Goal: Check status: Check status

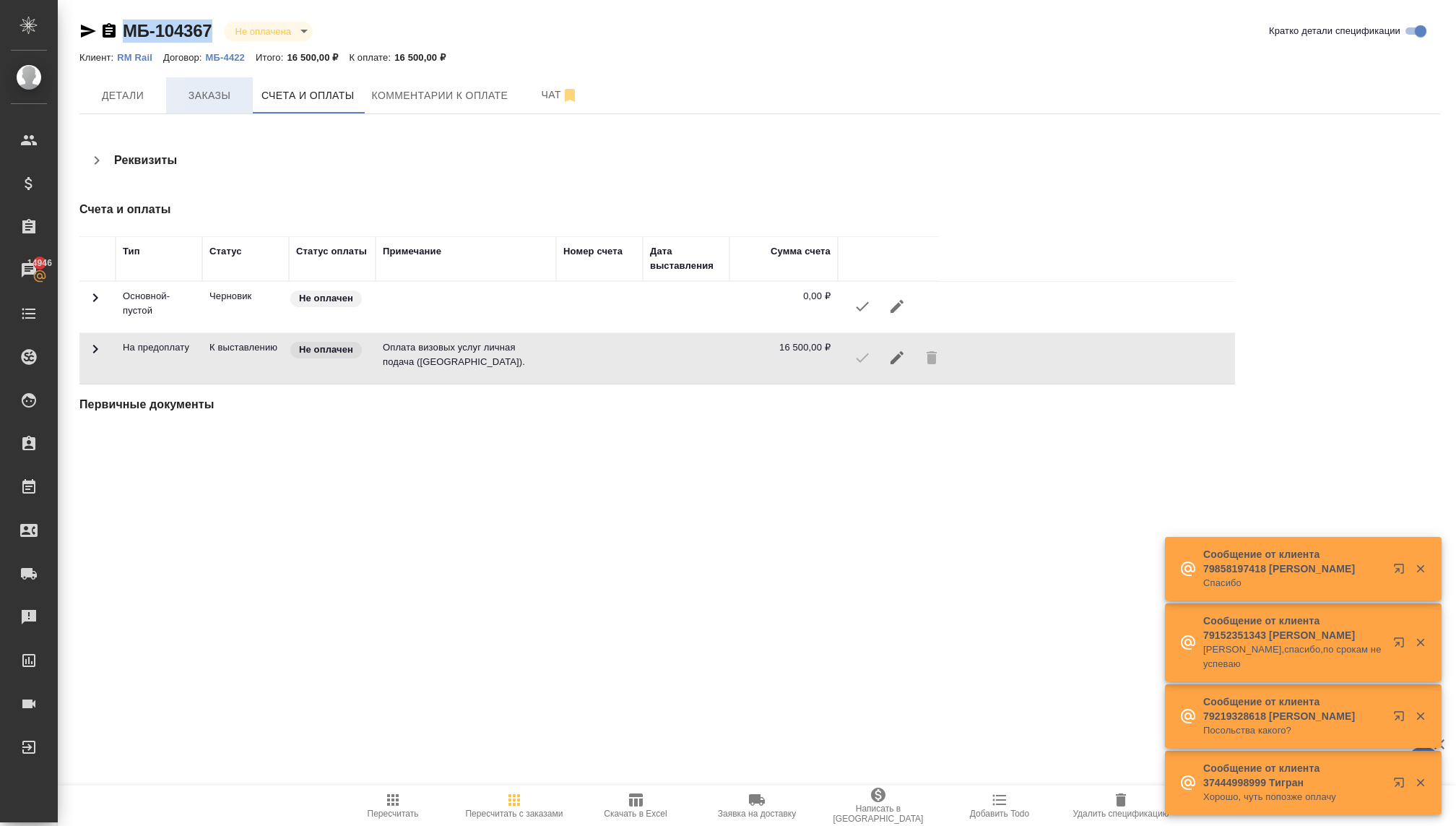
click at [217, 92] on span "Заказы" at bounding box center [209, 96] width 69 height 18
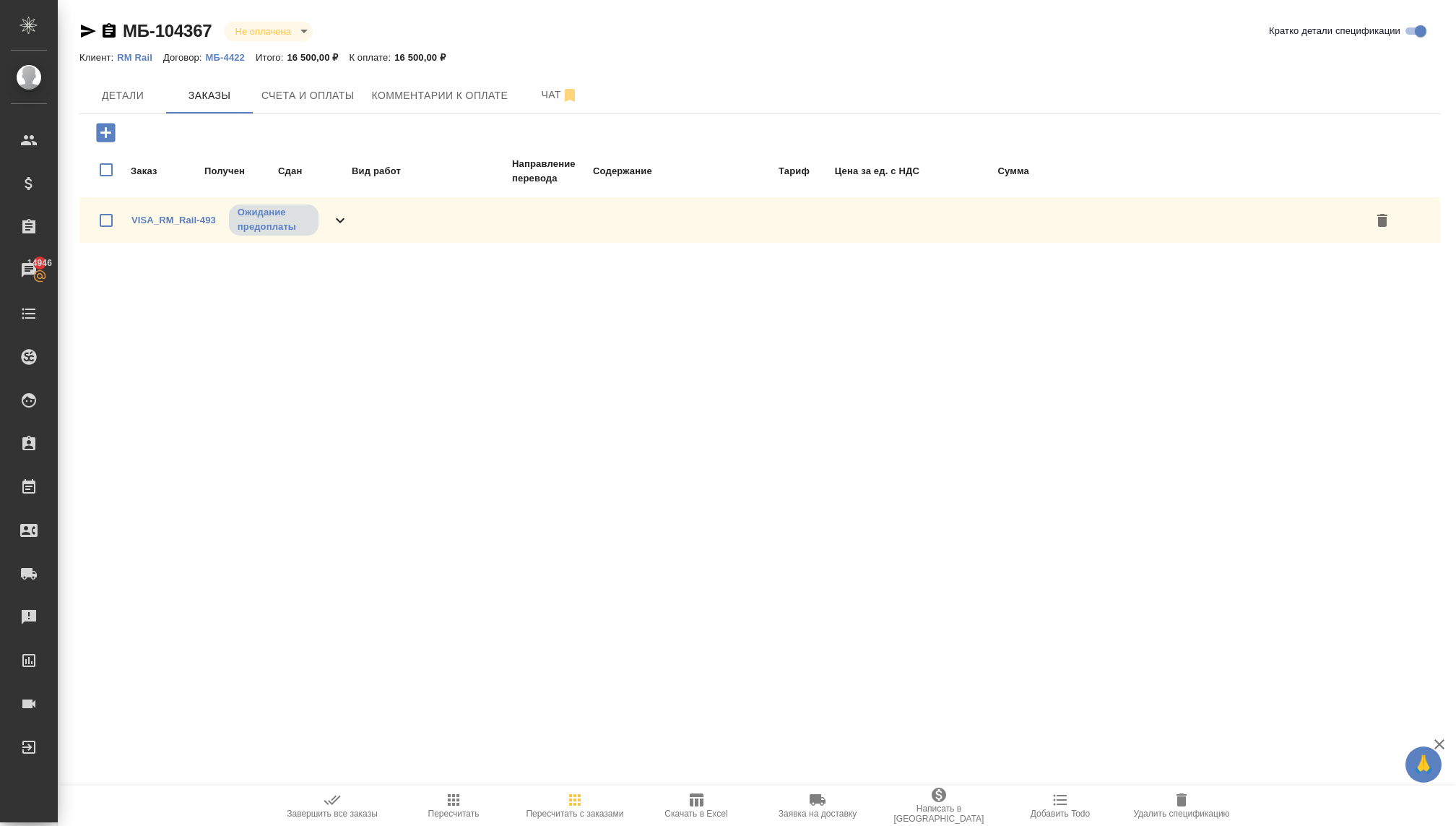
click at [284, 215] on p "Ожидание предоплаты" at bounding box center [273, 219] width 72 height 29
click at [296, 221] on p "Ожидание предоплаты" at bounding box center [273, 219] width 72 height 29
click at [297, 222] on p "Ожидание предоплаты" at bounding box center [273, 219] width 72 height 29
click at [298, 219] on p "Ожидание предоплаты" at bounding box center [273, 219] width 72 height 29
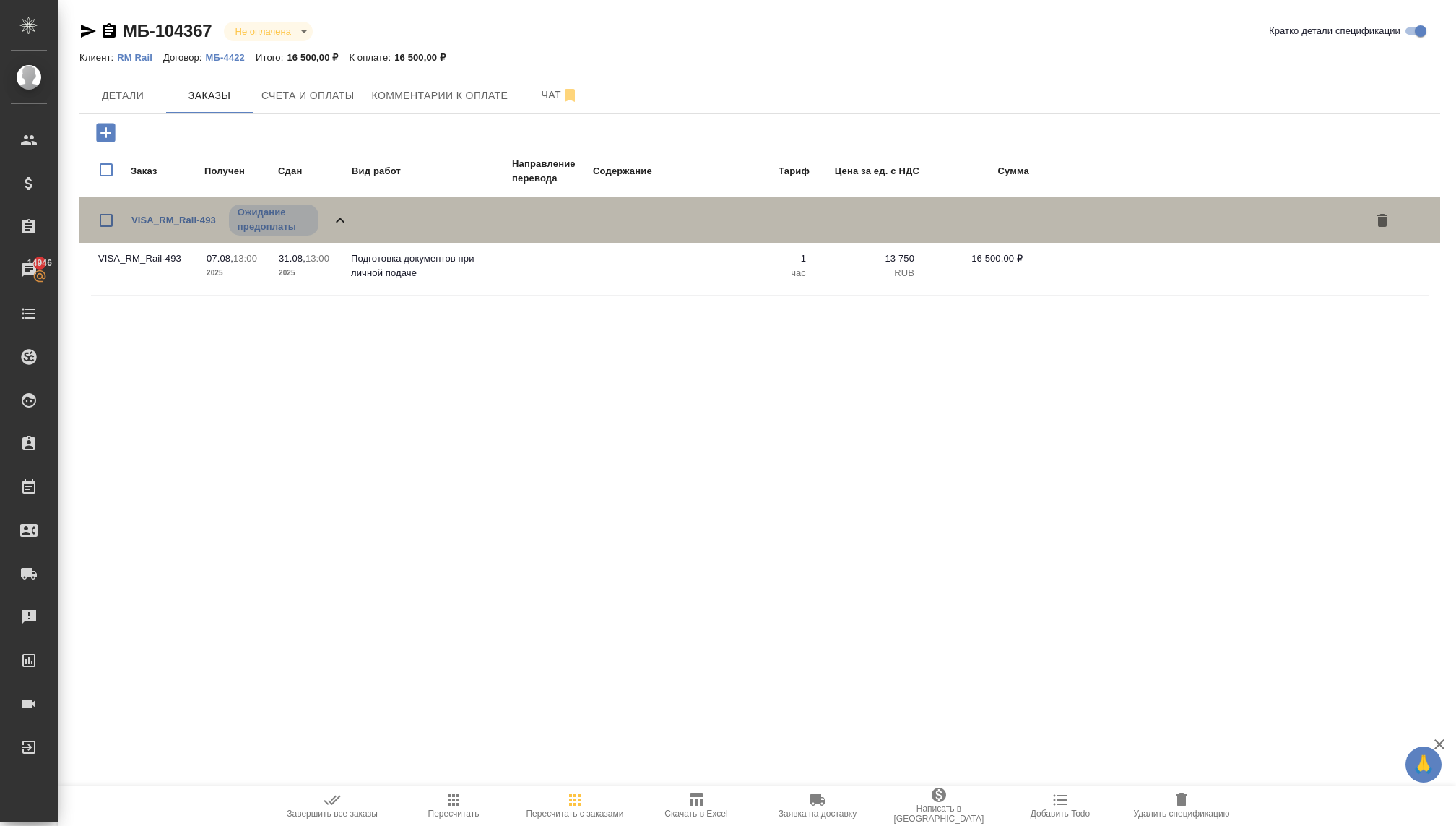
click at [340, 218] on icon at bounding box center [340, 220] width 9 height 5
click at [340, 218] on icon at bounding box center [340, 221] width 18 height 18
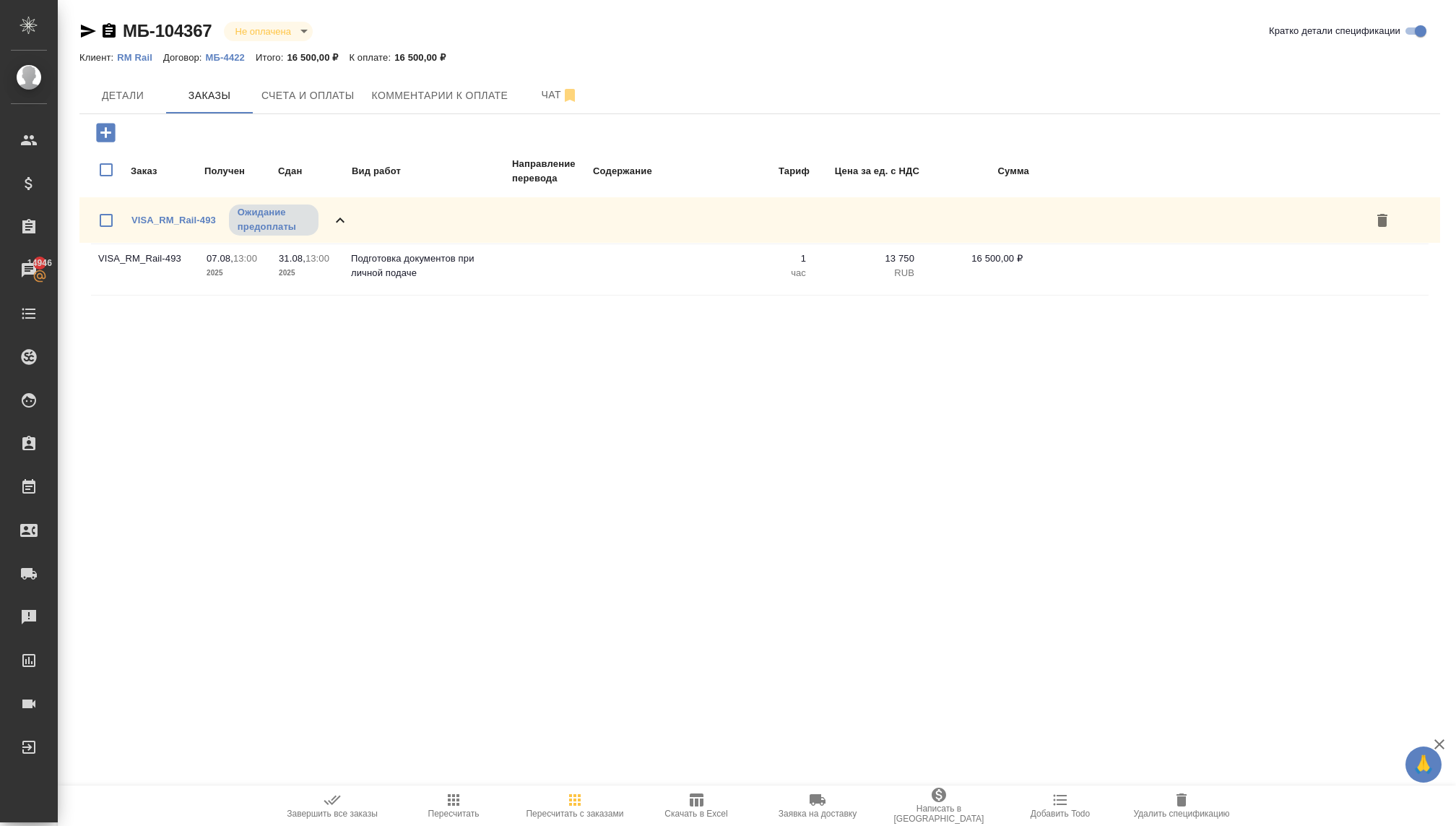
click at [286, 226] on p "Ожидание предоплаты" at bounding box center [273, 219] width 72 height 29
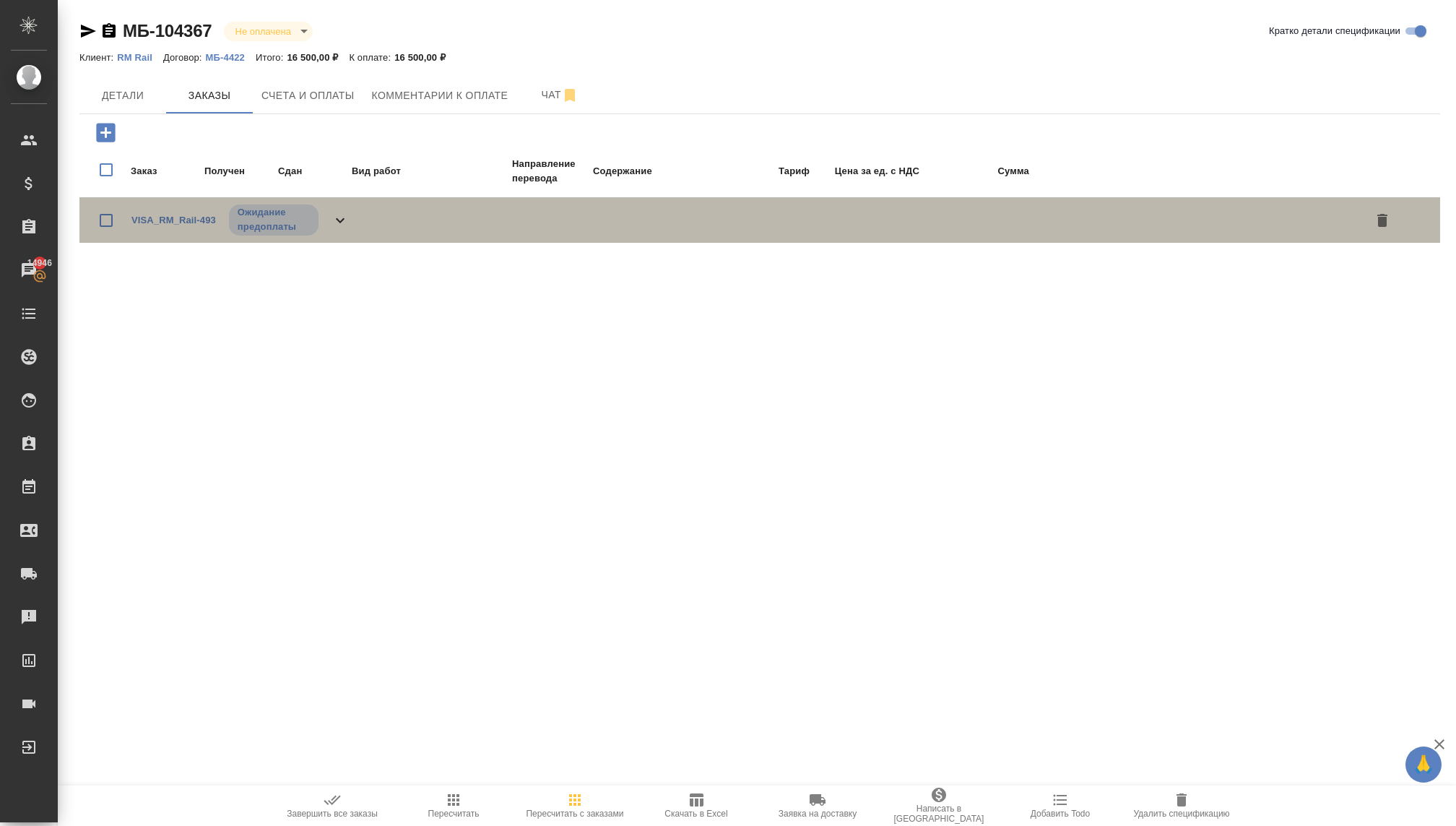
click at [286, 227] on p "Ожидание предоплаты" at bounding box center [273, 219] width 72 height 29
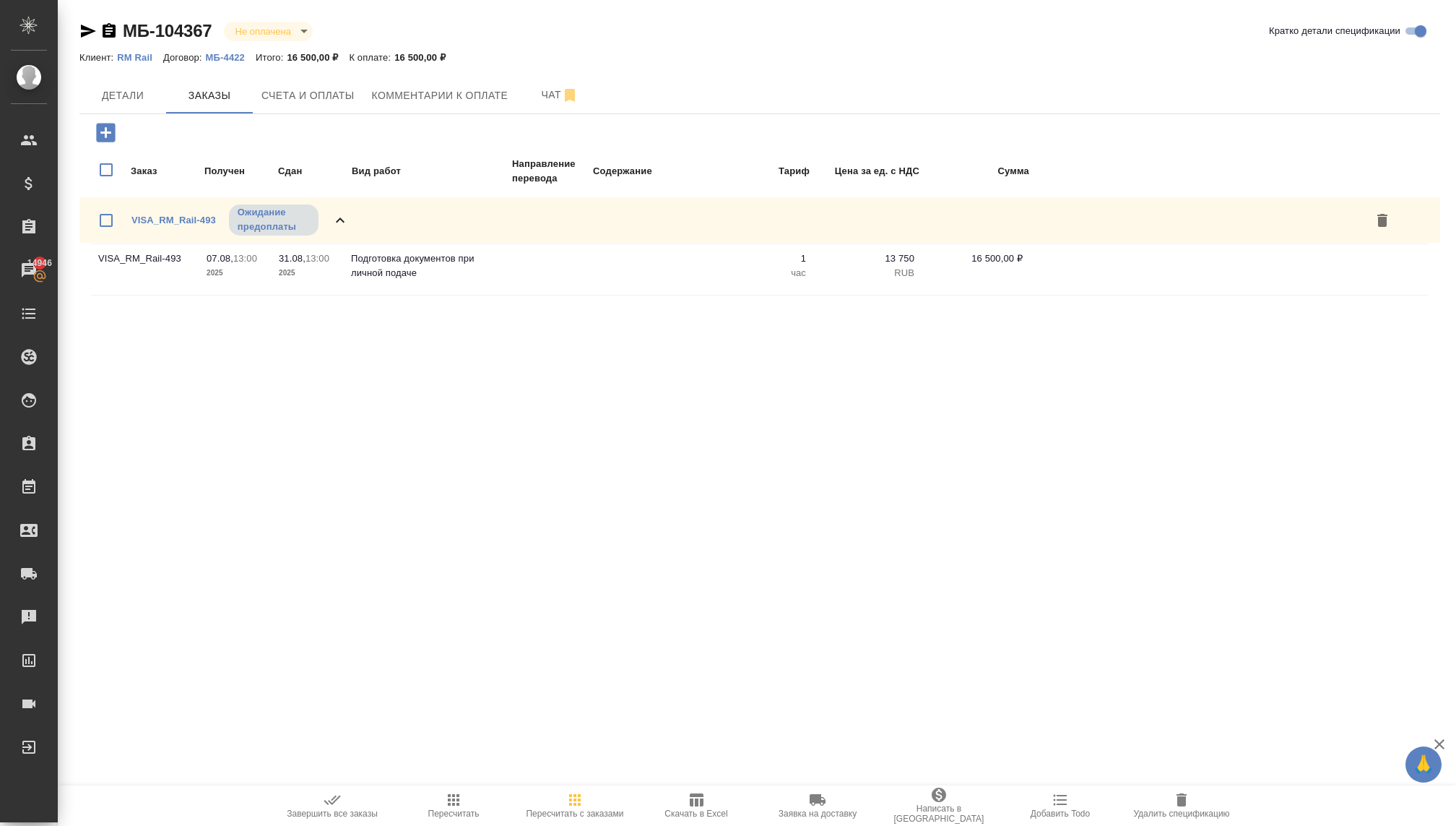
click at [261, 231] on p "Ожидание предоплаты" at bounding box center [273, 219] width 72 height 29
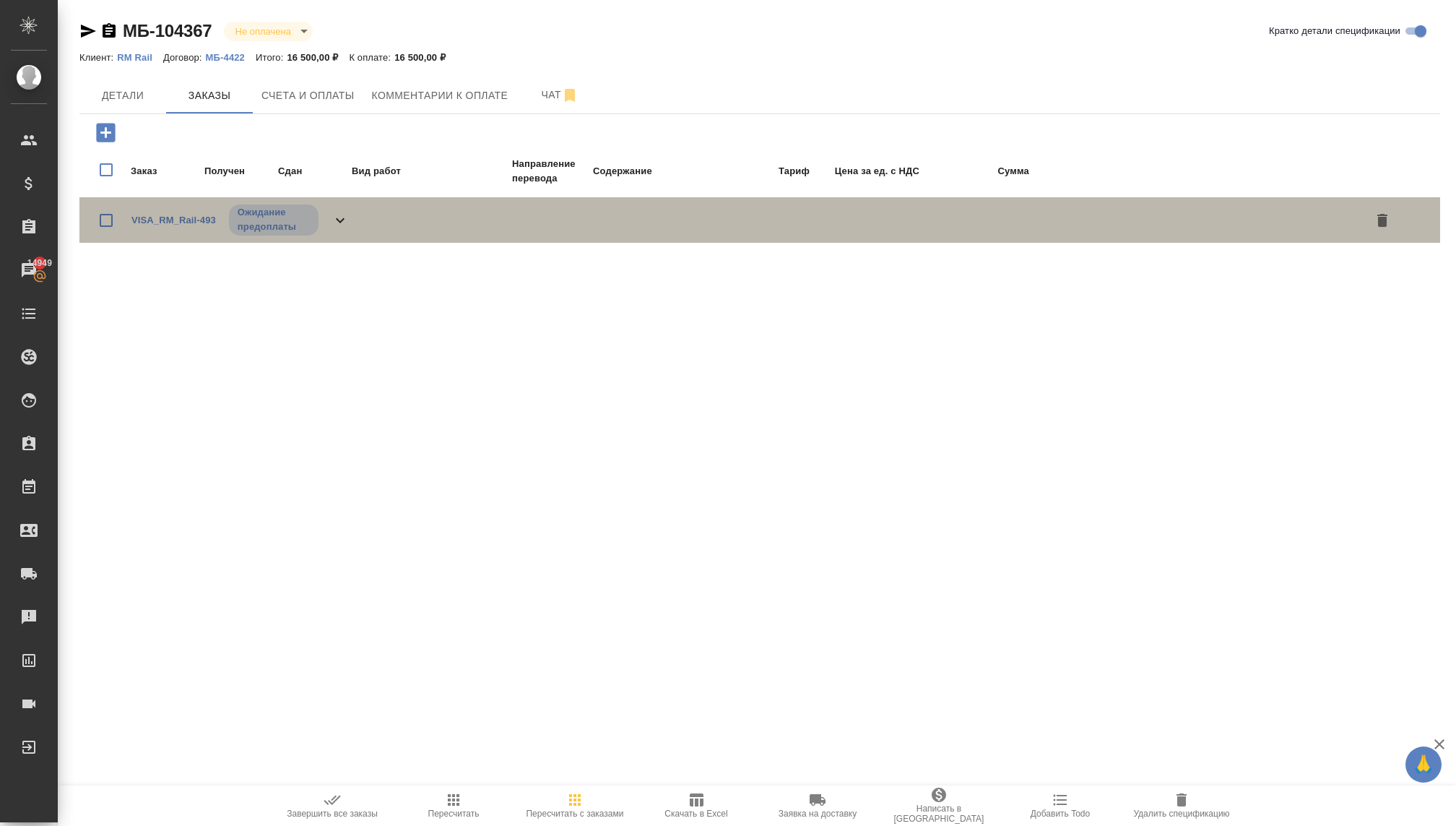
click at [332, 213] on icon at bounding box center [340, 221] width 18 height 18
click at [204, 206] on div "VISA_RM_Rail-493 Ожидание предоплаты" at bounding box center [239, 220] width 218 height 34
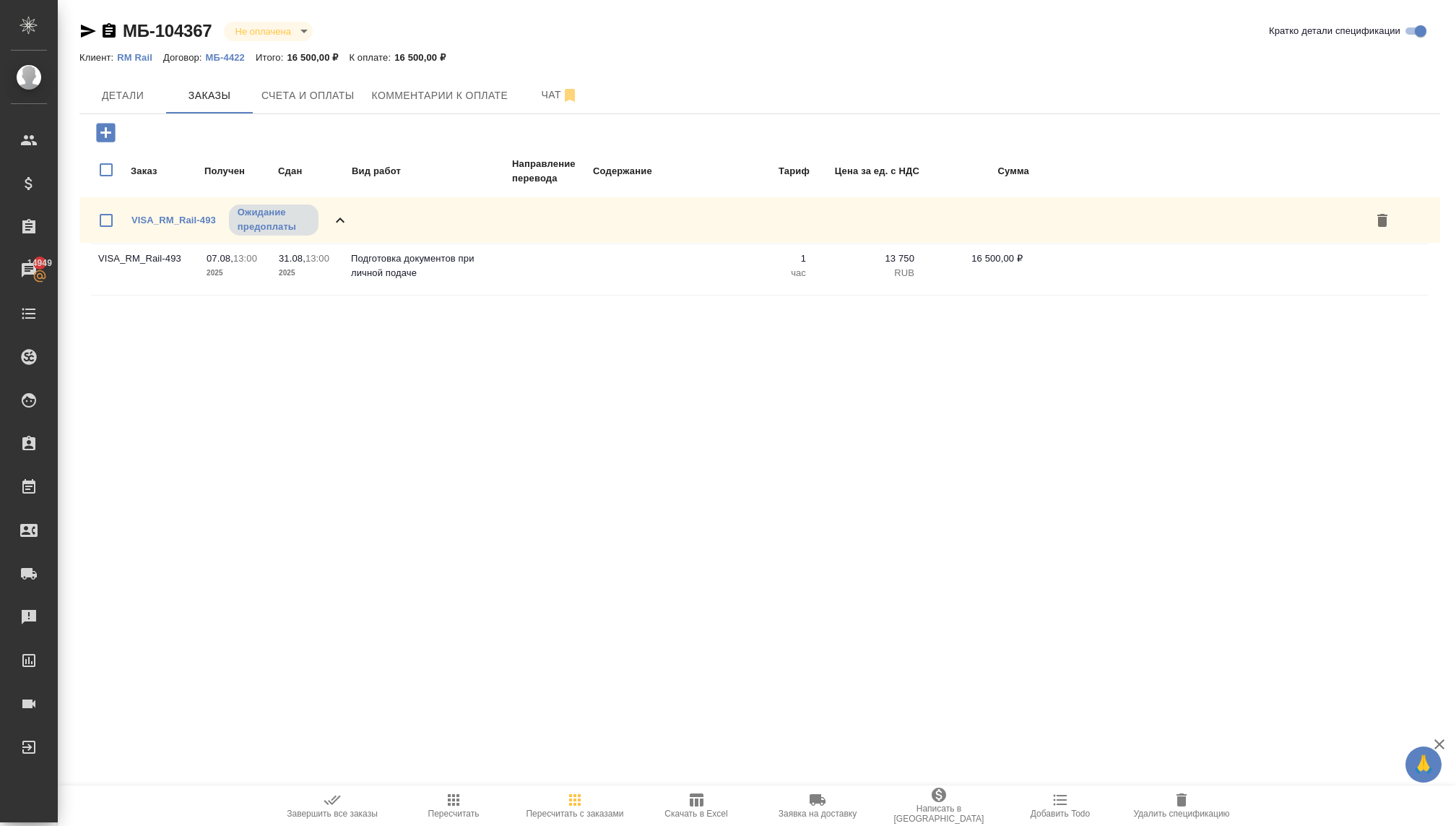
click at [242, 247] on td "07.08, 13:00 2025" at bounding box center [234, 269] width 72 height 50
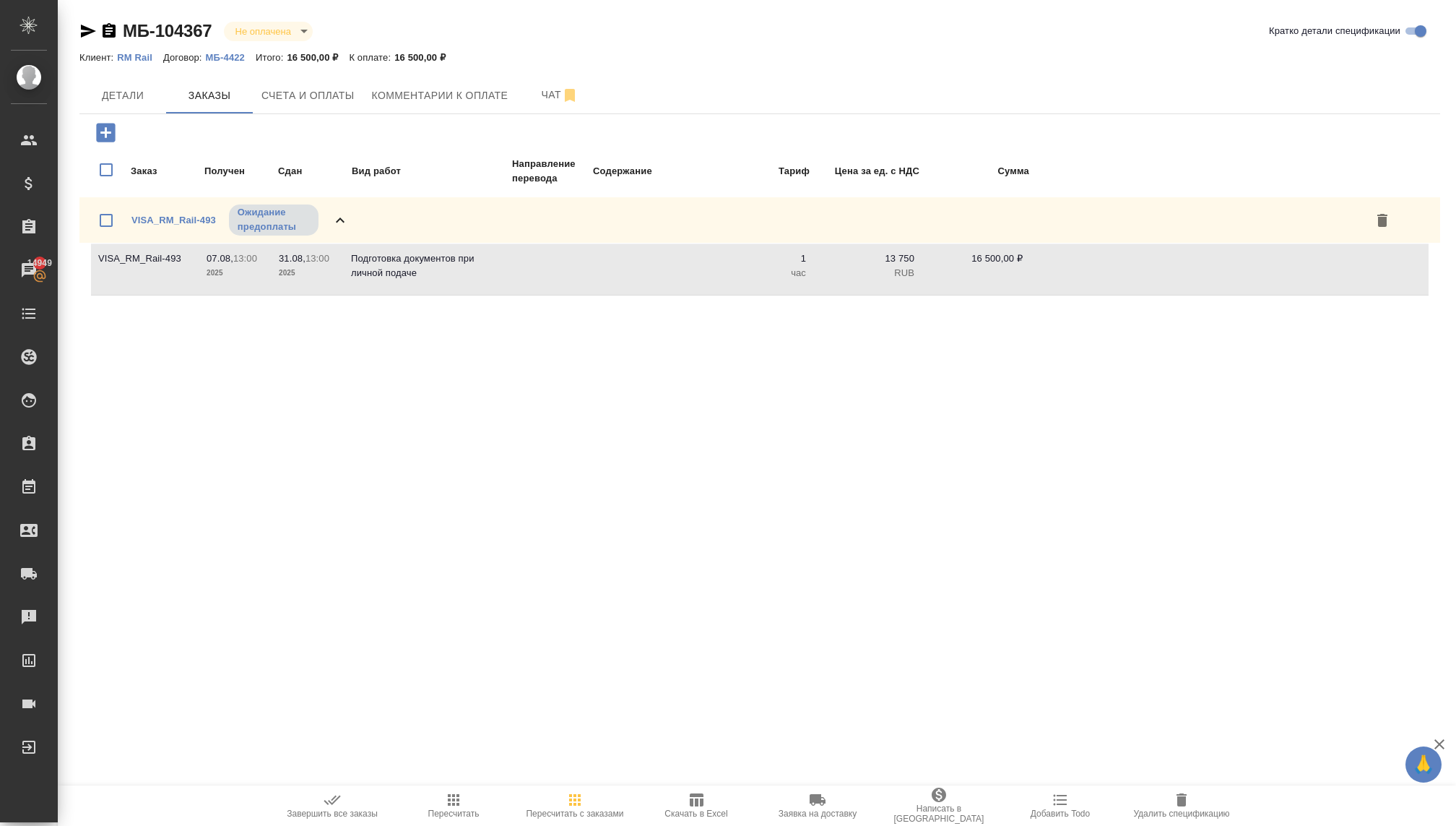
click at [242, 248] on td "07.08, 13:00 2025" at bounding box center [234, 269] width 72 height 50
click at [249, 263] on p "13:00" at bounding box center [245, 258] width 24 height 11
click at [187, 215] on link "VISA_RM_Rail-493" at bounding box center [173, 220] width 85 height 11
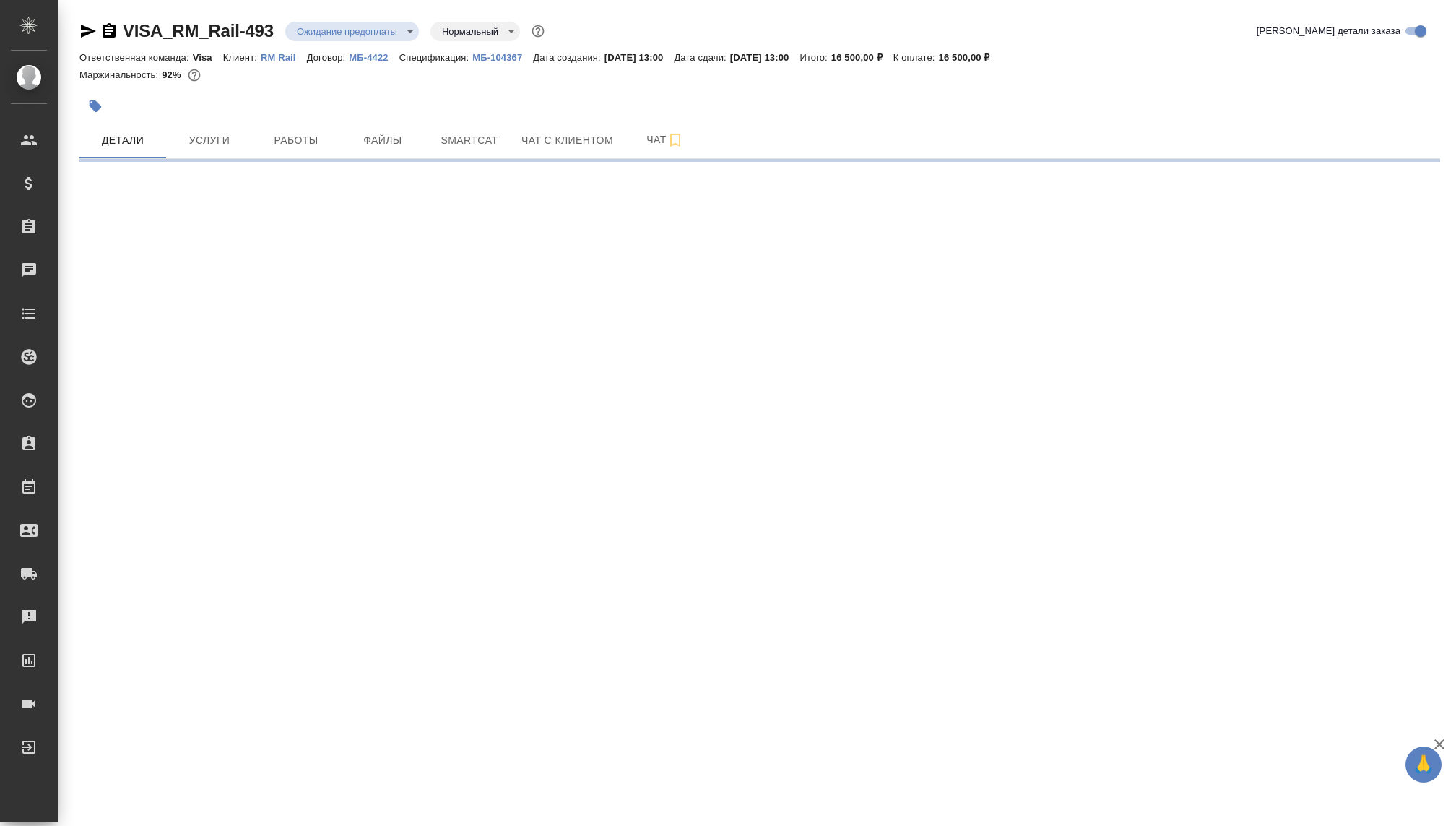
select select "RU"
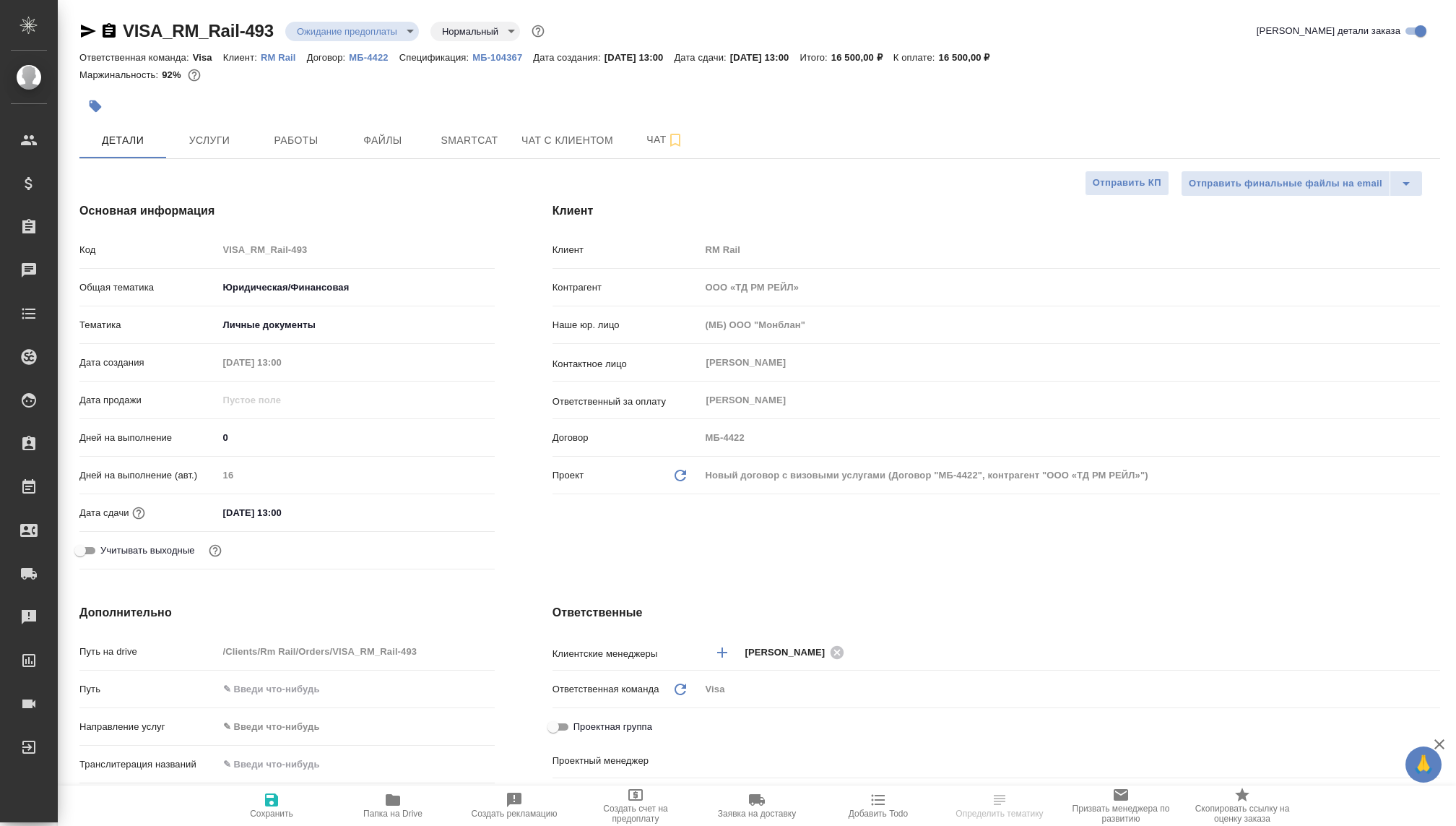
type textarea "x"
type input "[PERSON_NAME]"
type input "Сеитов Павел"
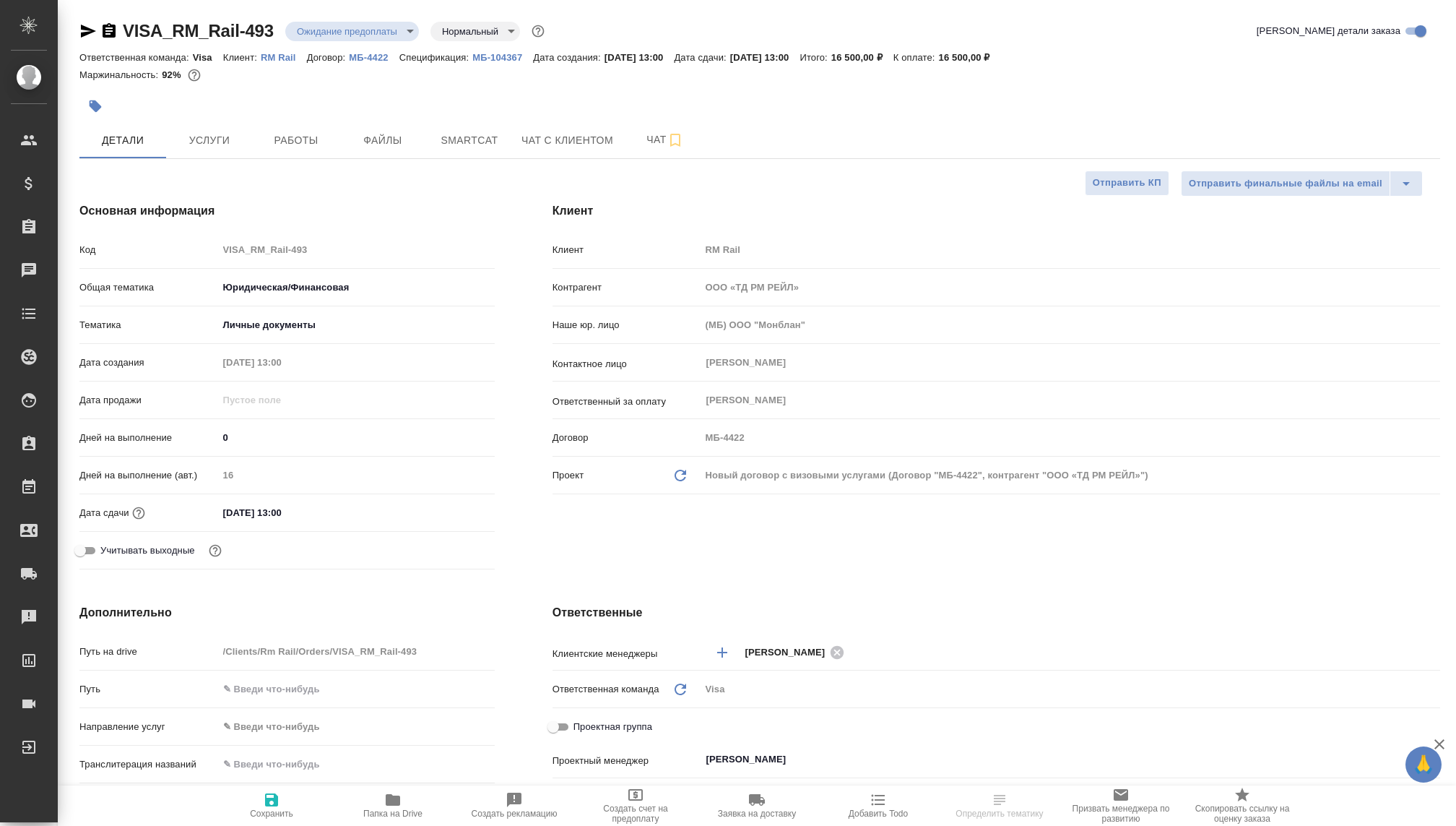
type textarea "x"
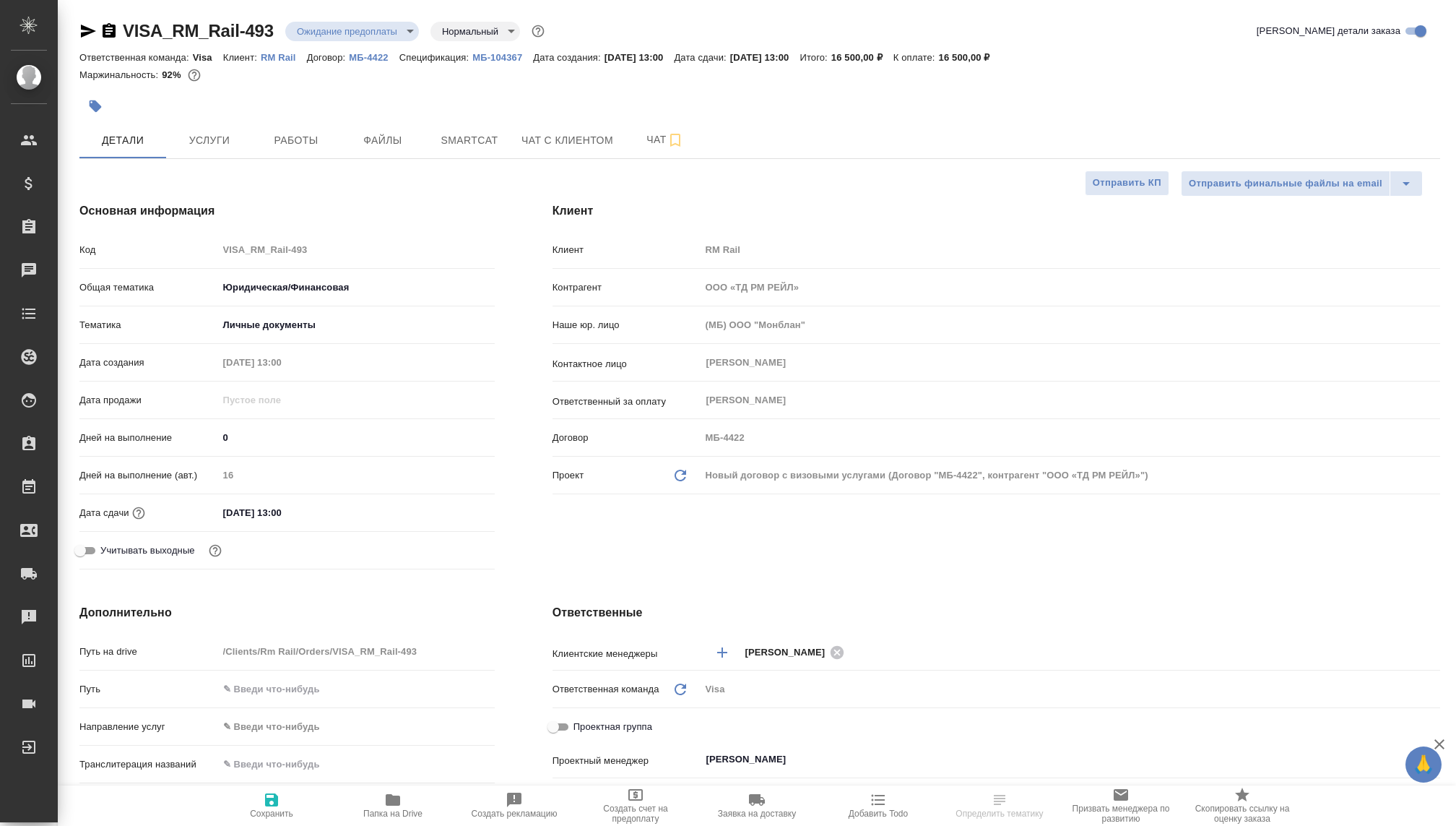
type textarea "x"
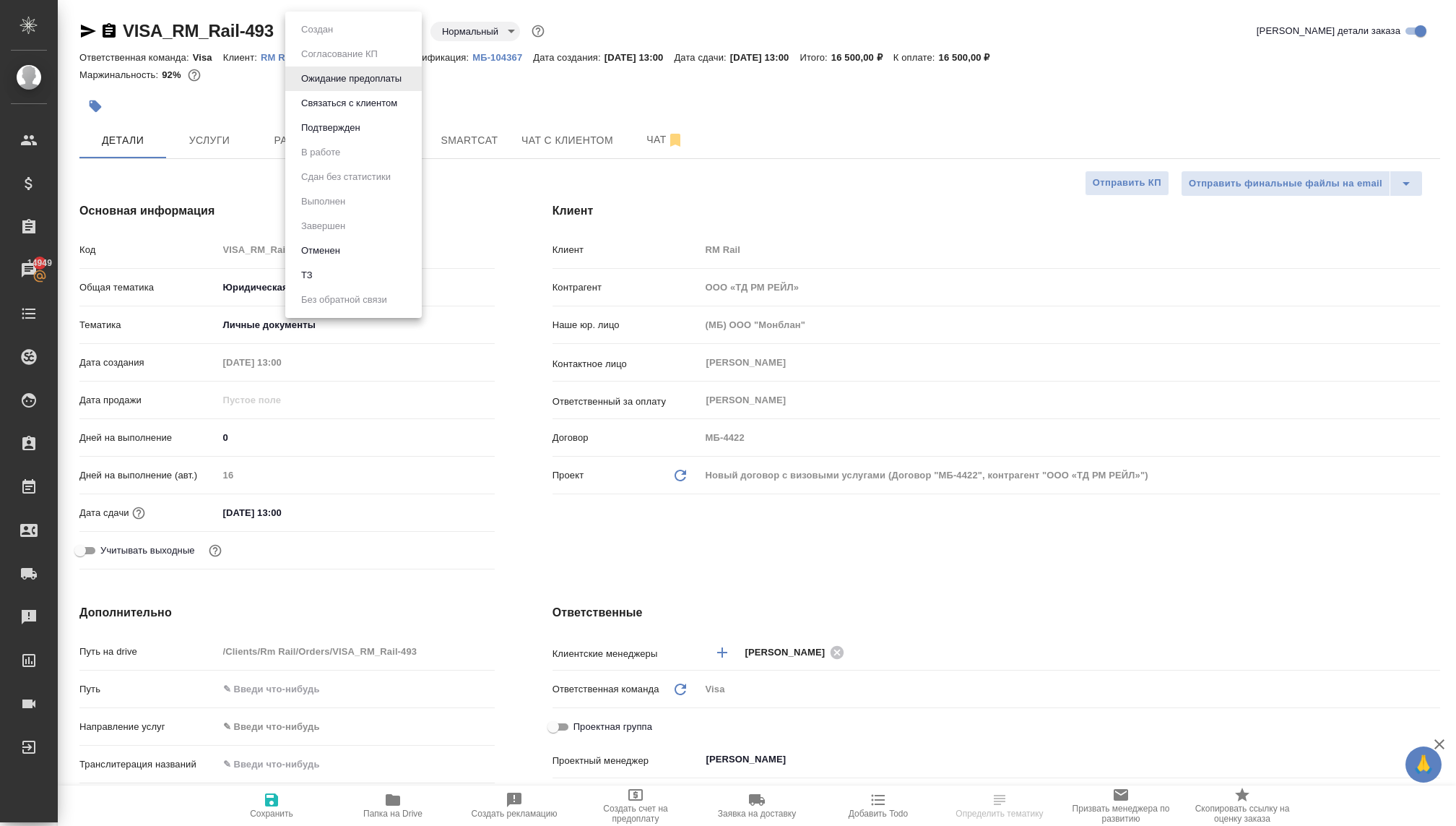
click at [340, 31] on body "🙏 .cls-1 fill:#fff; AWATERA Kovaleva Ekaterina Клиенты Спецификации Заказы 1494…" at bounding box center [728, 413] width 1456 height 826
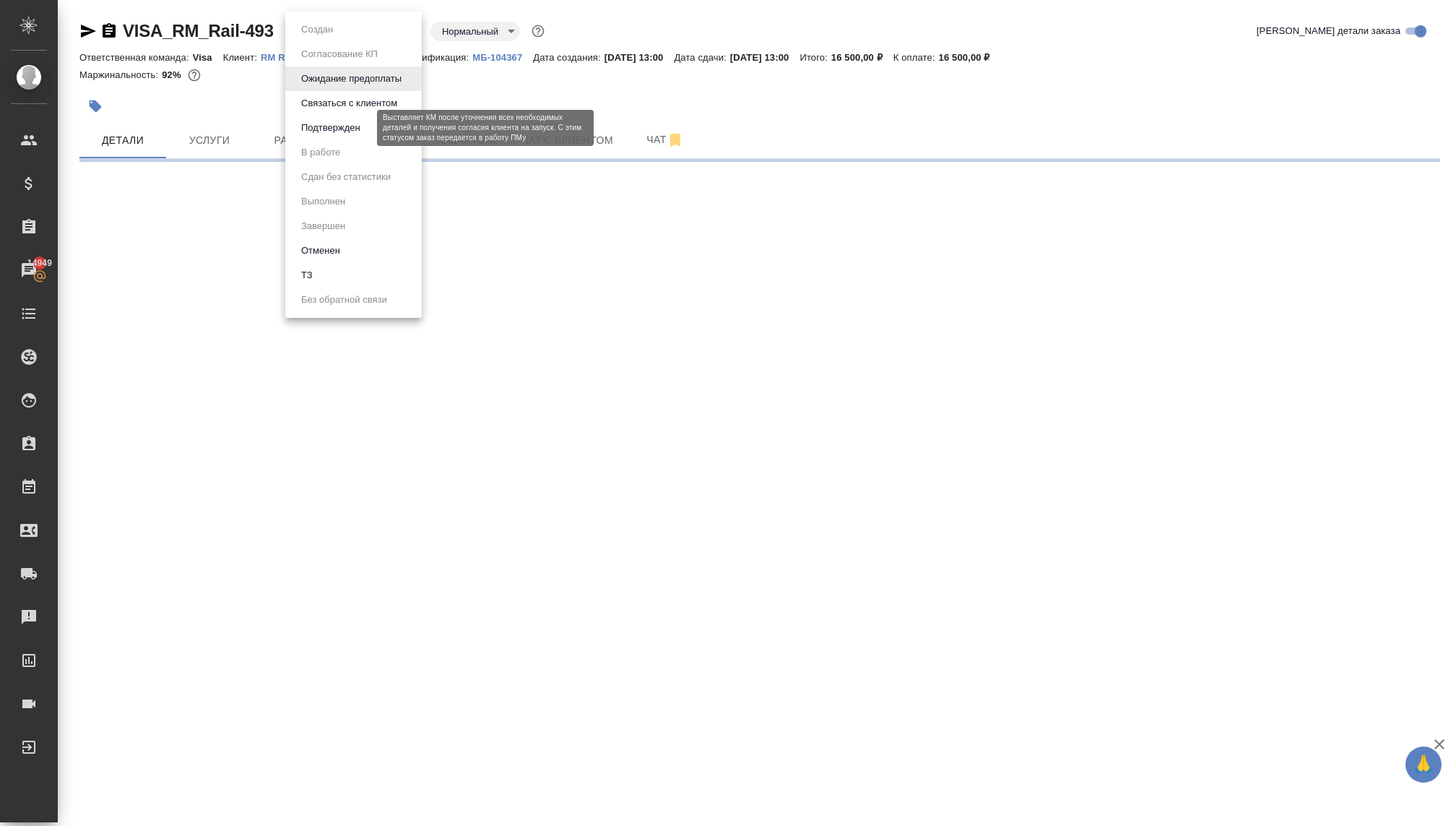
select select "RU"
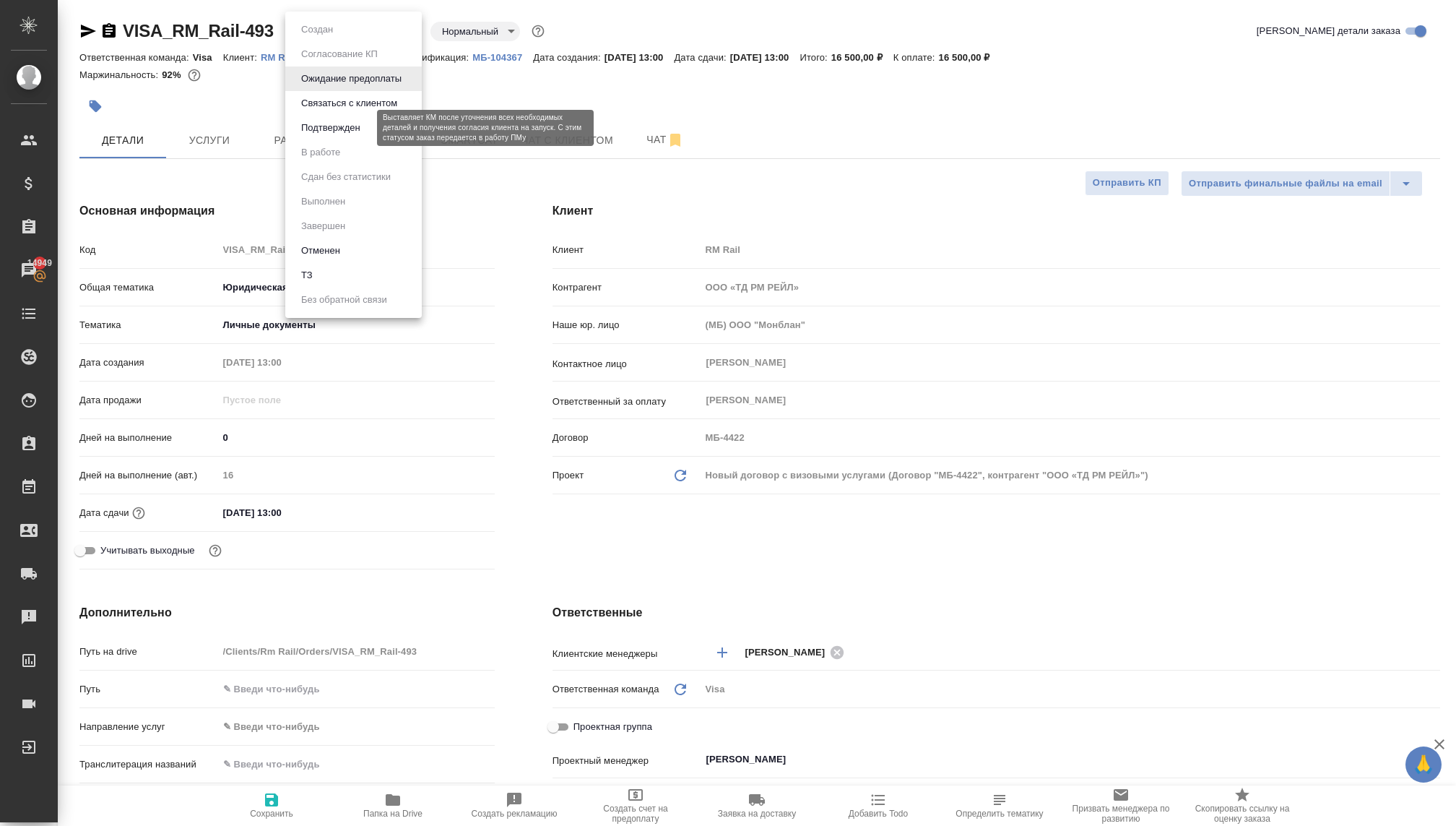
type textarea "x"
click at [464, 94] on div at bounding box center [728, 413] width 1456 height 826
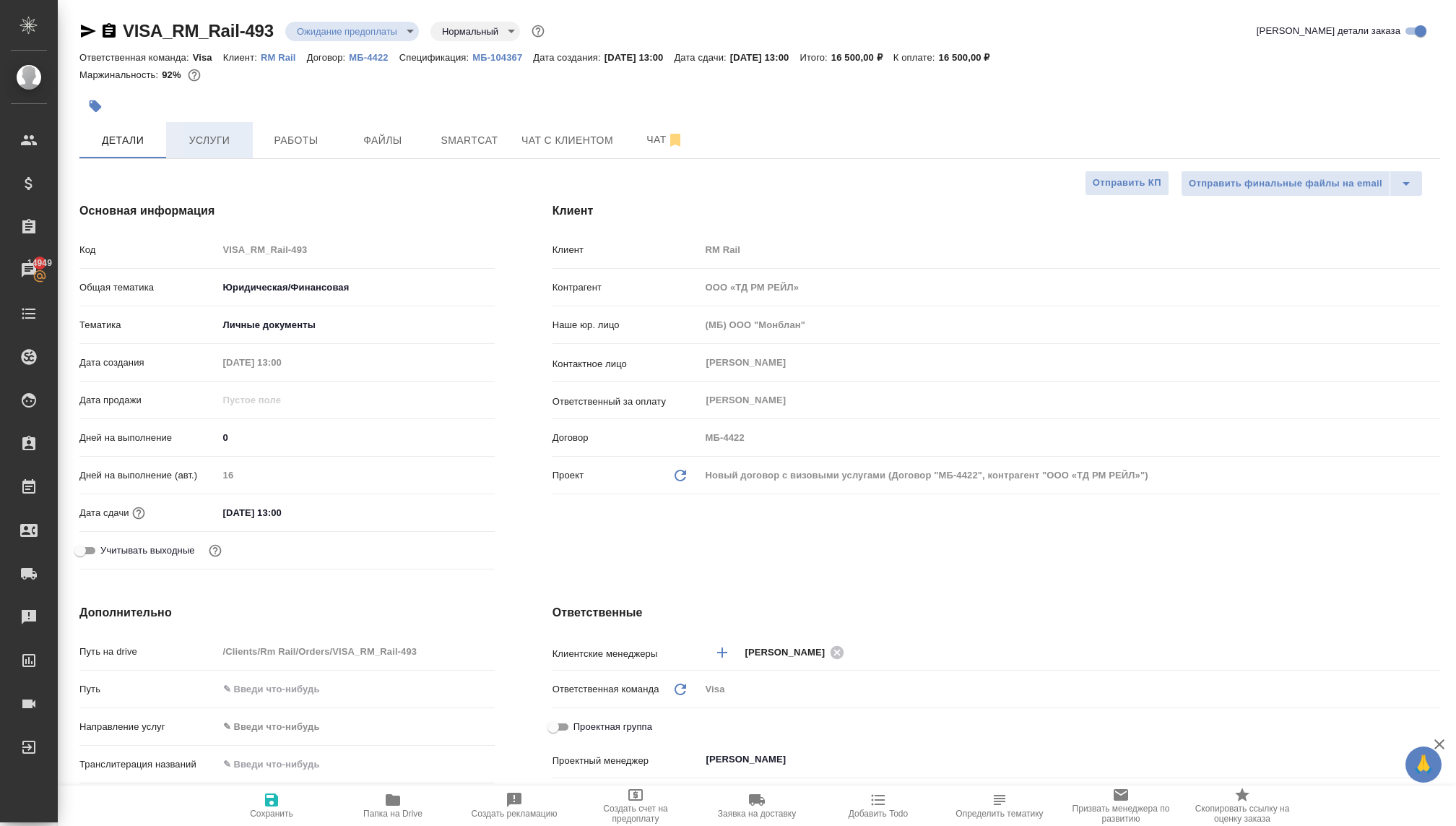
click at [229, 138] on span "Услуги" at bounding box center [209, 140] width 69 height 18
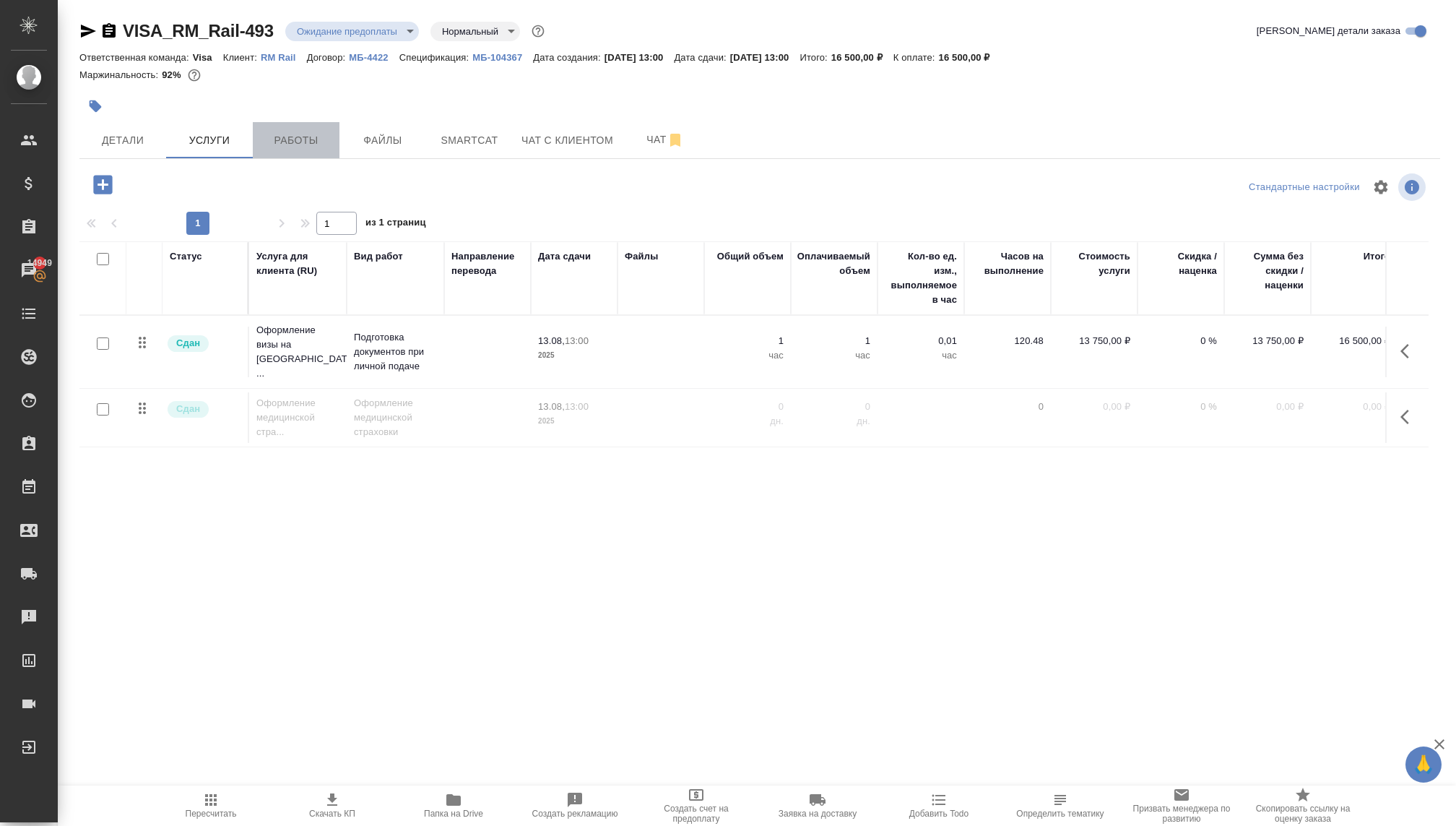
click at [286, 142] on span "Работы" at bounding box center [296, 140] width 69 height 18
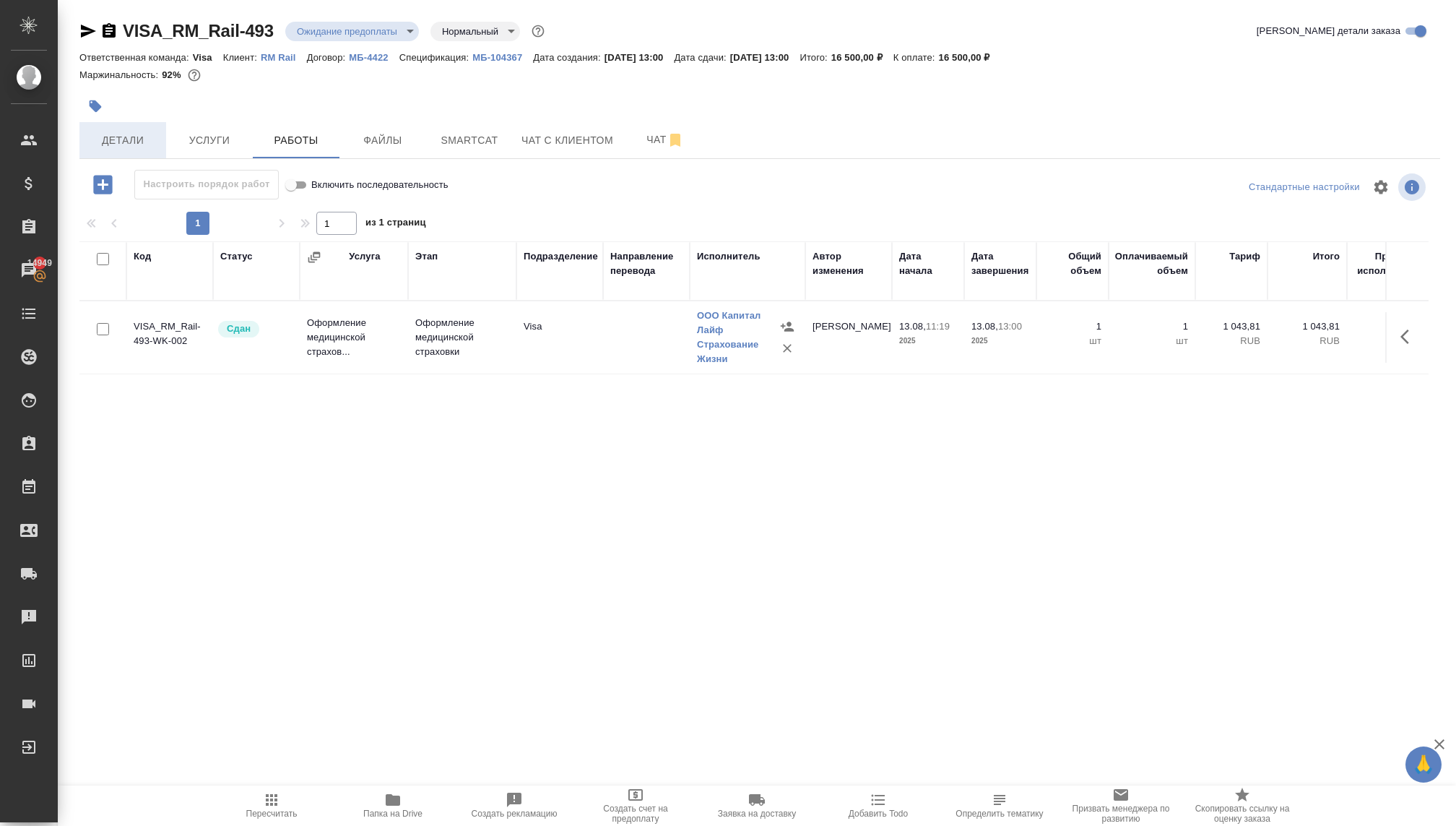
click at [128, 144] on span "Детали" at bounding box center [122, 140] width 69 height 18
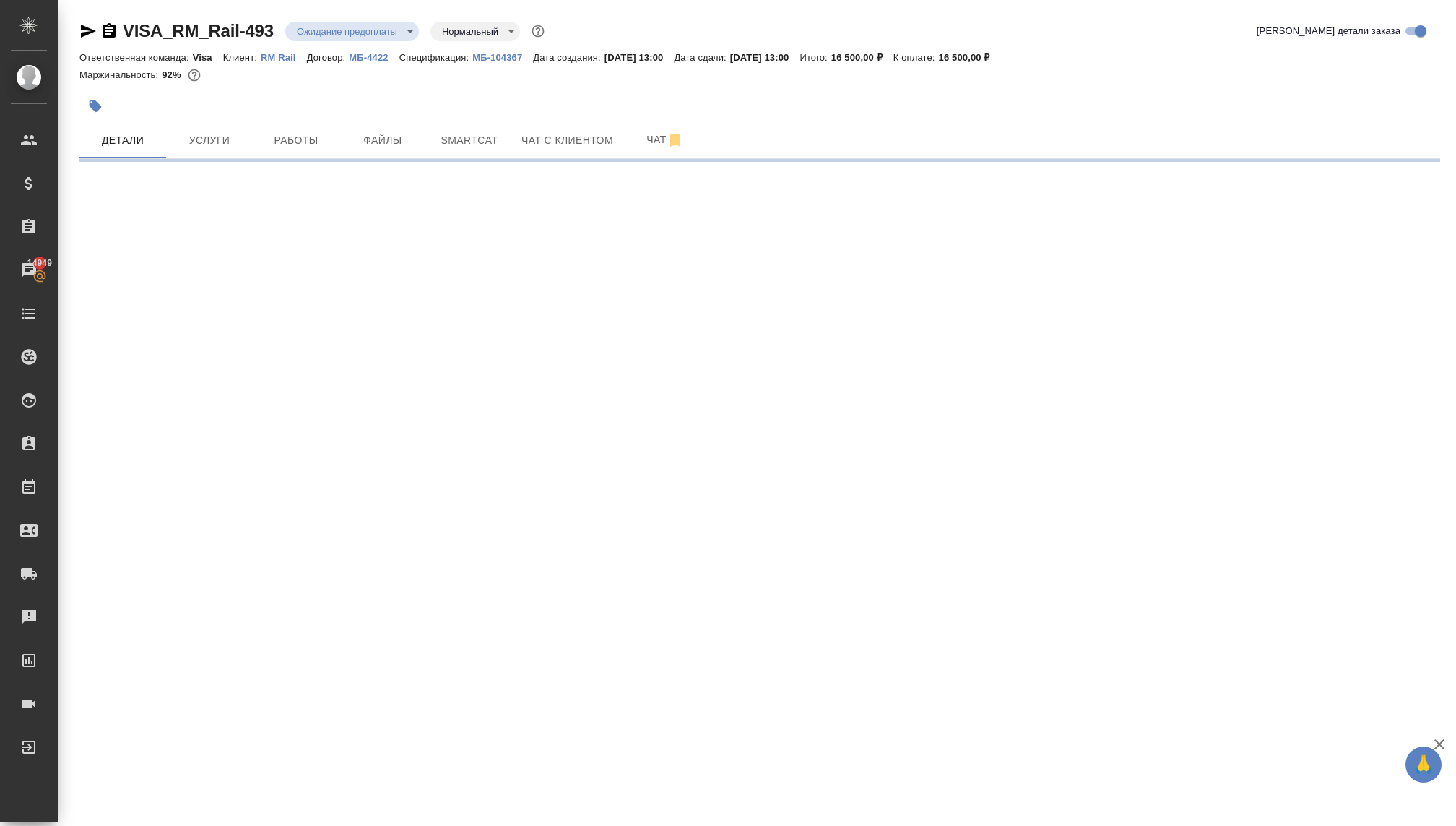
select select "RU"
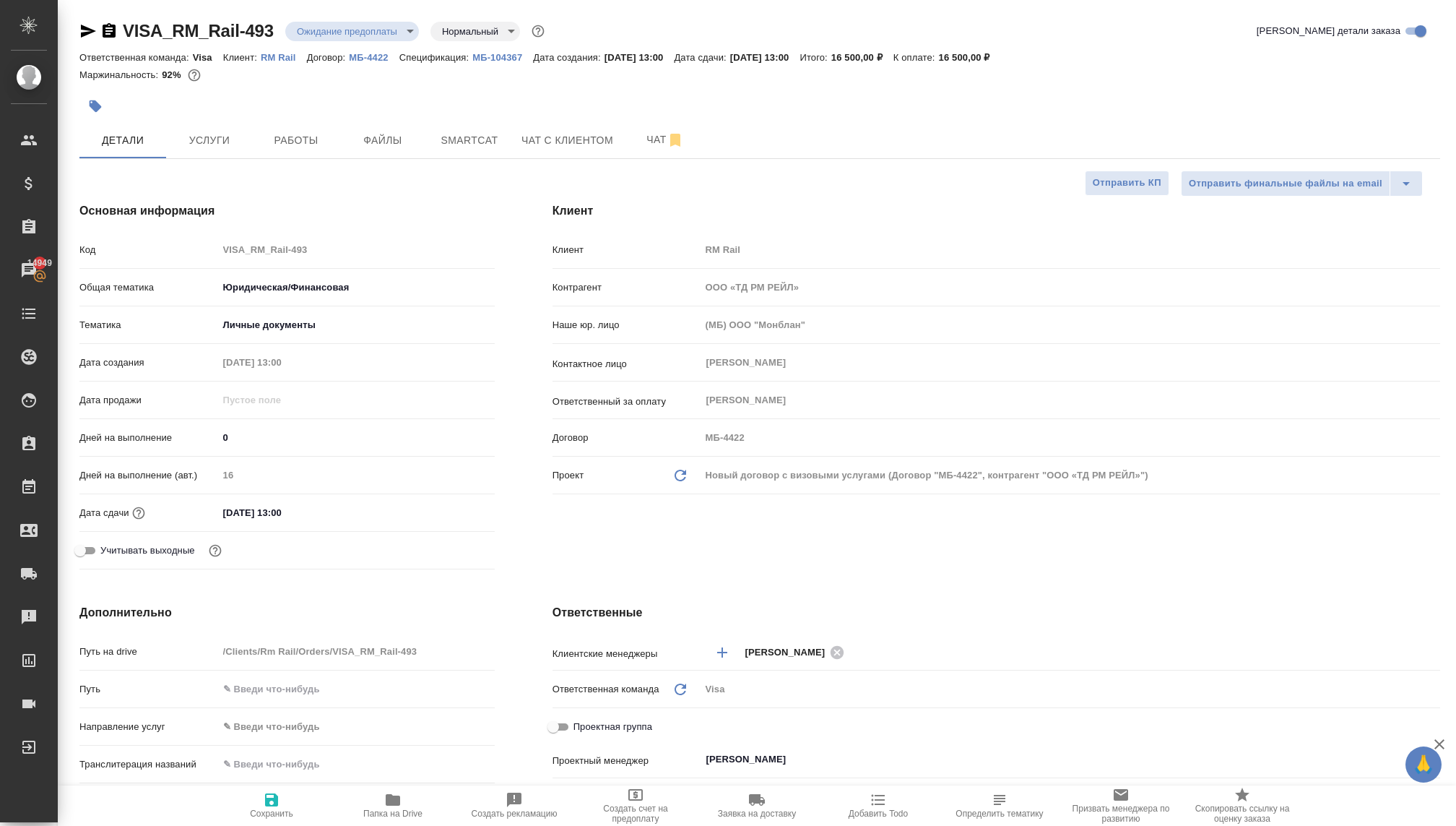
type textarea "x"
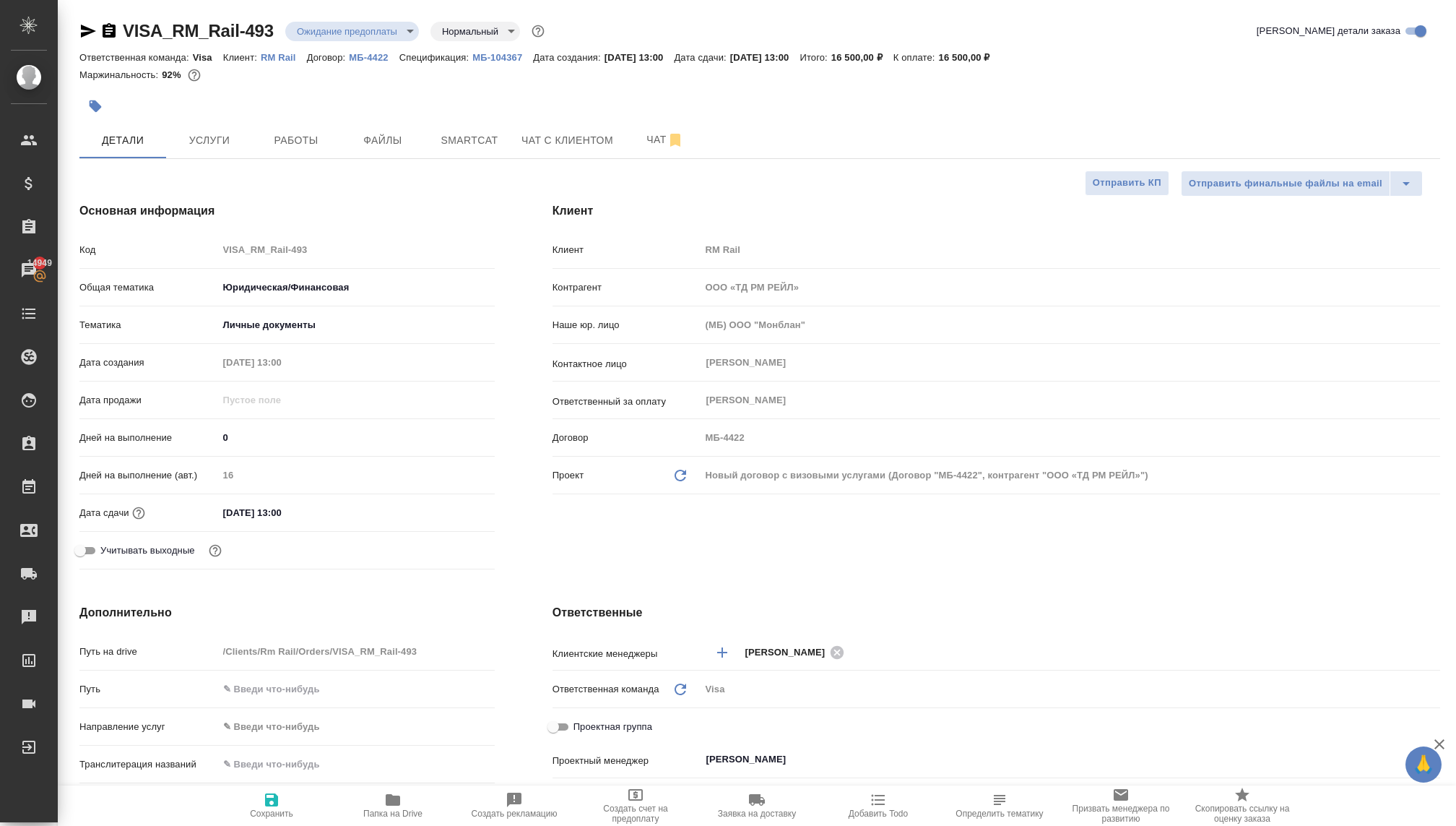
type textarea "x"
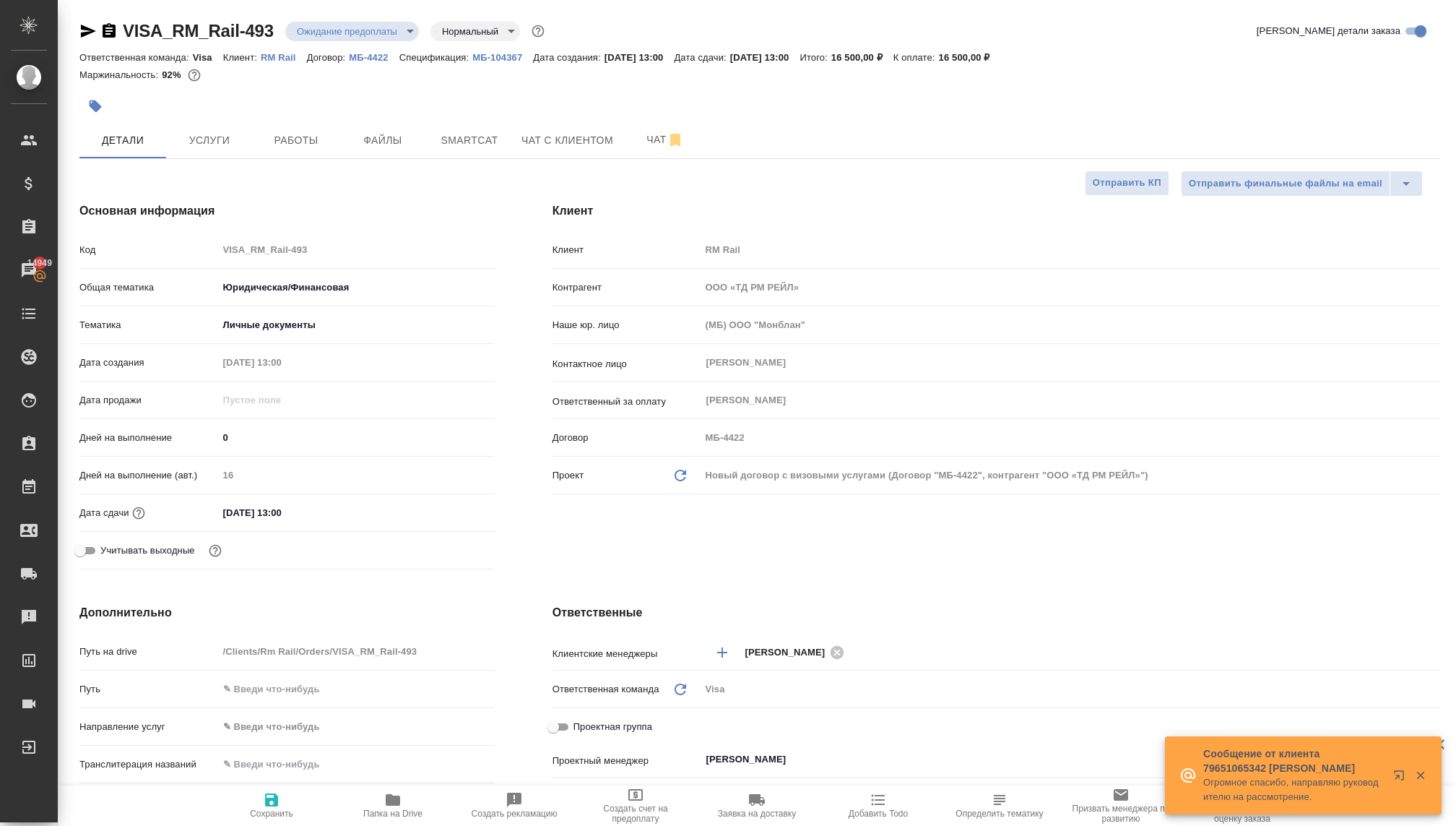
type textarea "x"
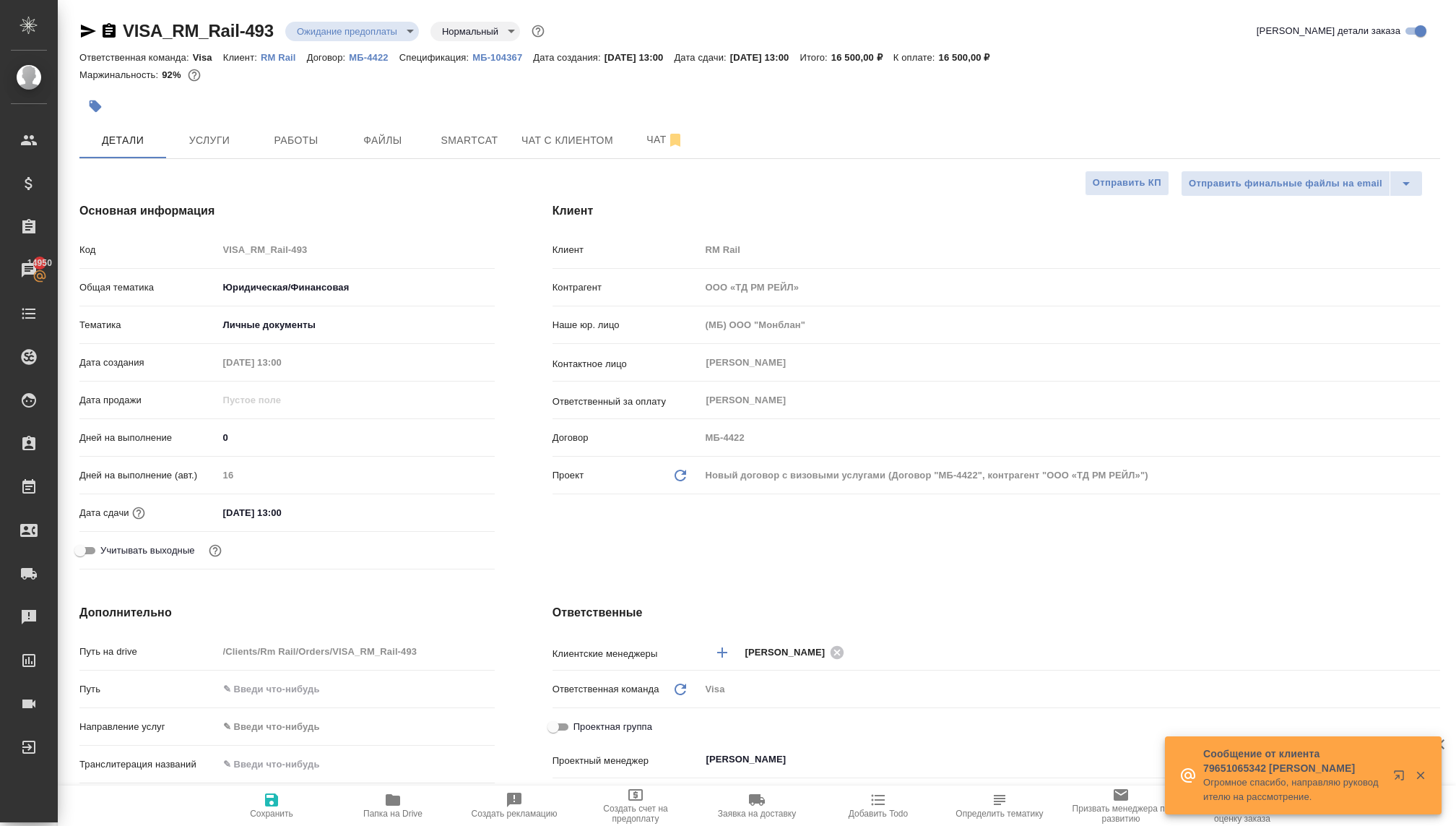
type textarea "x"
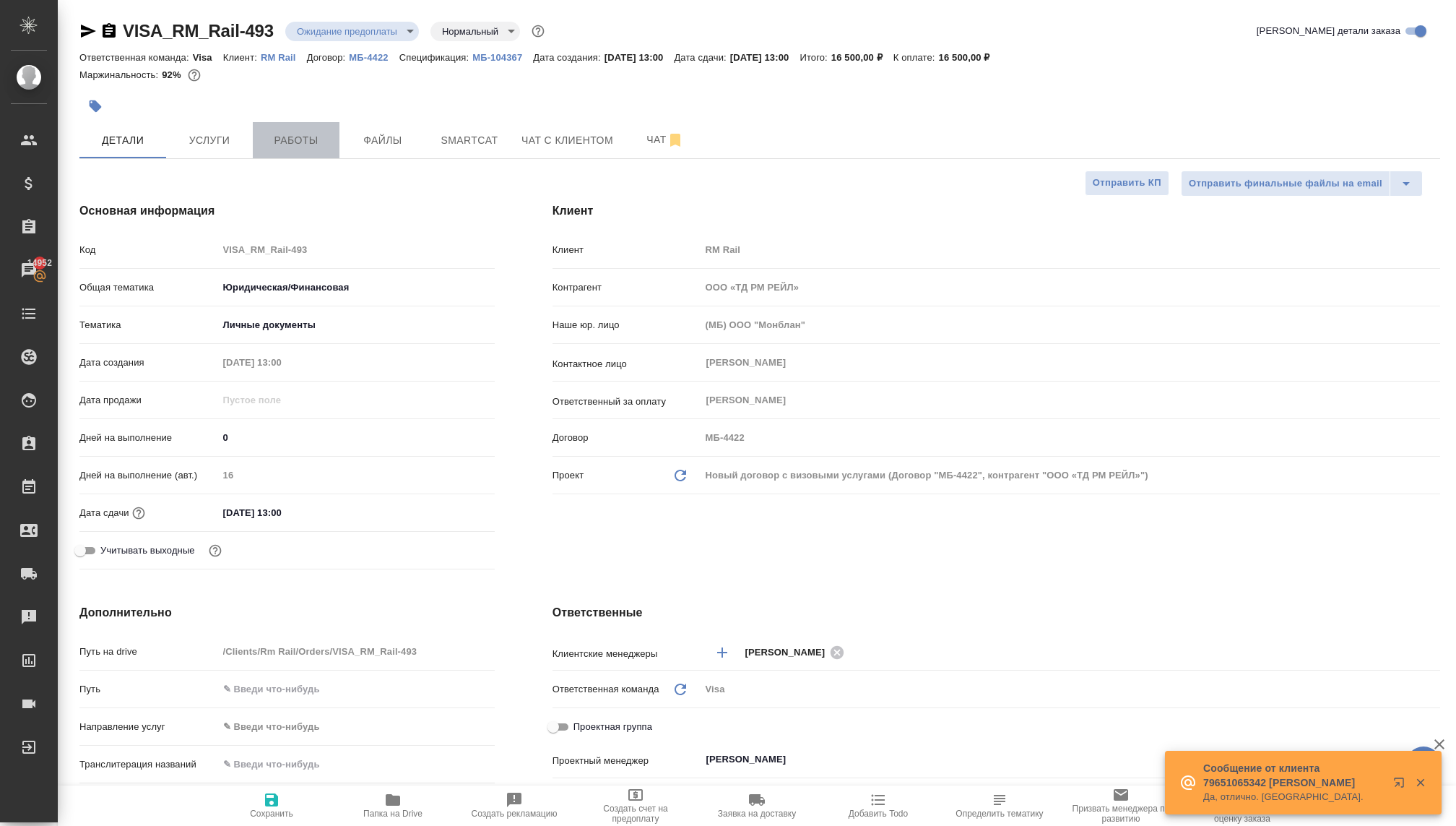
click at [278, 141] on span "Работы" at bounding box center [296, 140] width 69 height 18
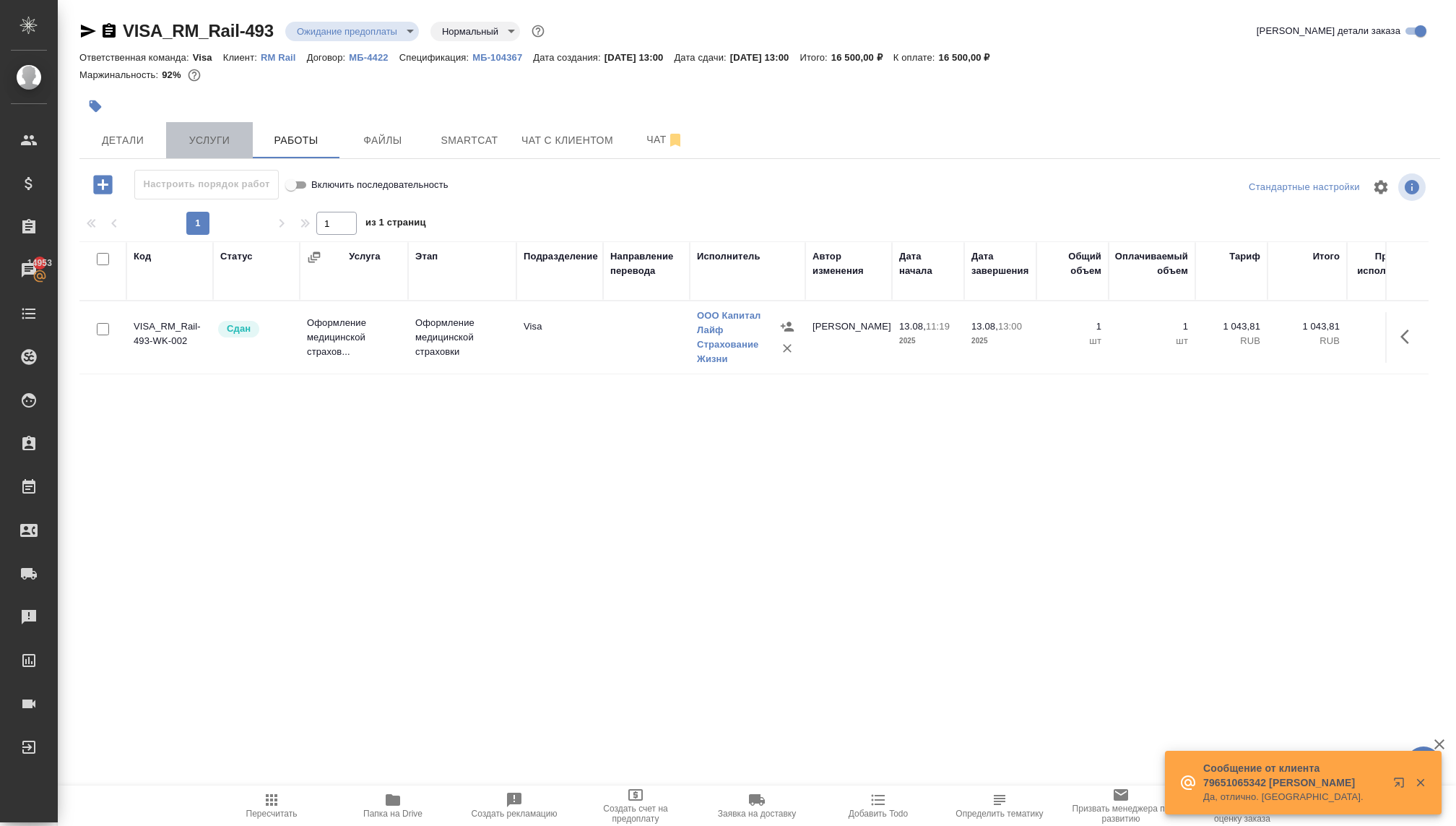
click at [216, 146] on span "Услуги" at bounding box center [209, 140] width 69 height 18
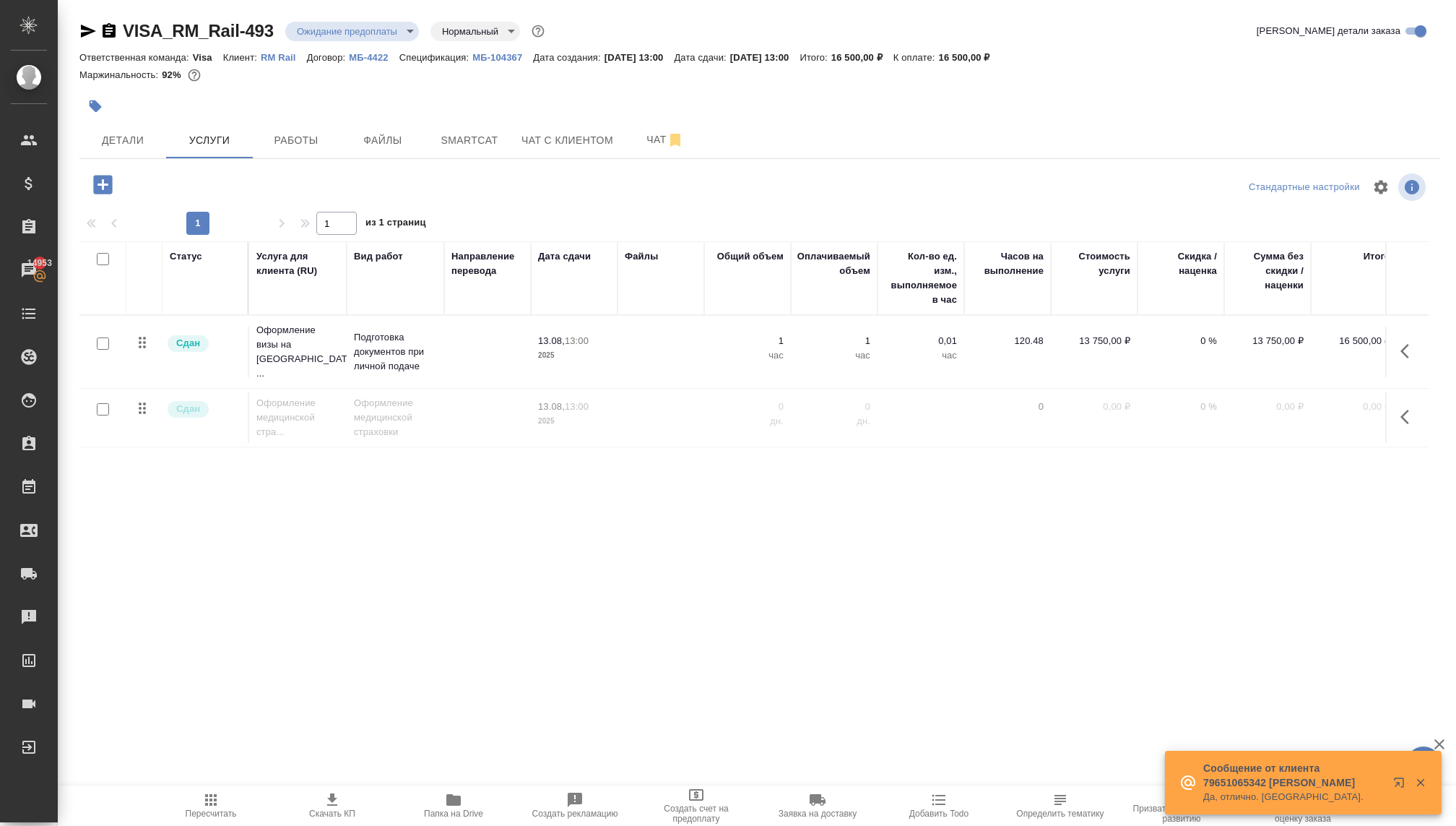
click at [366, 30] on body "🙏 .cls-1 fill:#fff; AWATERA Kovaleva Ekaterina Клиенты Спецификации Заказы 1495…" at bounding box center [728, 413] width 1456 height 826
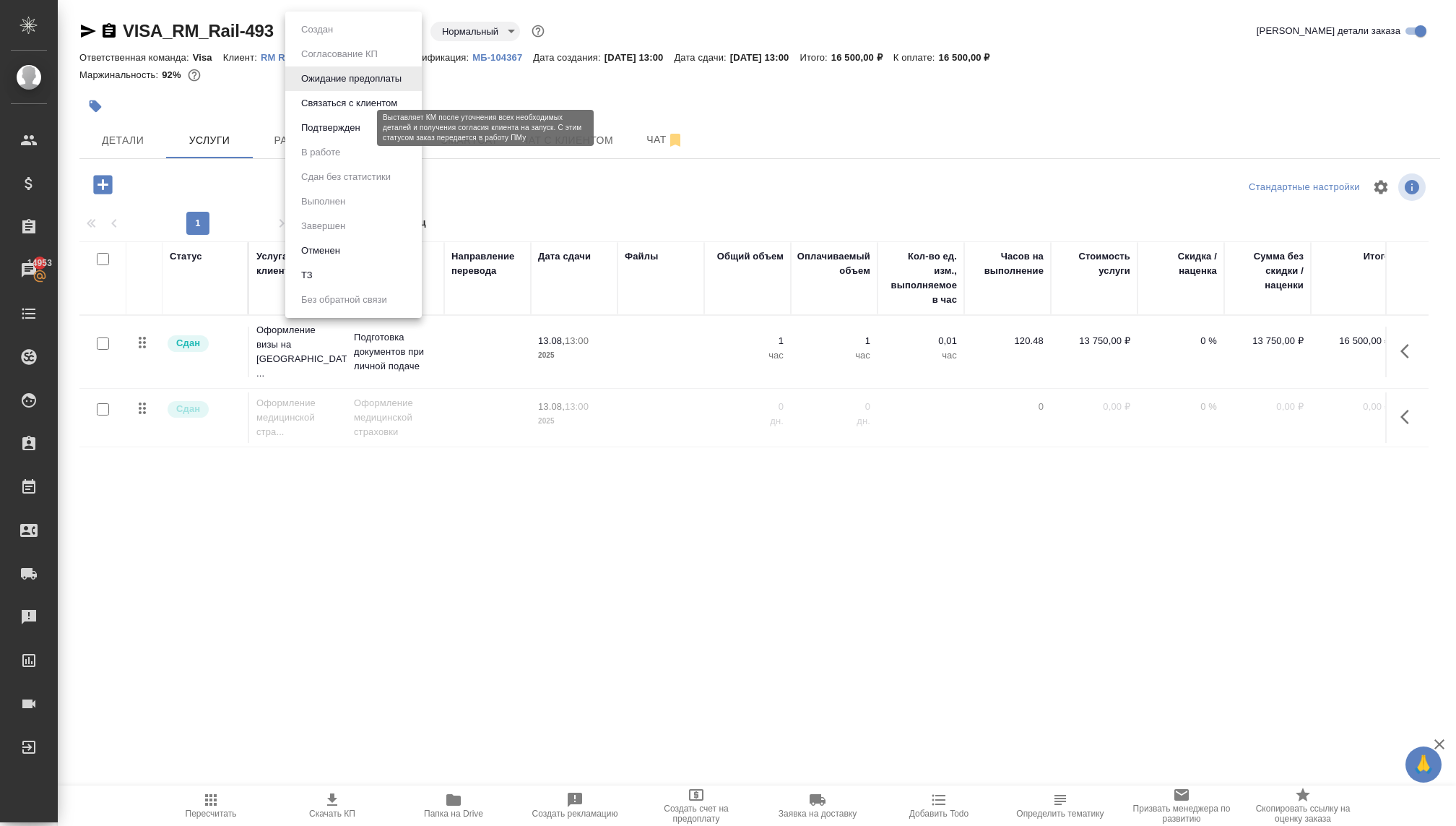
click at [331, 130] on button "Подтвержден" at bounding box center [330, 128] width 68 height 16
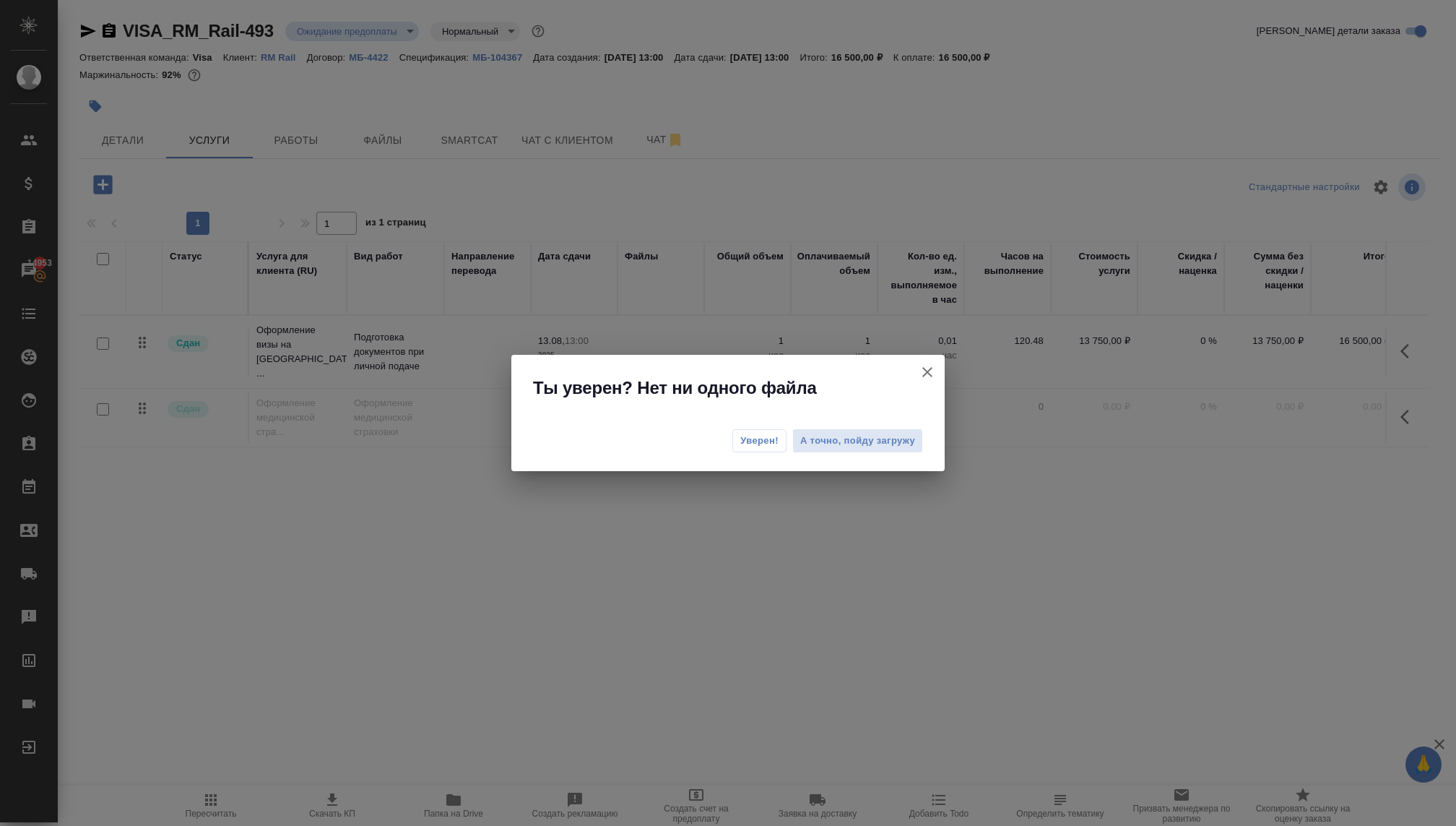
drag, startPoint x: 766, startPoint y: 439, endPoint x: 735, endPoint y: 518, distance: 84.9
click at [736, 519] on div "Ты уверен? Нет ни одного файла Уверен! А точно, пойду загружу" at bounding box center [728, 413] width 1456 height 826
click at [756, 432] on button "Уверен!" at bounding box center [759, 440] width 54 height 23
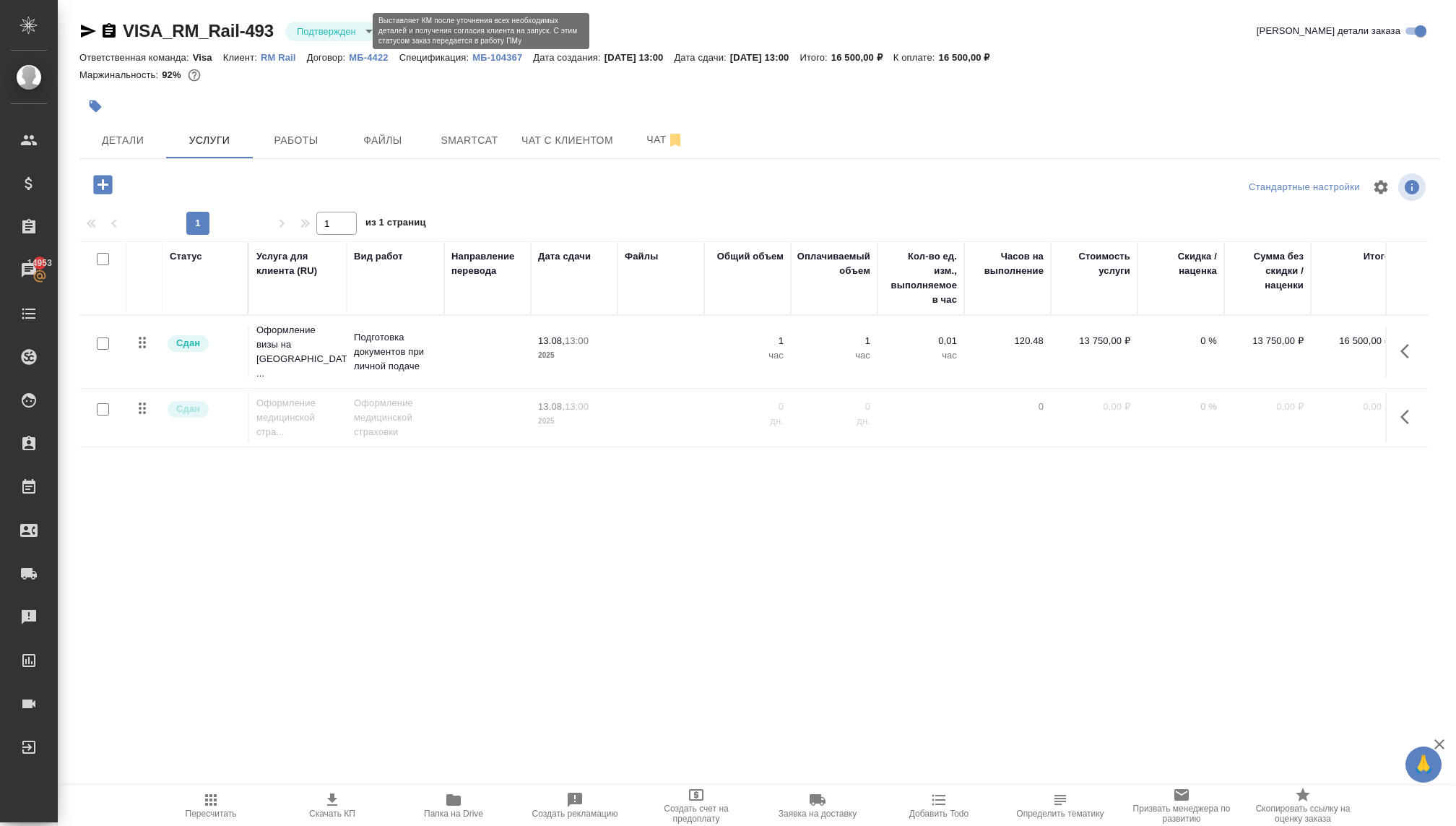
click at [326, 34] on body "🙏 .cls-1 fill:#fff; AWATERA Kovaleva Ekaterina Клиенты Спецификации Заказы 1495…" at bounding box center [728, 413] width 1456 height 826
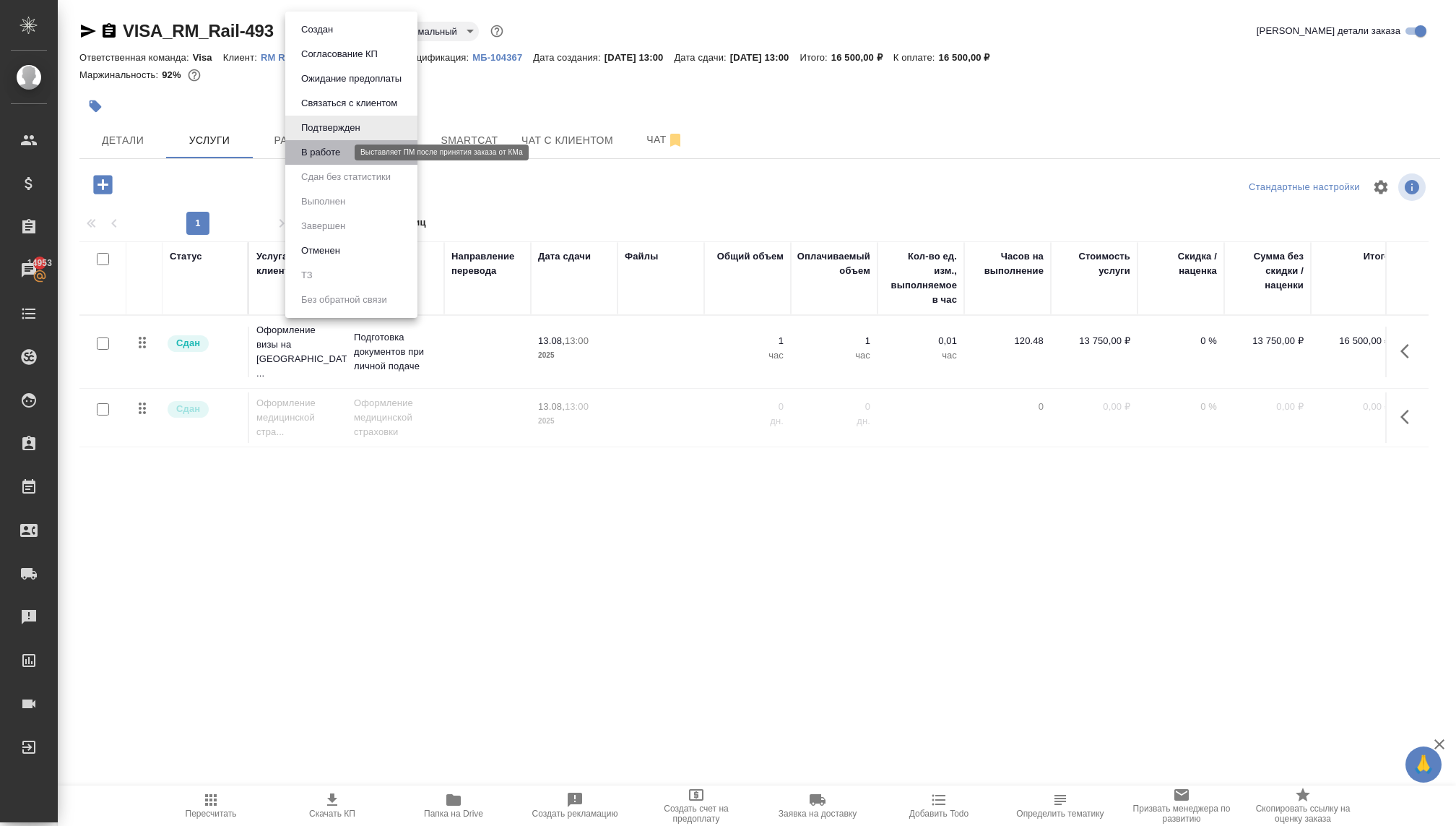
click at [323, 156] on button "В работе" at bounding box center [320, 153] width 47 height 16
click at [320, 34] on body "🙏 .cls-1 fill:#fff; AWATERA Kovaleva Ekaterina Клиенты Спецификации Заказы 1495…" at bounding box center [728, 413] width 1456 height 826
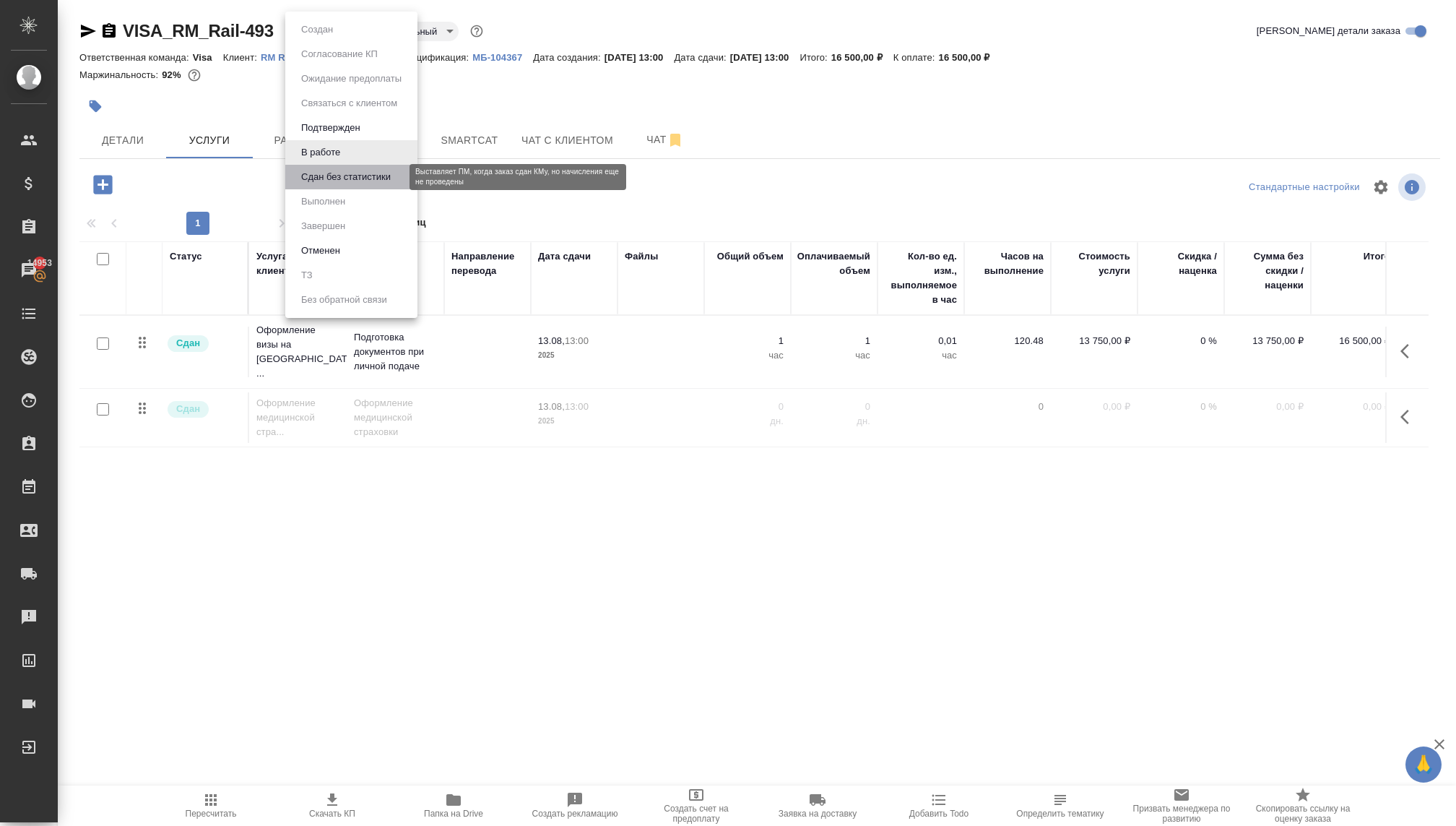
click at [338, 179] on button "Сдан без статистики" at bounding box center [346, 177] width 99 height 16
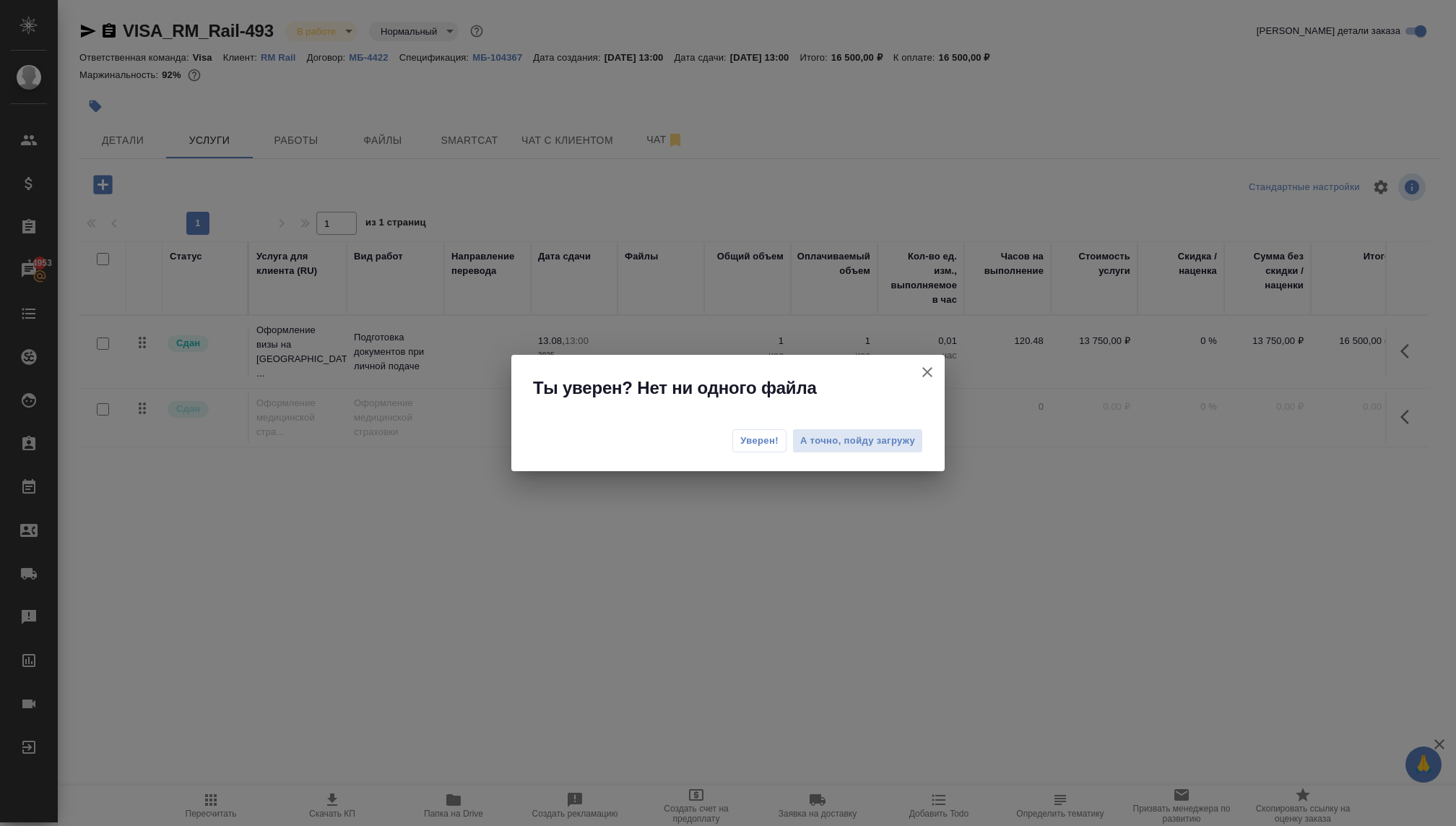
click at [741, 443] on span "Уверен!" at bounding box center [759, 441] width 38 height 15
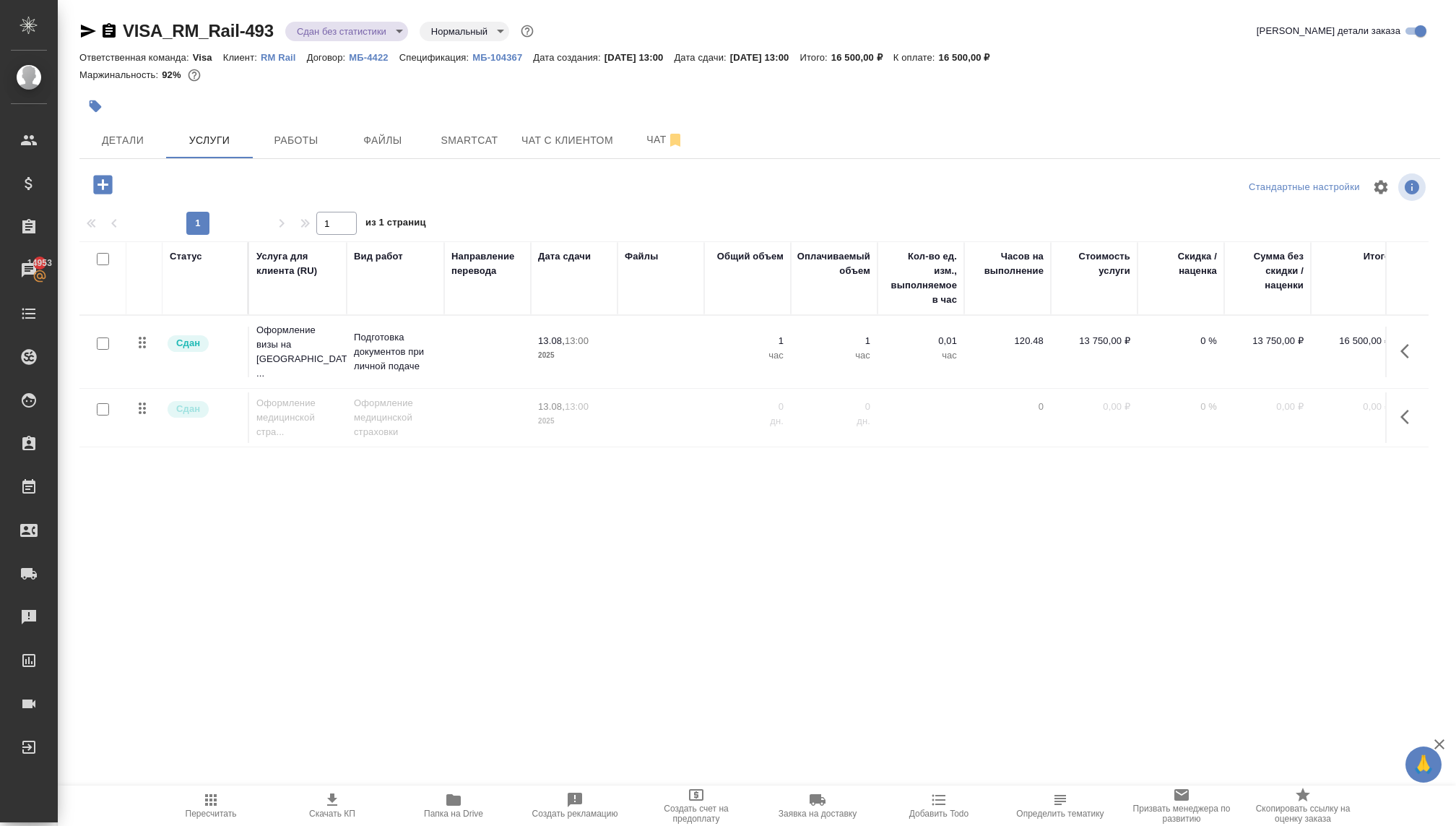
click at [326, 32] on body "🙏 .cls-1 fill:#fff; AWATERA Kovaleva Ekaterina Клиенты Спецификации Заказы 1495…" at bounding box center [728, 413] width 1456 height 826
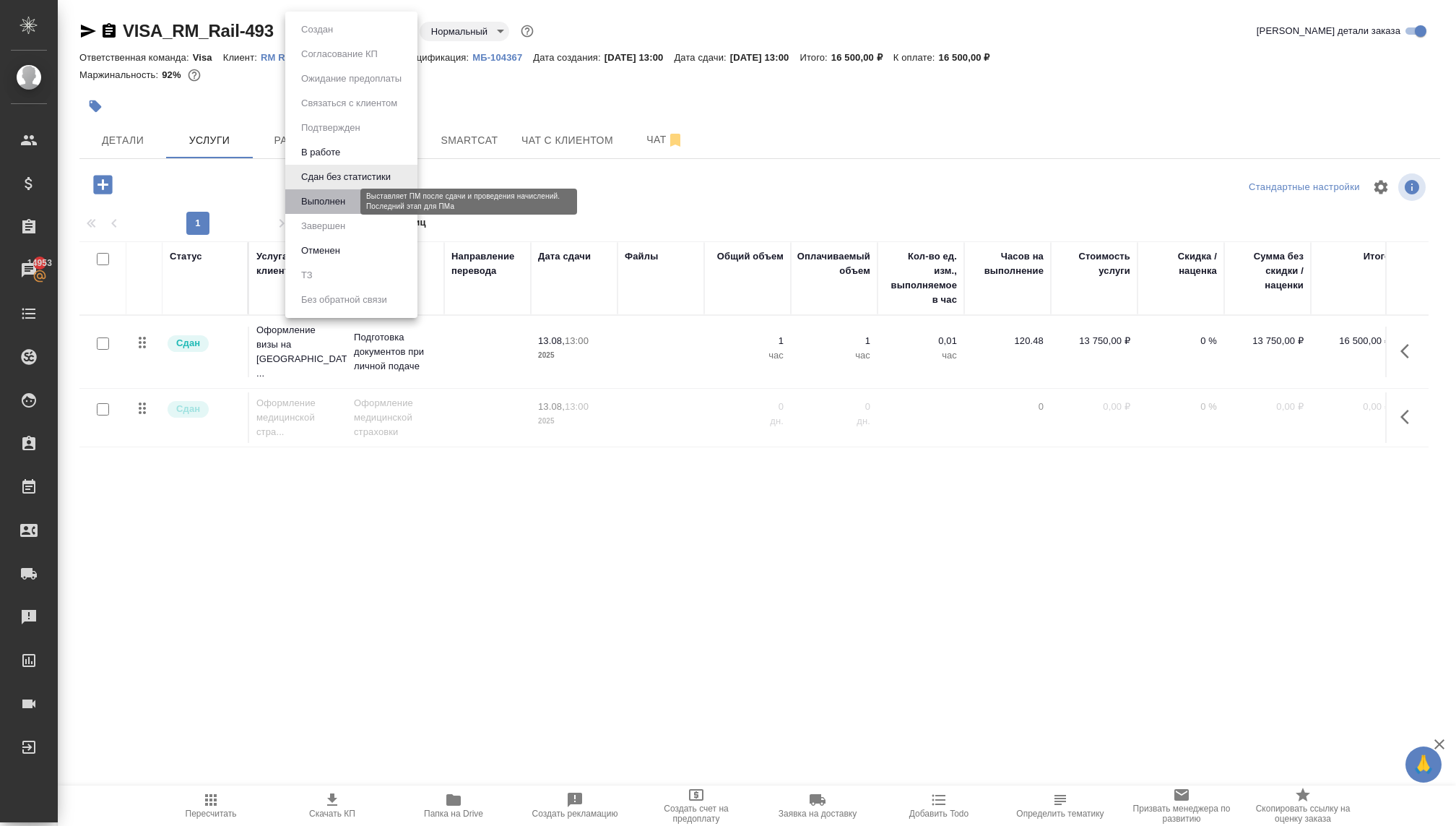
click at [323, 201] on button "Выполнен" at bounding box center [323, 201] width 53 height 16
click at [321, 35] on body "🙏 .cls-1 fill:#fff; AWATERA Kovaleva Ekaterina Клиенты Спецификации Заказы 1495…" at bounding box center [728, 413] width 1456 height 826
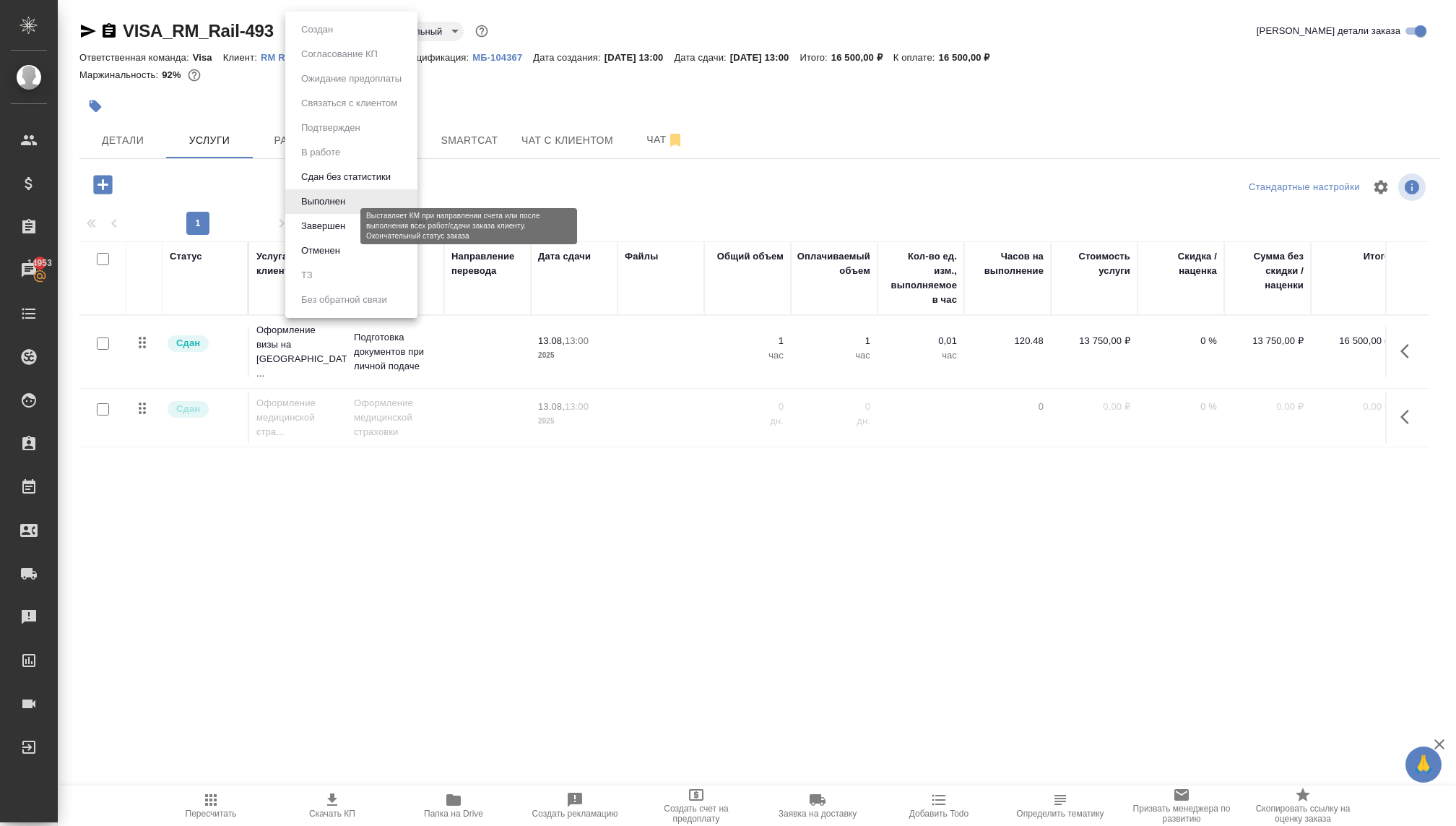
click at [339, 226] on button "Завершен" at bounding box center [323, 226] width 53 height 16
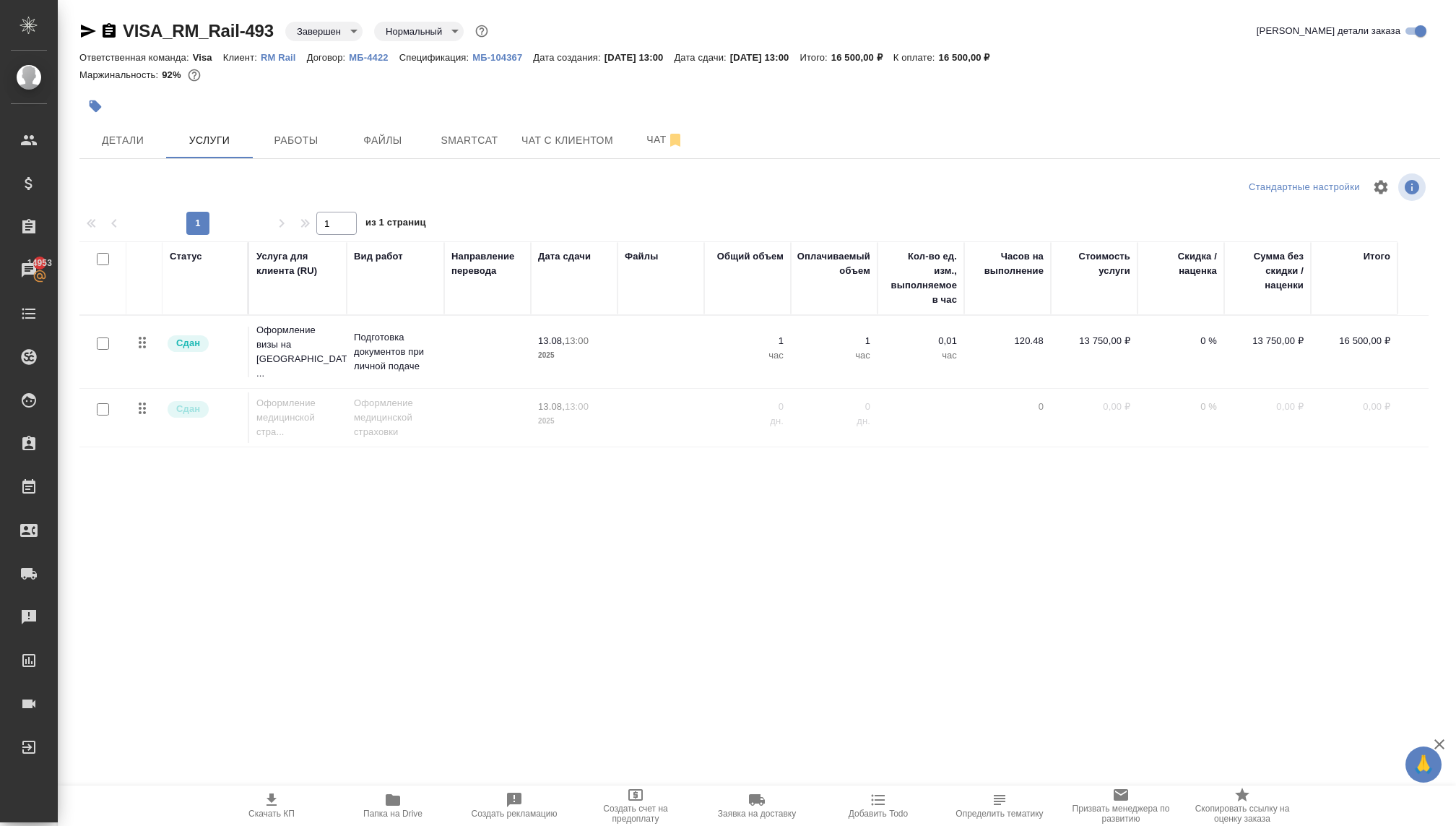
click at [512, 59] on p "МБ-104367" at bounding box center [502, 57] width 61 height 11
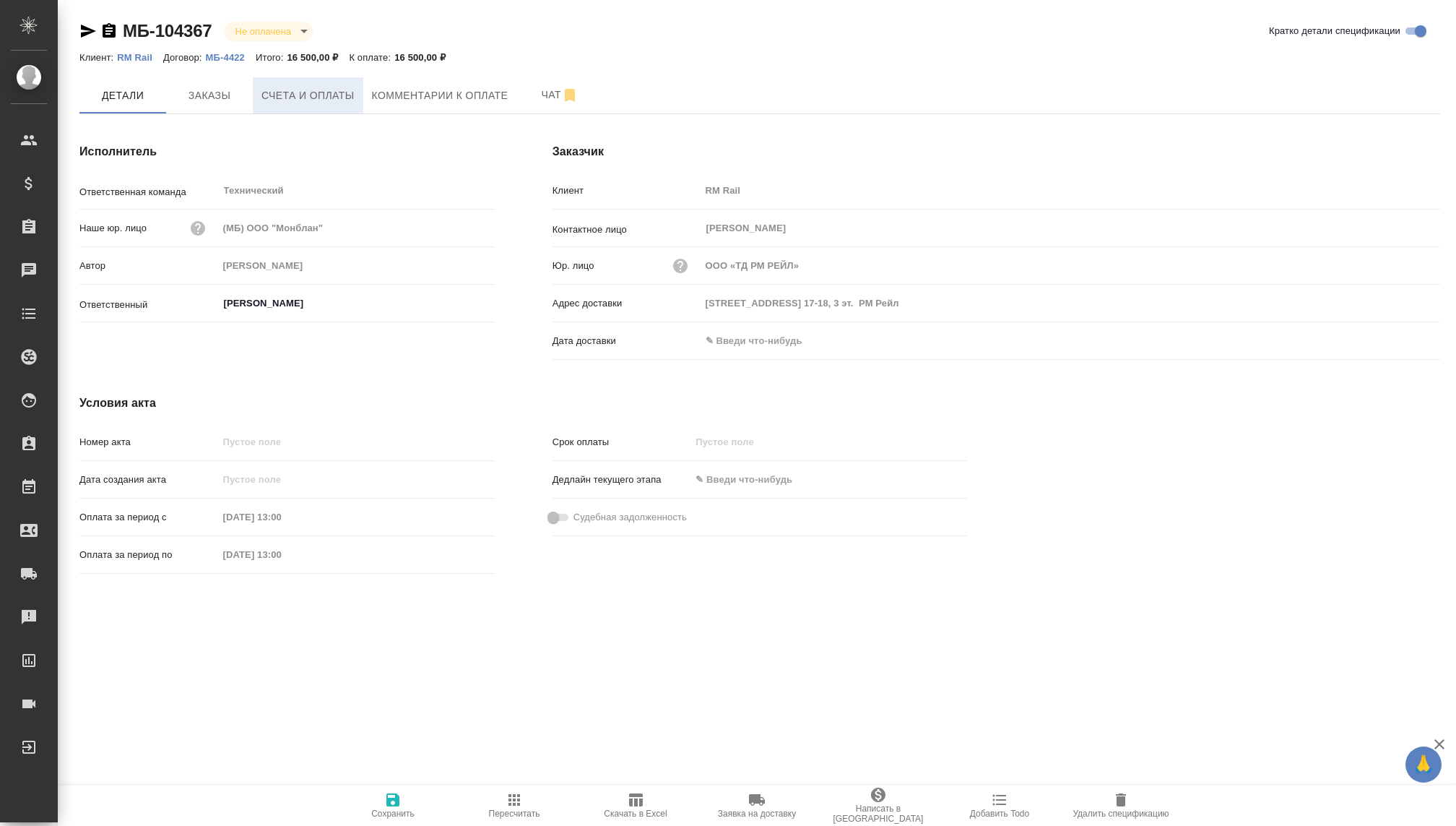
click at [285, 88] on span "Счета и оплаты" at bounding box center [307, 96] width 94 height 18
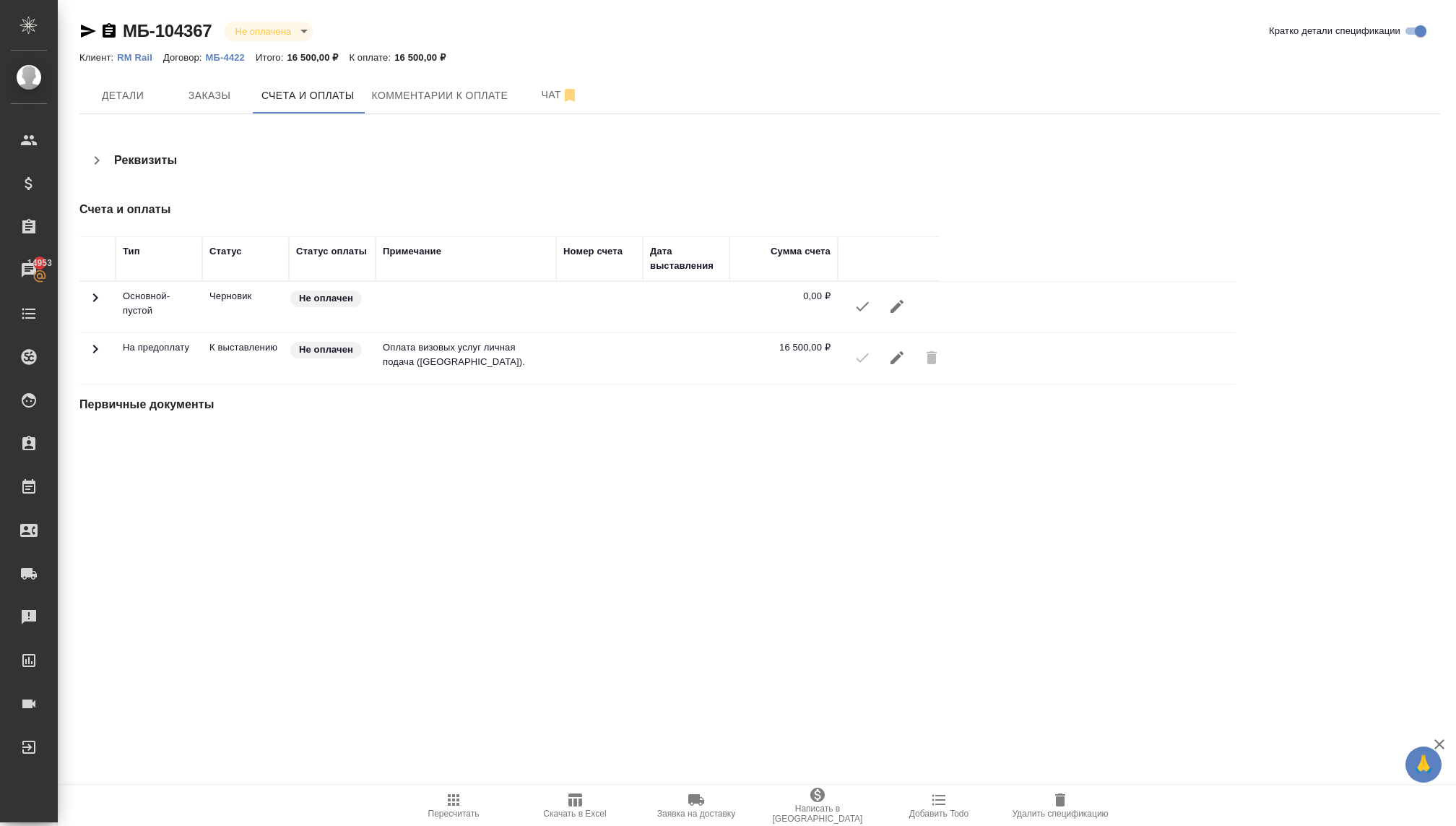
click at [929, 355] on div at bounding box center [889, 357] width 87 height 34
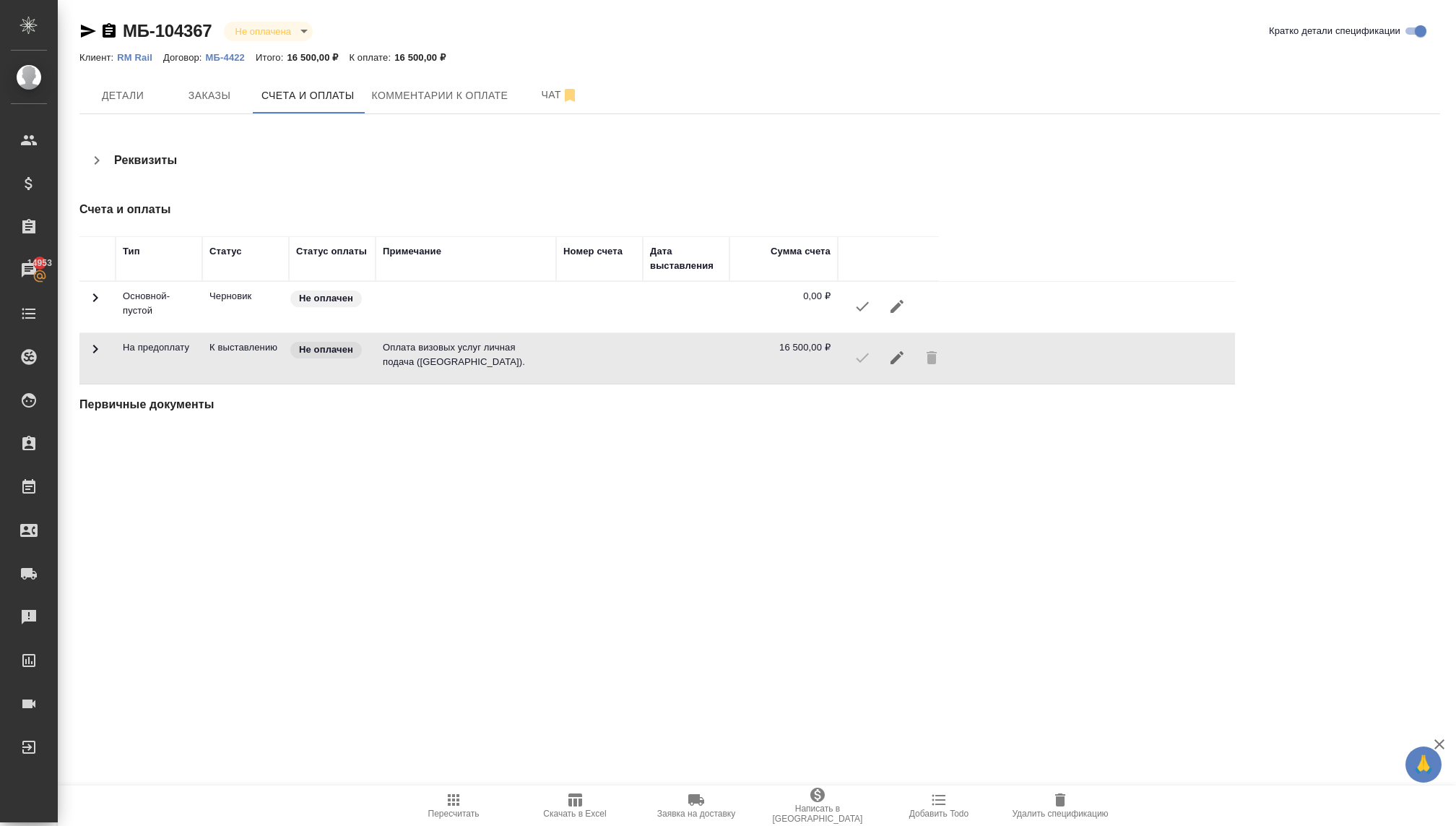
click at [874, 434] on div "МБ-104367 Не оплачена notPayed Кратко детали спецификации Клиент: RM Rail Догов…" at bounding box center [760, 234] width 1376 height 467
click at [822, 495] on div ".cls-1 fill:#fff; AWATERA Kovaleva Ekaterina Клиенты Спецификации Заказы 14953 …" at bounding box center [728, 413] width 1456 height 826
click at [84, 34] on icon "button" at bounding box center [88, 31] width 15 height 13
click at [750, 443] on div "МБ-104367 Не оплачена notPayed Кратко детали спецификации Клиент: RM Rail Догов…" at bounding box center [760, 234] width 1376 height 467
click at [896, 309] on icon "button" at bounding box center [896, 307] width 18 height 18
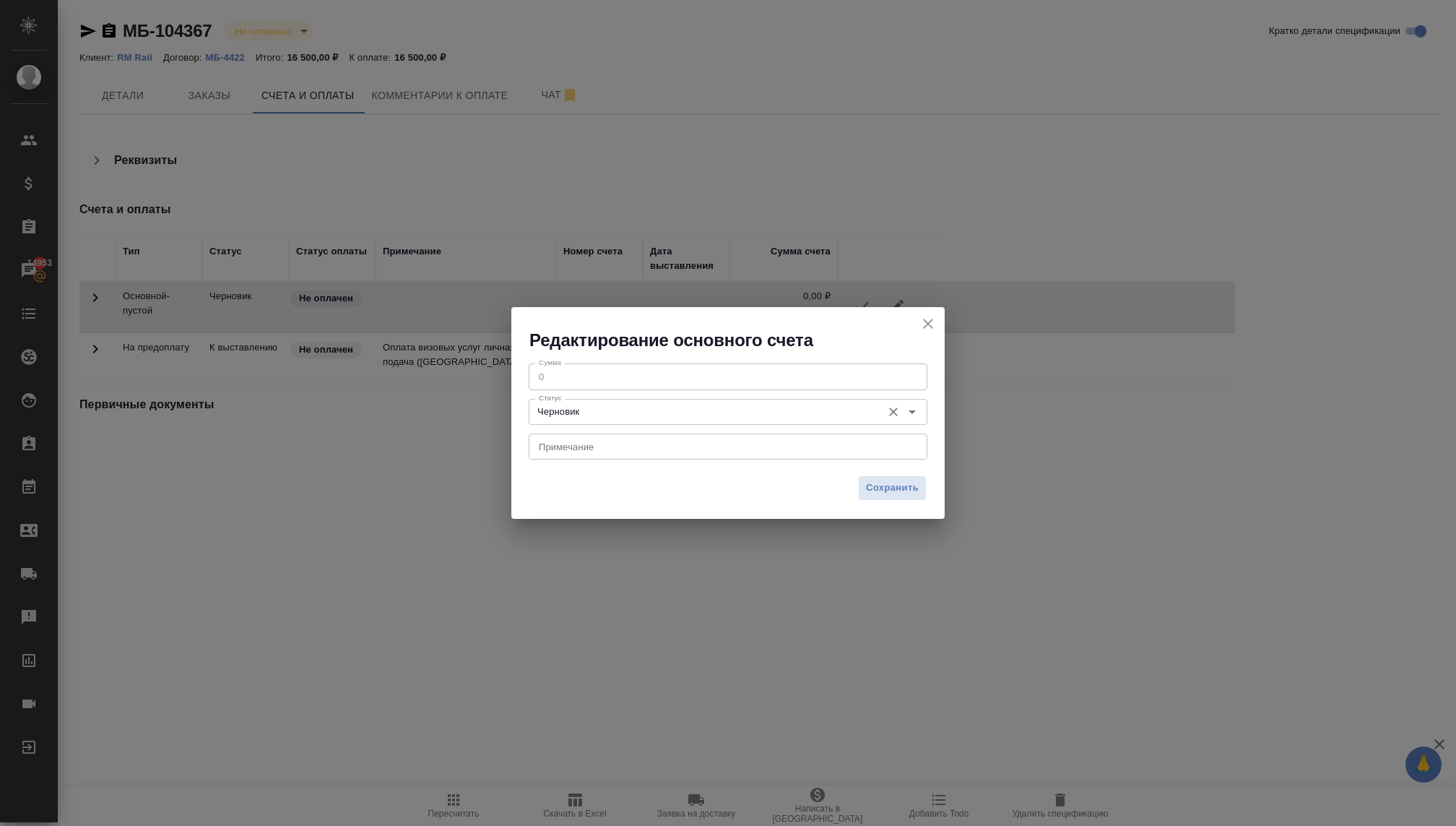
click at [694, 423] on div "Черновик Статус" at bounding box center [727, 412] width 399 height 26
click at [638, 453] on div "x Примечание" at bounding box center [727, 447] width 399 height 26
click at [926, 326] on icon "close" at bounding box center [928, 324] width 18 height 18
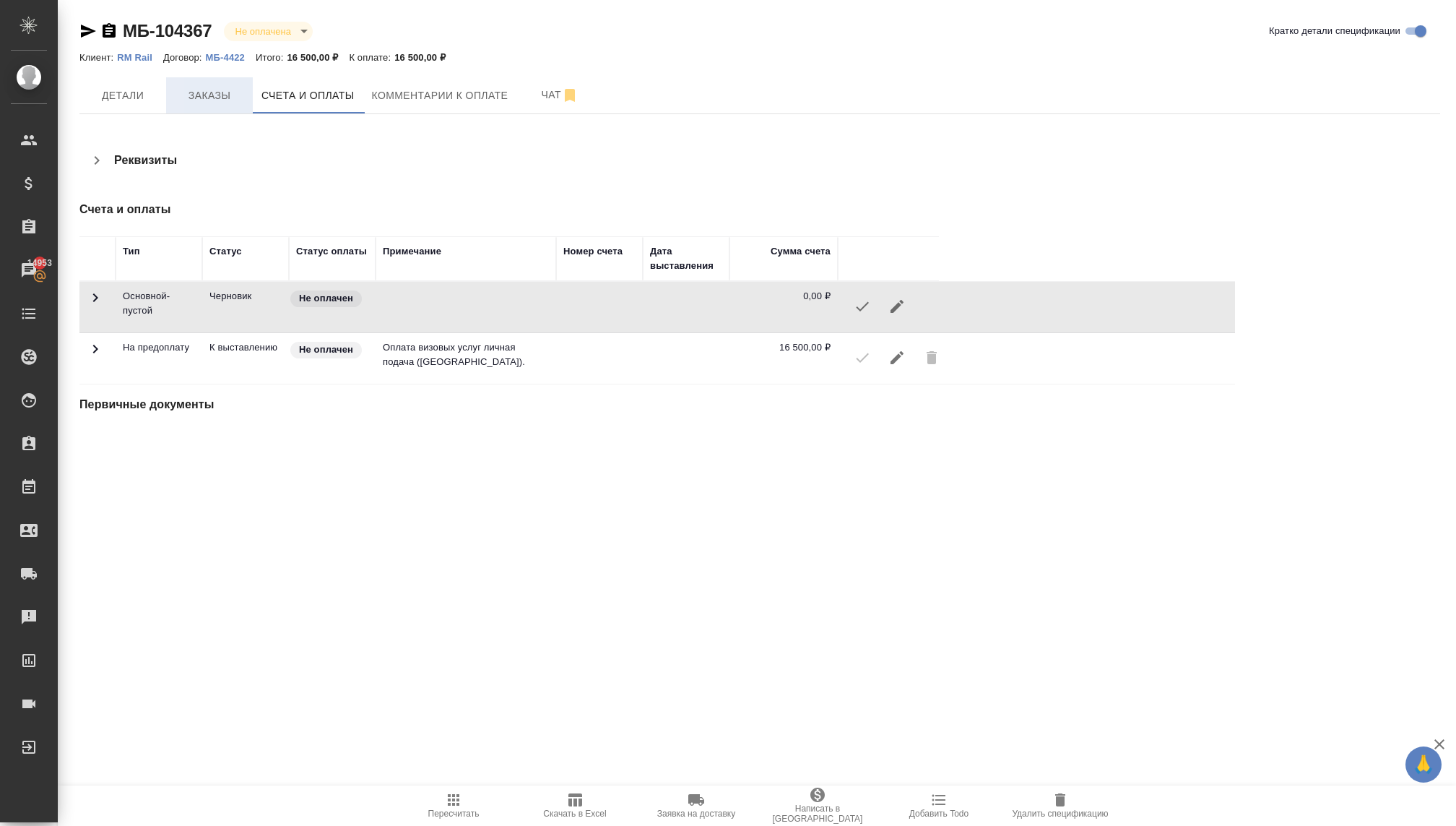
click at [212, 107] on button "Заказы" at bounding box center [210, 95] width 87 height 36
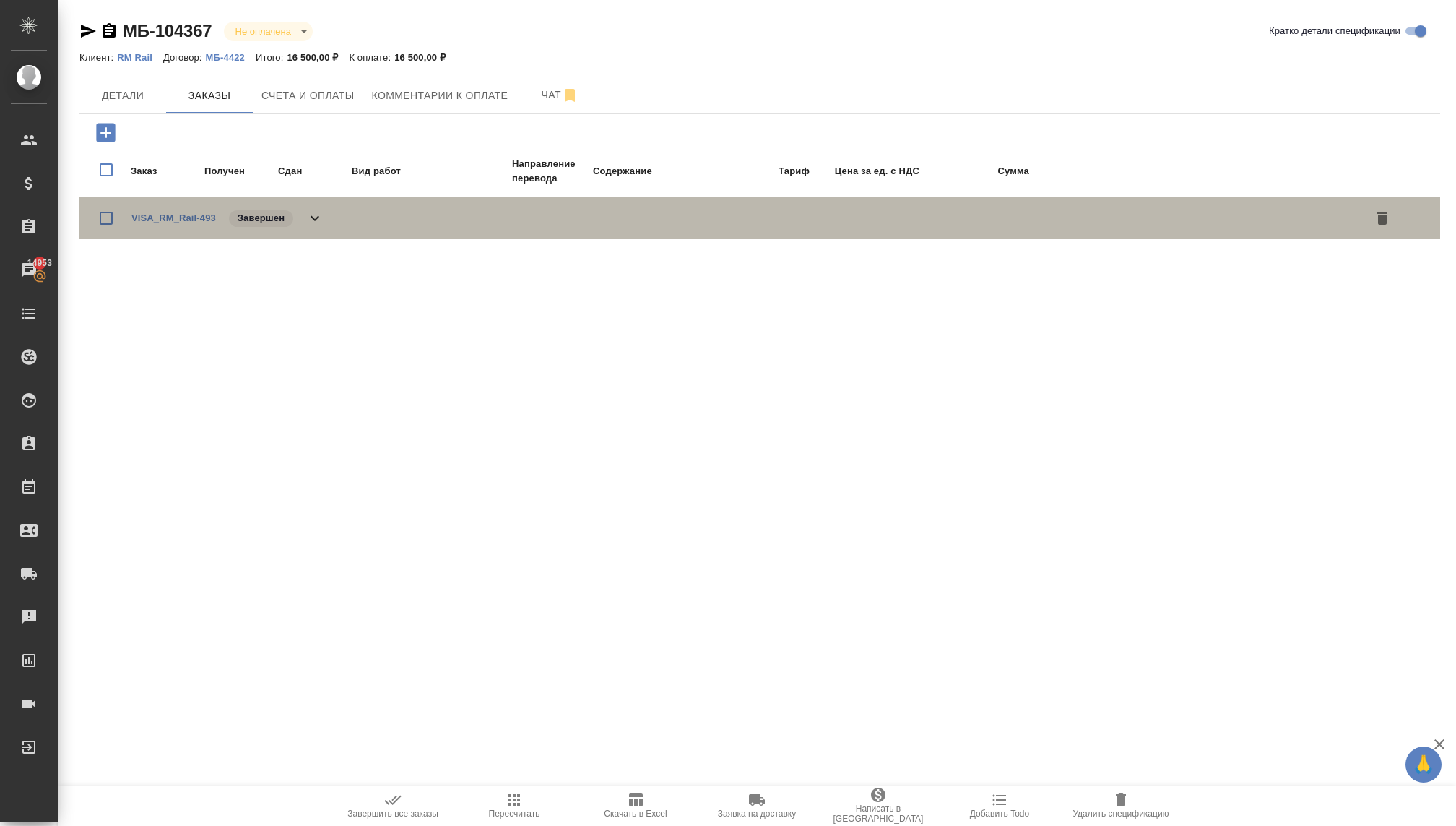
click at [315, 220] on icon at bounding box center [314, 218] width 9 height 5
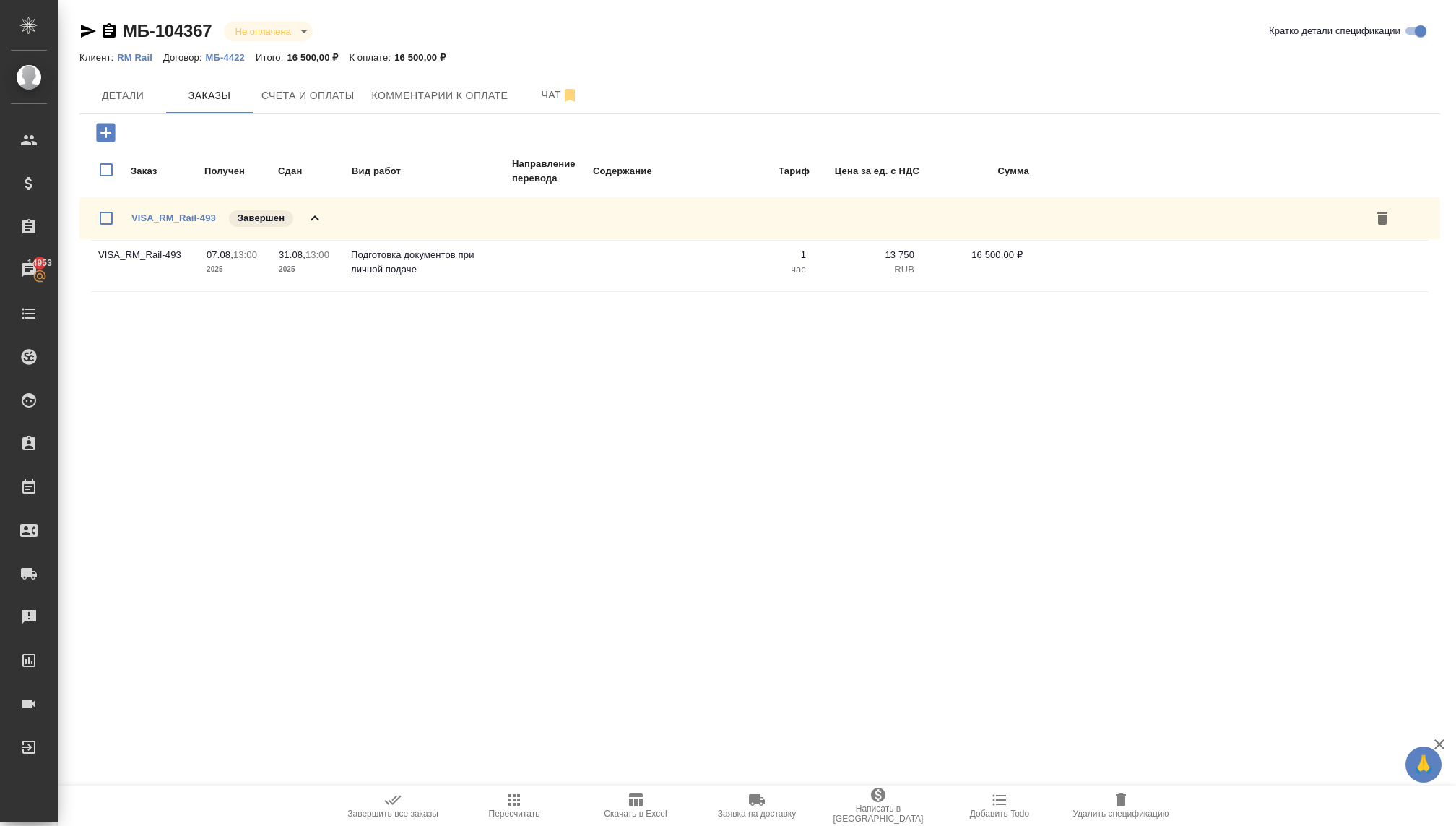
click at [315, 217] on icon at bounding box center [314, 217] width 9 height 5
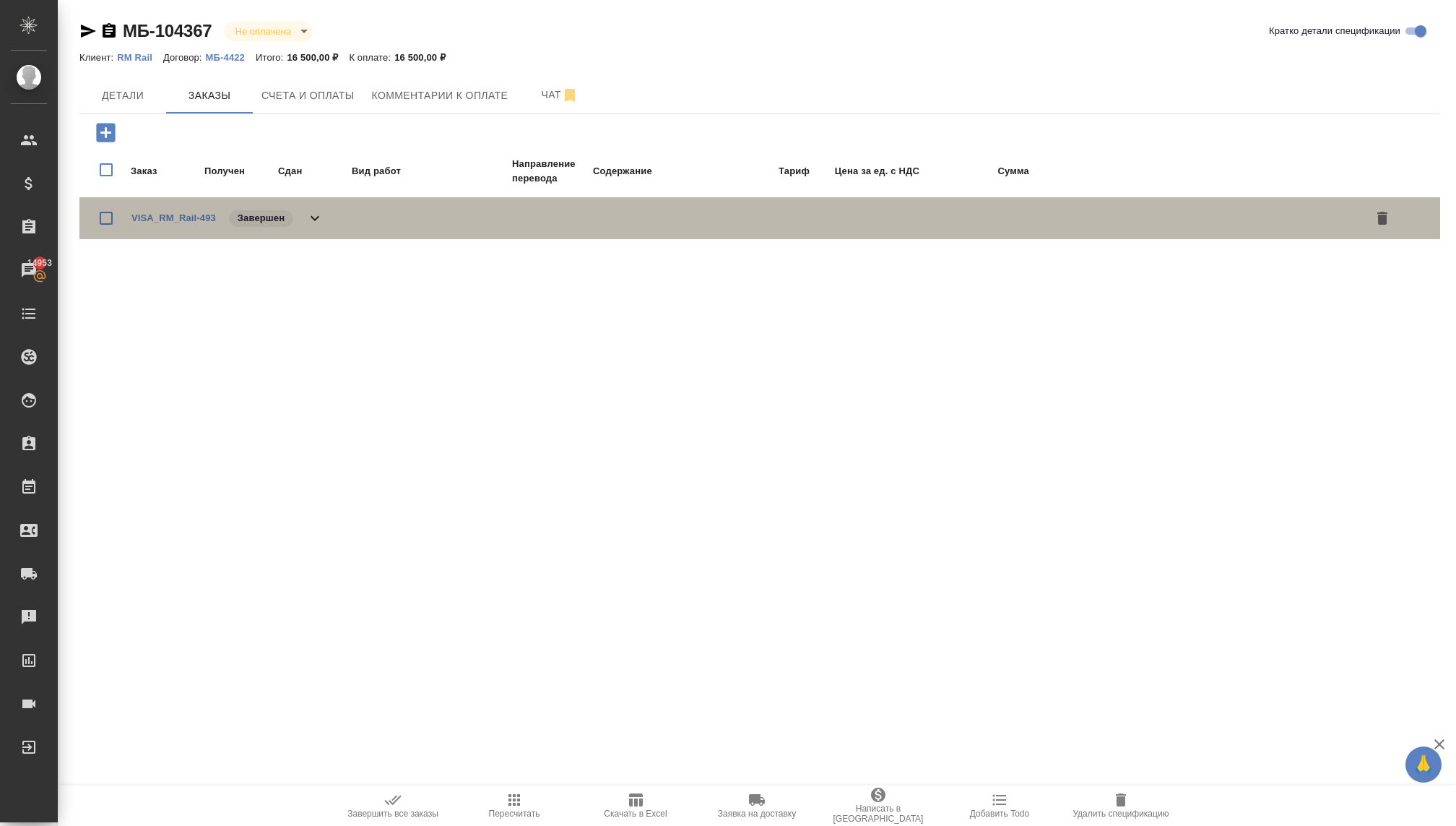
click at [315, 217] on icon at bounding box center [315, 219] width 18 height 18
click at [315, 219] on icon at bounding box center [315, 219] width 18 height 18
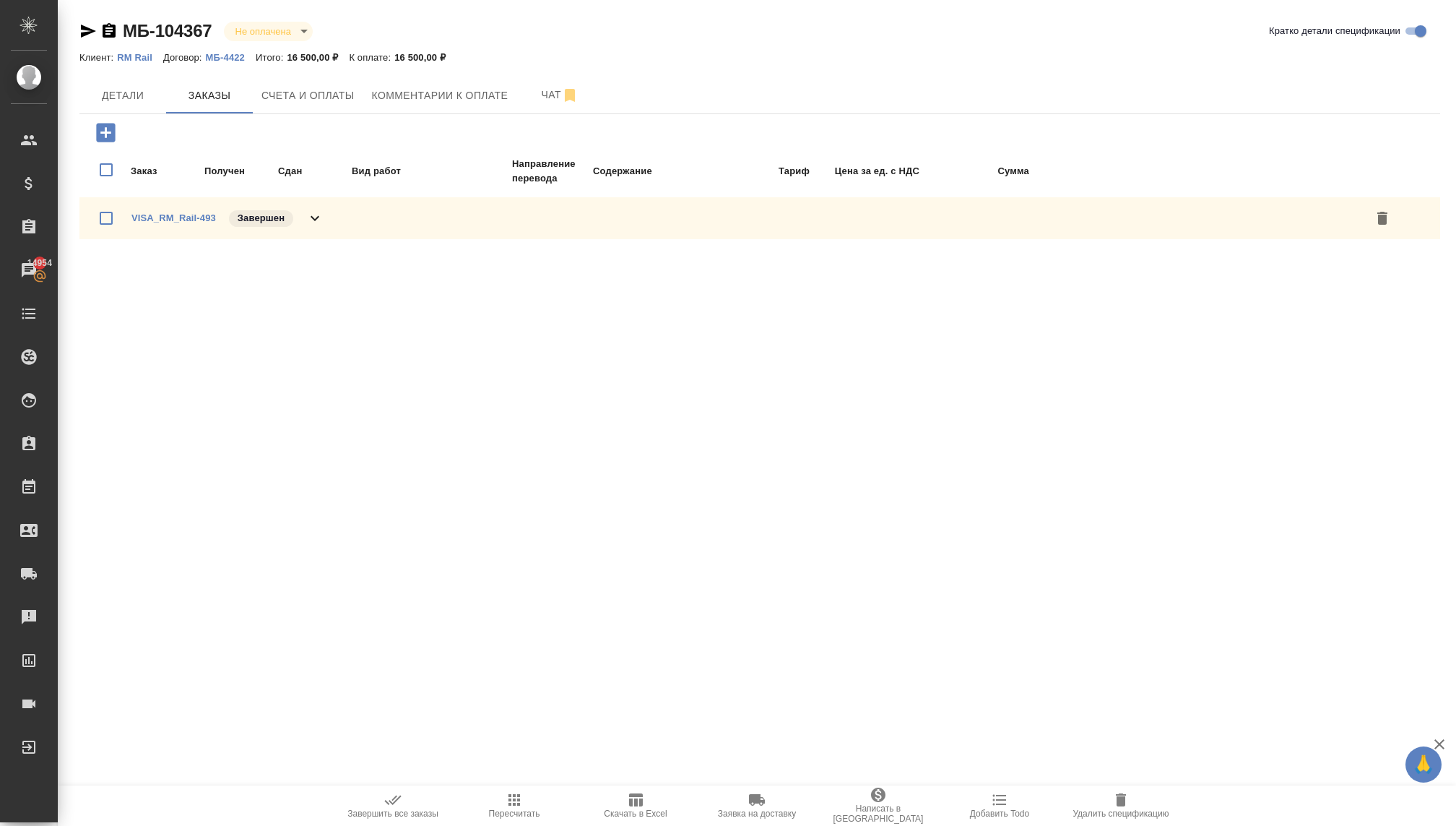
click at [314, 223] on icon at bounding box center [315, 219] width 18 height 18
click at [311, 99] on span "Счета и оплаты" at bounding box center [307, 96] width 94 height 18
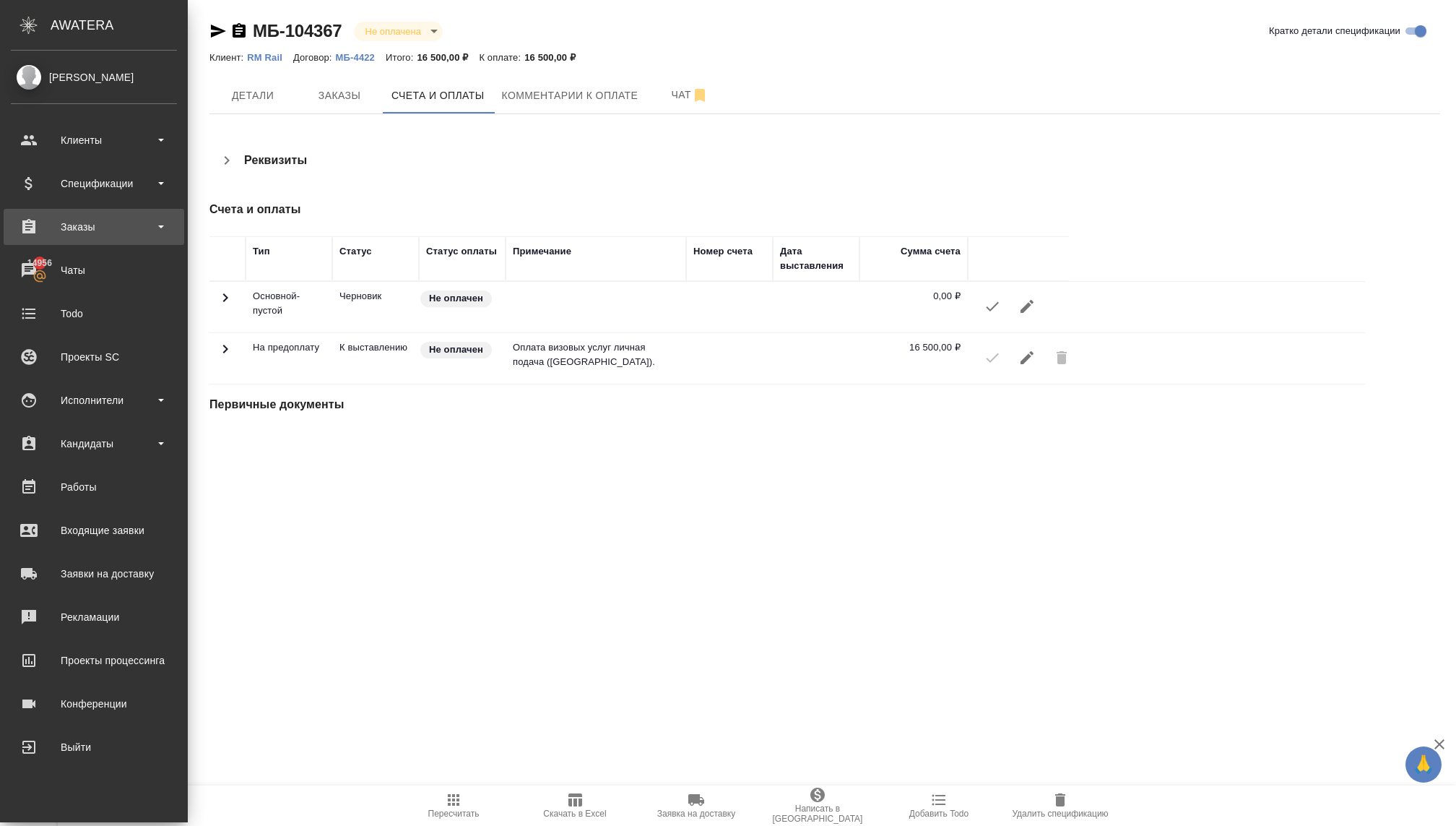
click at [92, 222] on div "Заказы" at bounding box center [94, 227] width 166 height 22
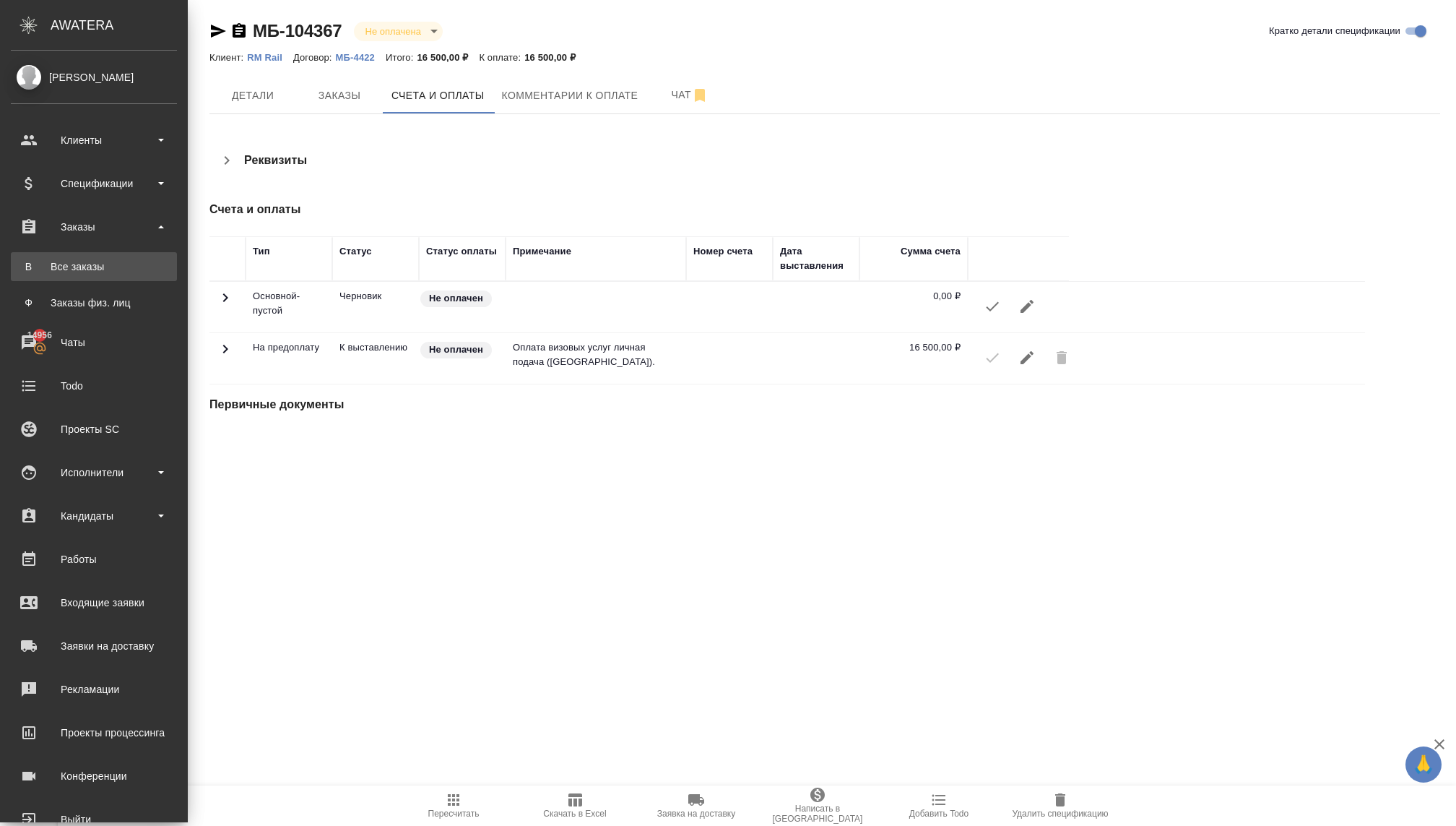
click at [88, 255] on link "В Все заказы" at bounding box center [94, 266] width 166 height 29
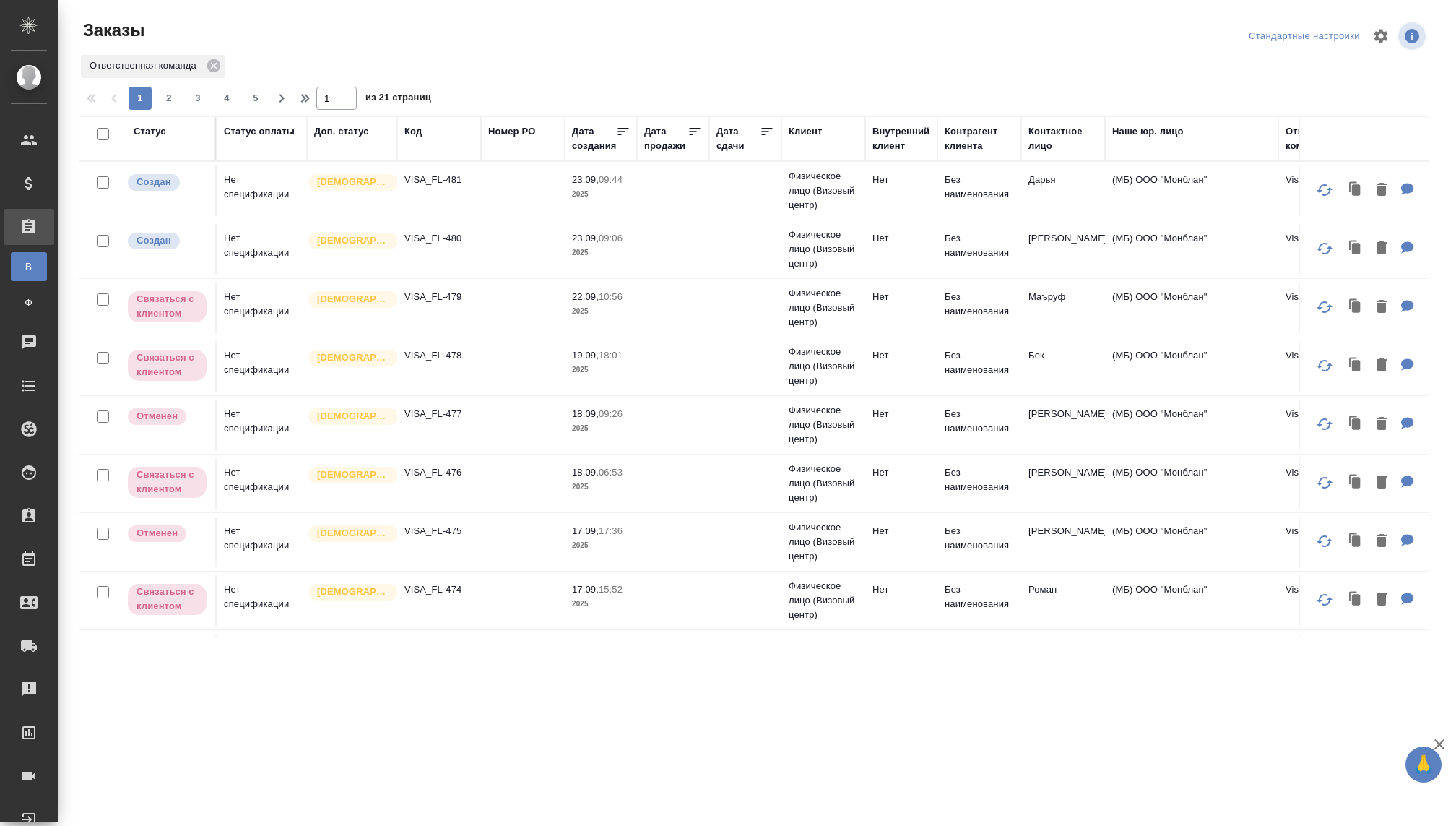
click at [799, 130] on div "Клиент" at bounding box center [805, 131] width 33 height 15
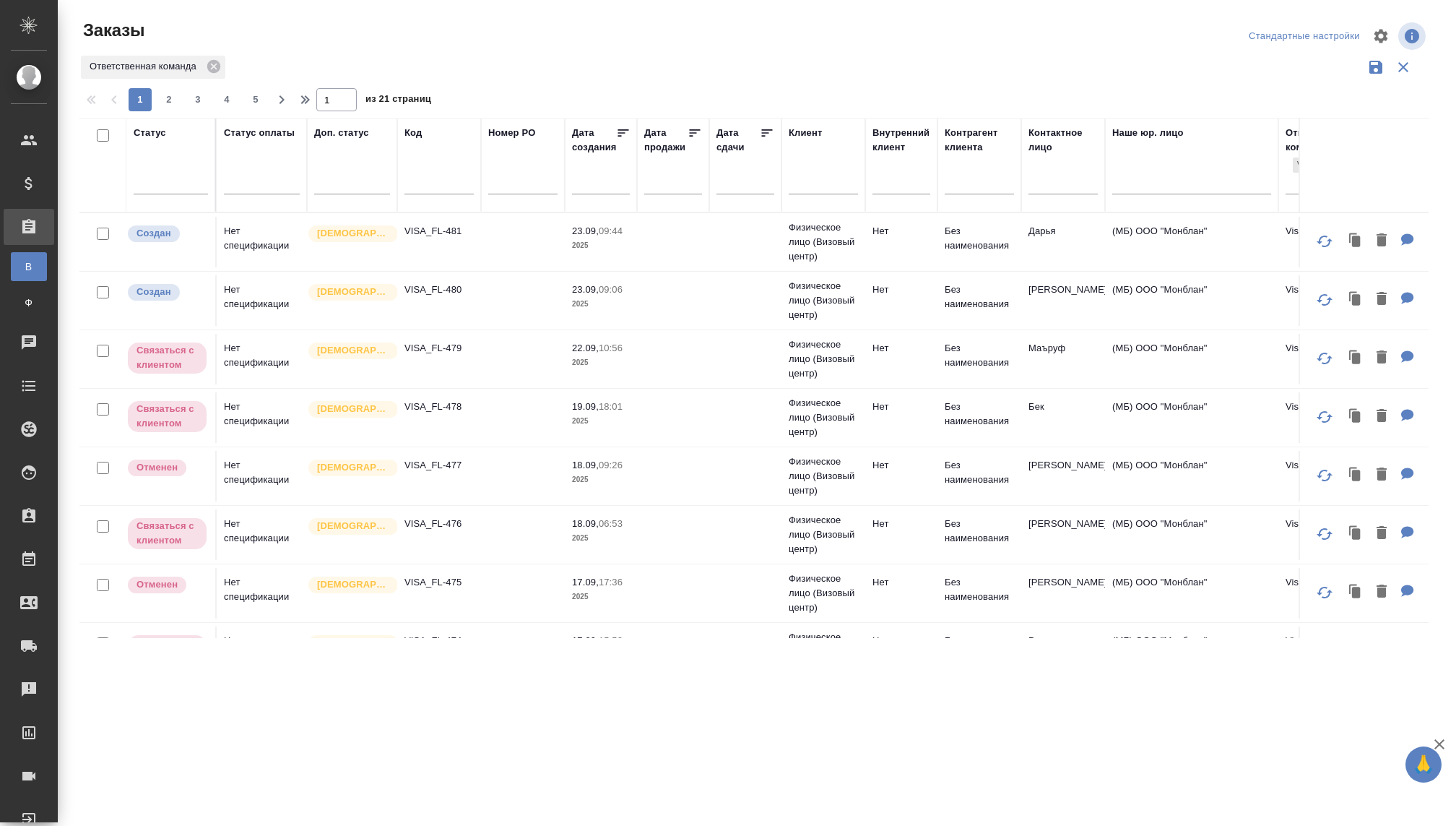
click at [806, 177] on input "text" at bounding box center [823, 184] width 69 height 18
type input "Мапед"
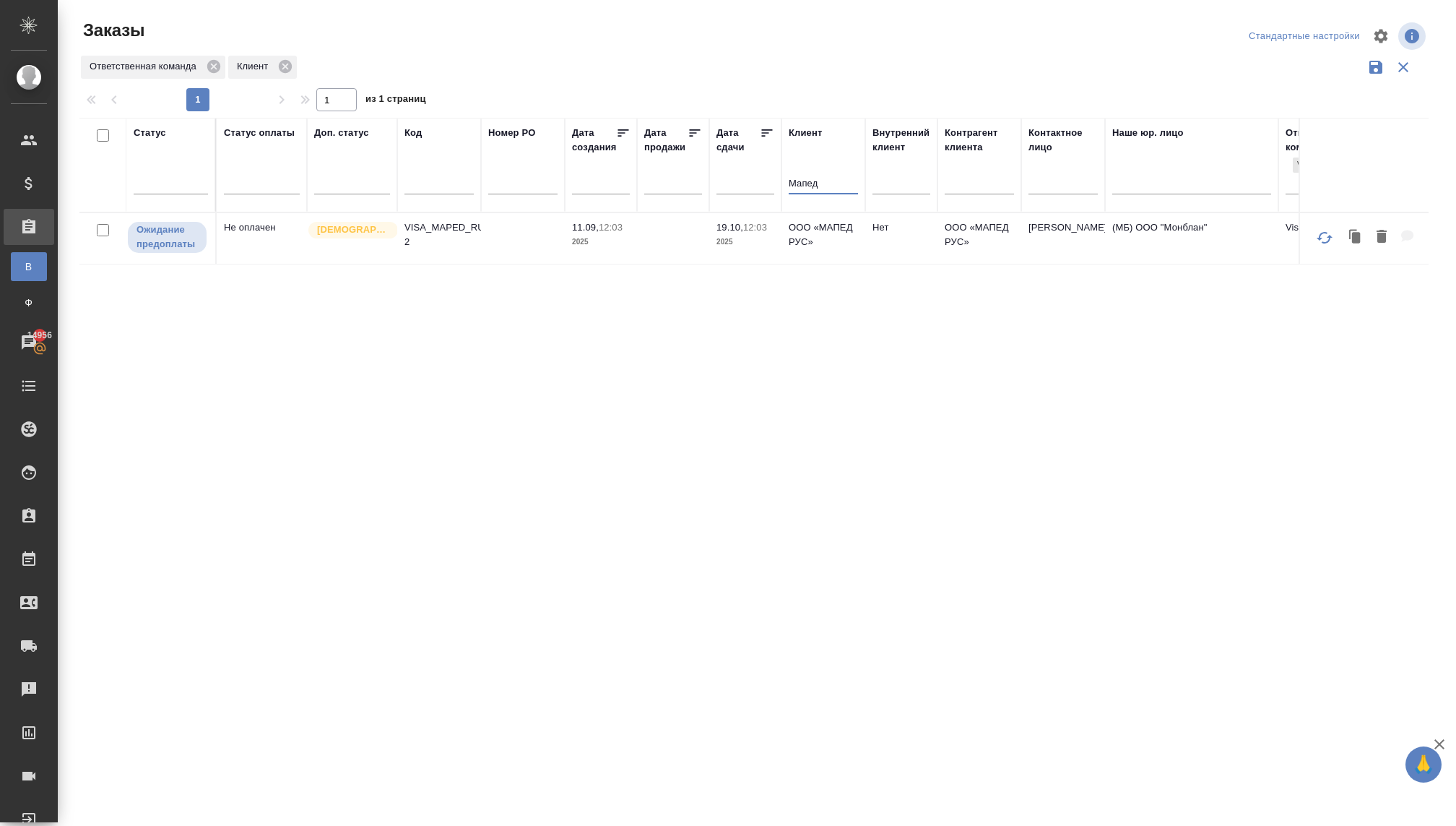
click at [255, 238] on td "Не оплачен" at bounding box center [262, 238] width 91 height 50
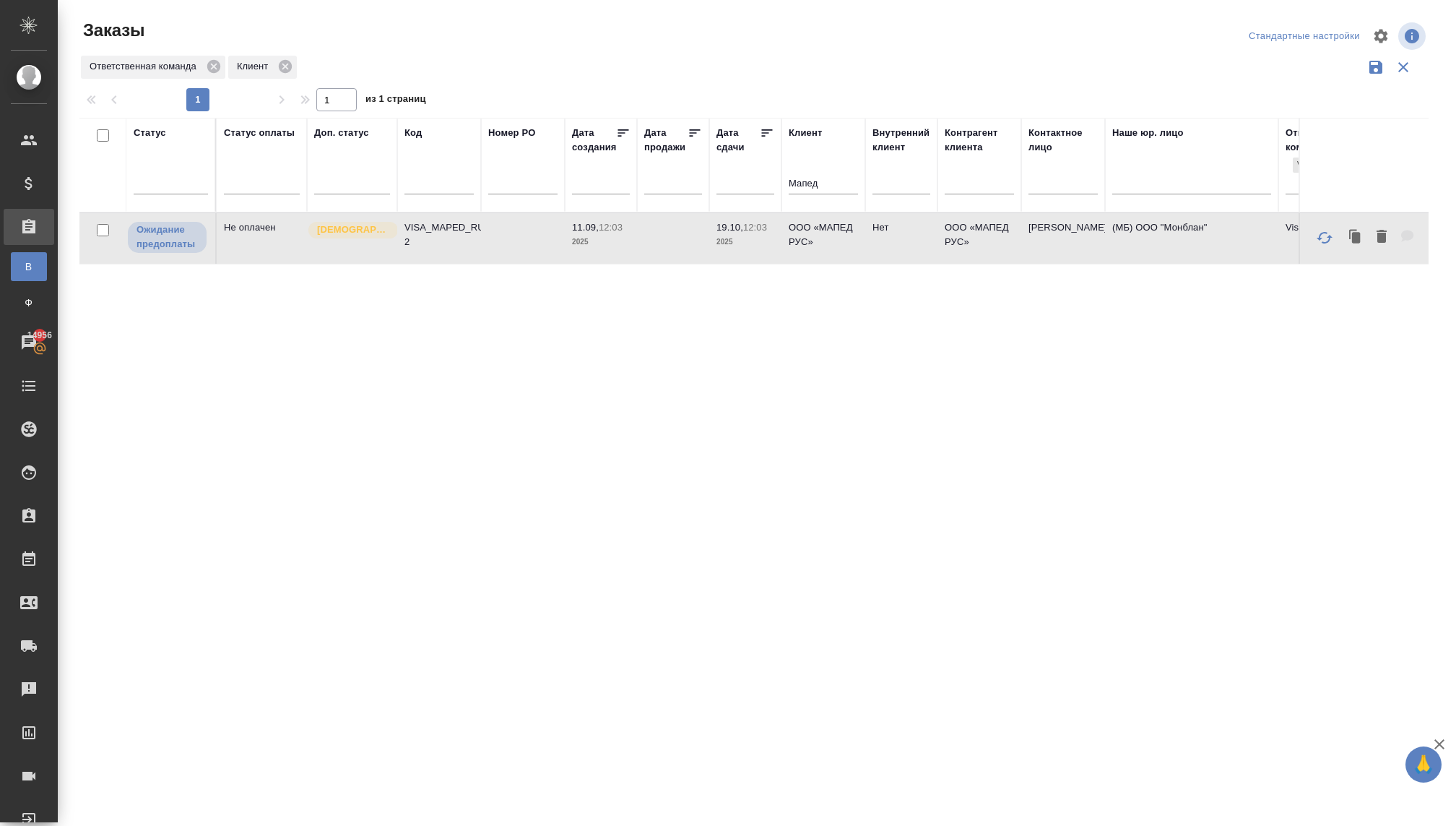
click at [255, 238] on td "Не оплачен" at bounding box center [262, 238] width 91 height 50
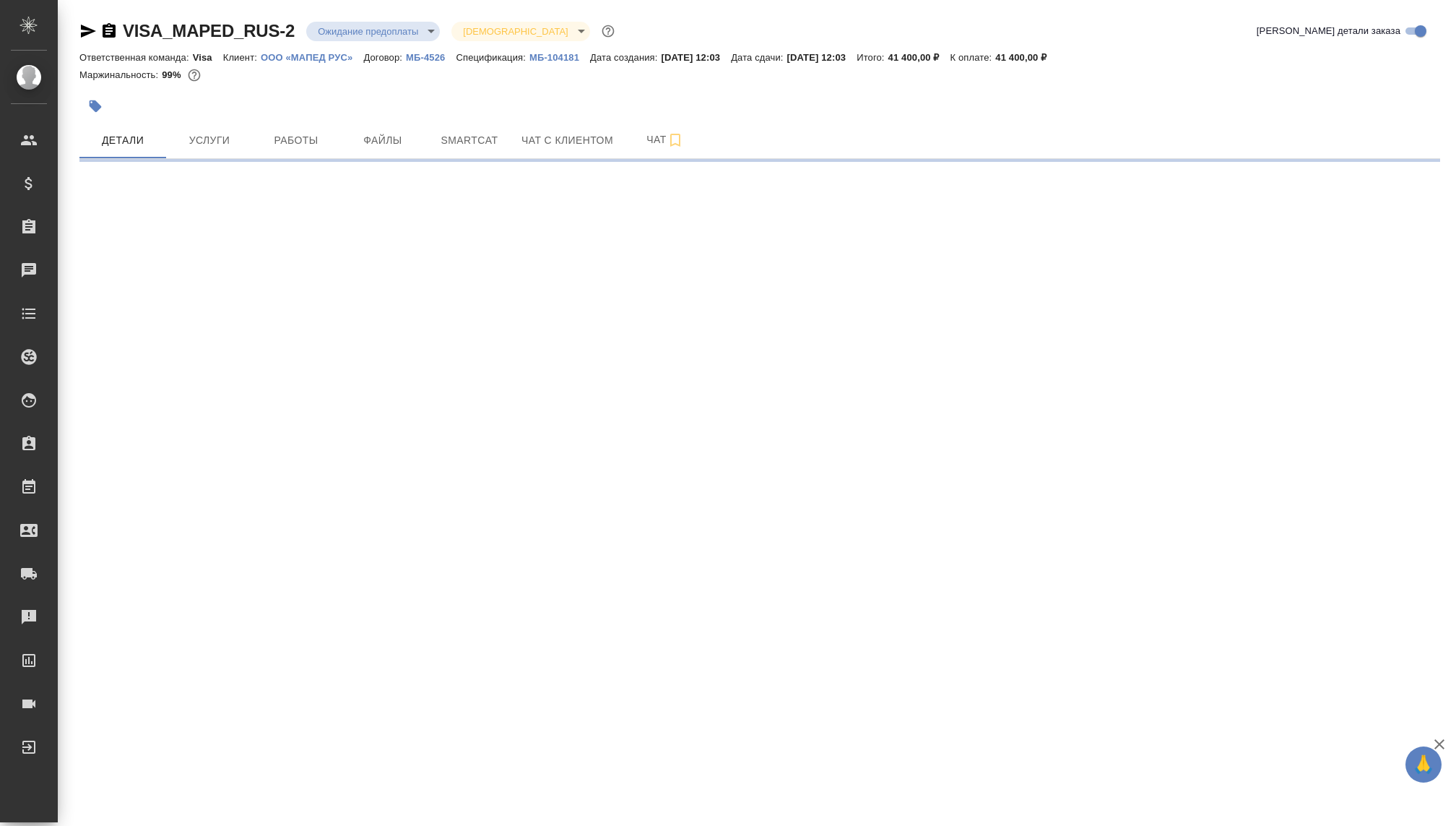
select select "RU"
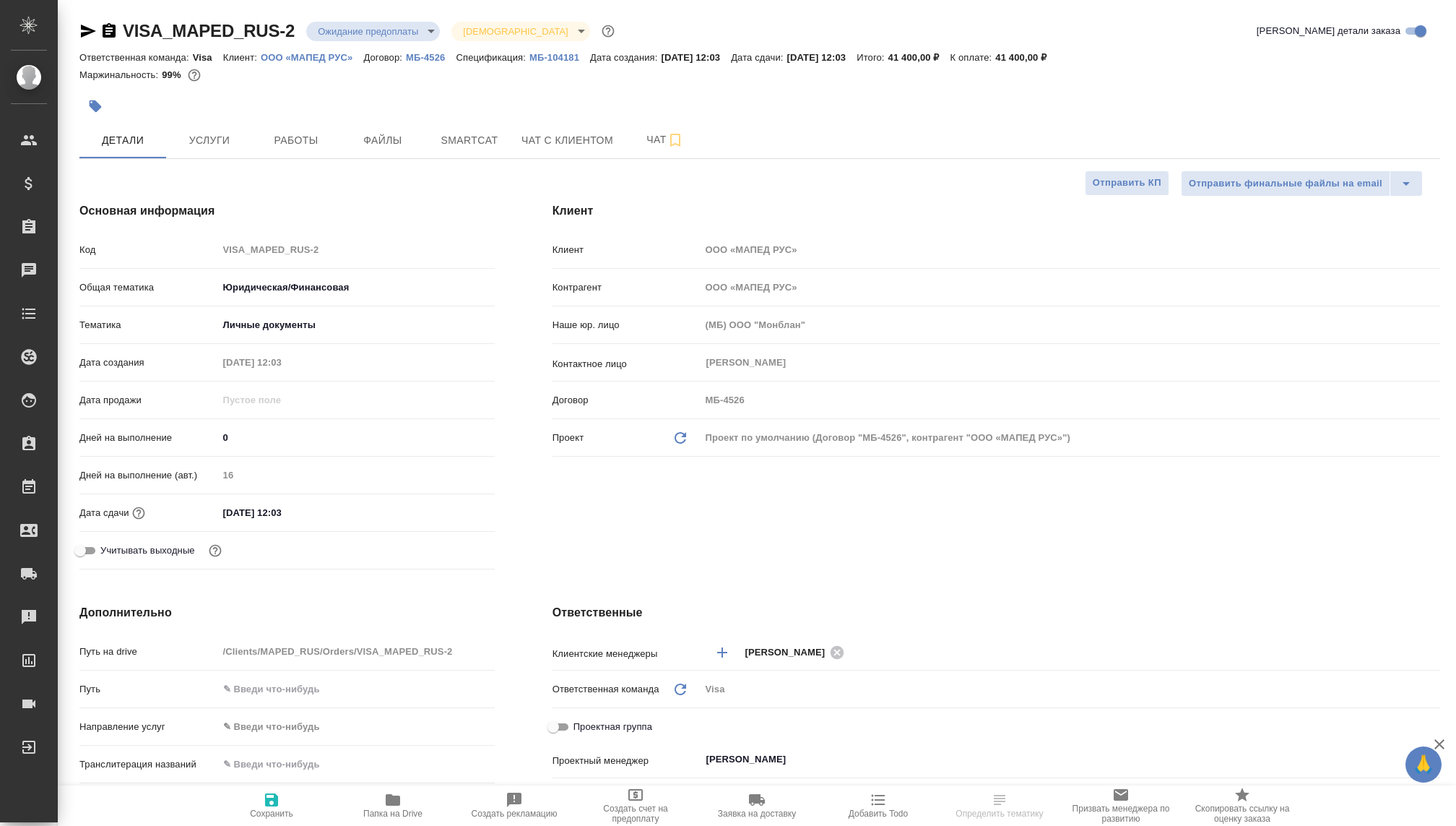
type textarea "x"
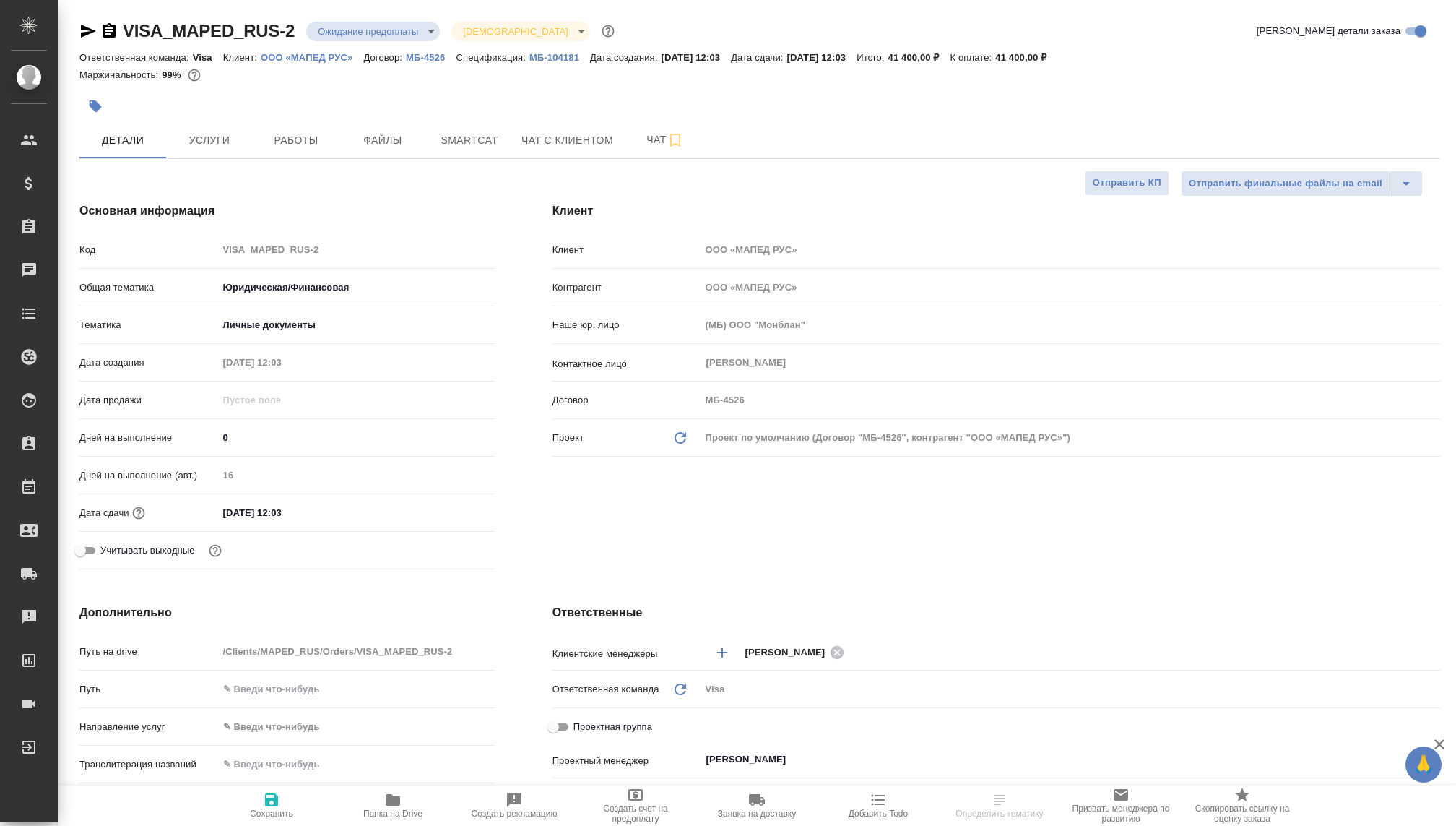
type textarea "x"
click at [388, 29] on body "🙏 .cls-1 fill:#fff; AWATERA [PERSON_NAME] Спецификации Заказы Чаты Todo Проекты…" at bounding box center [728, 413] width 1456 height 826
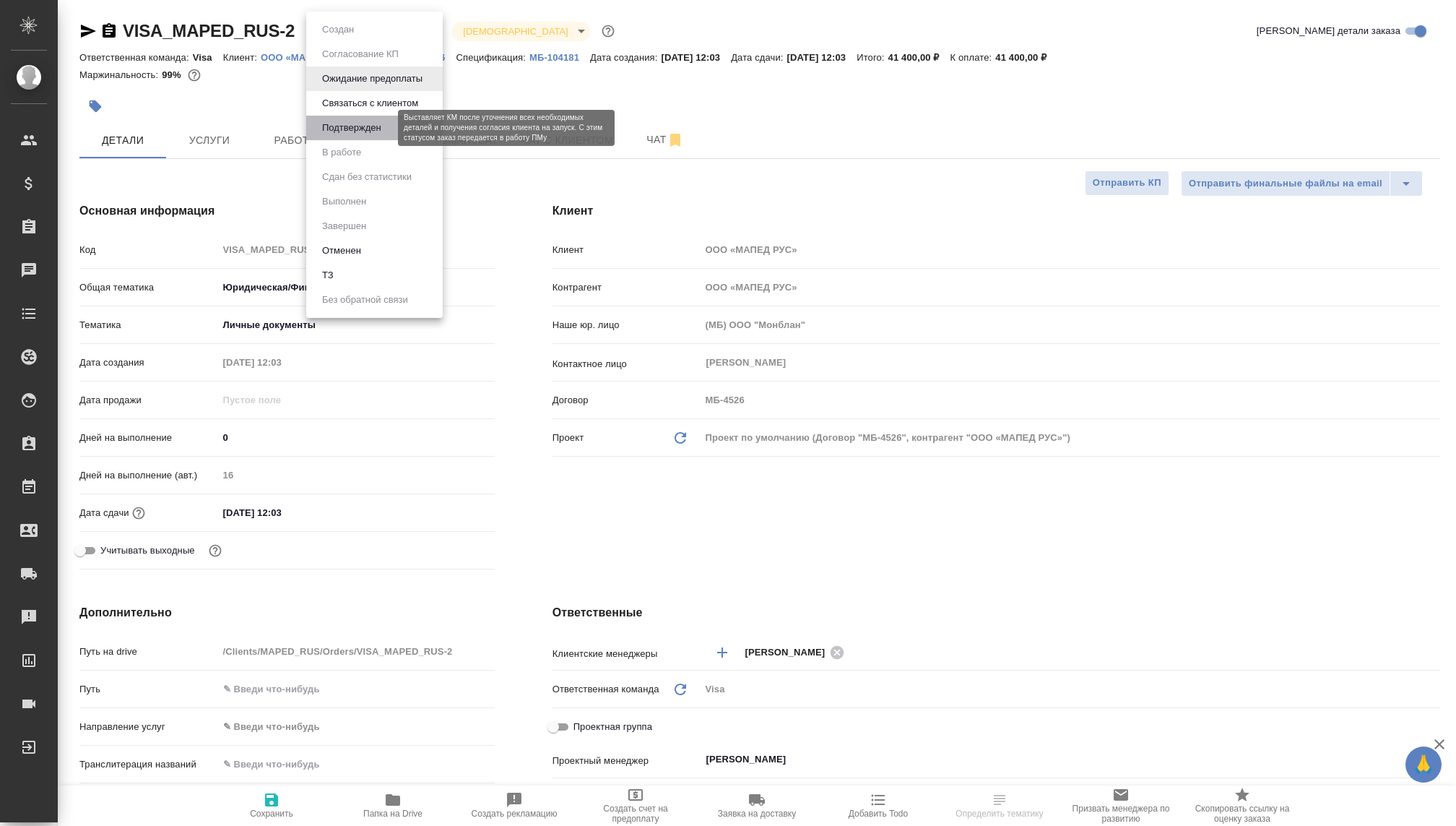
click at [364, 133] on button "Подтвержден" at bounding box center [351, 128] width 68 height 16
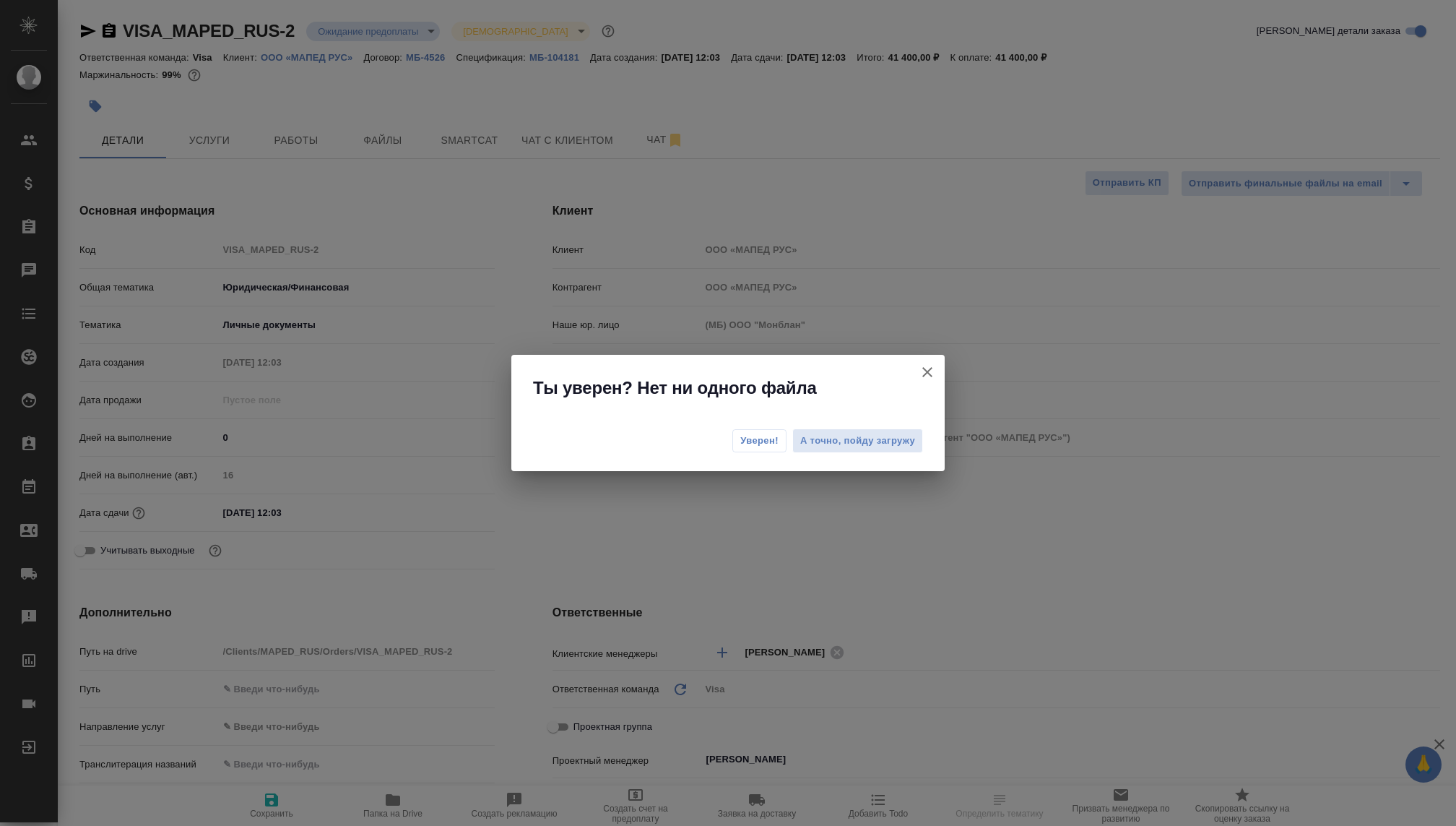
click at [761, 441] on span "Уверен!" at bounding box center [759, 441] width 38 height 15
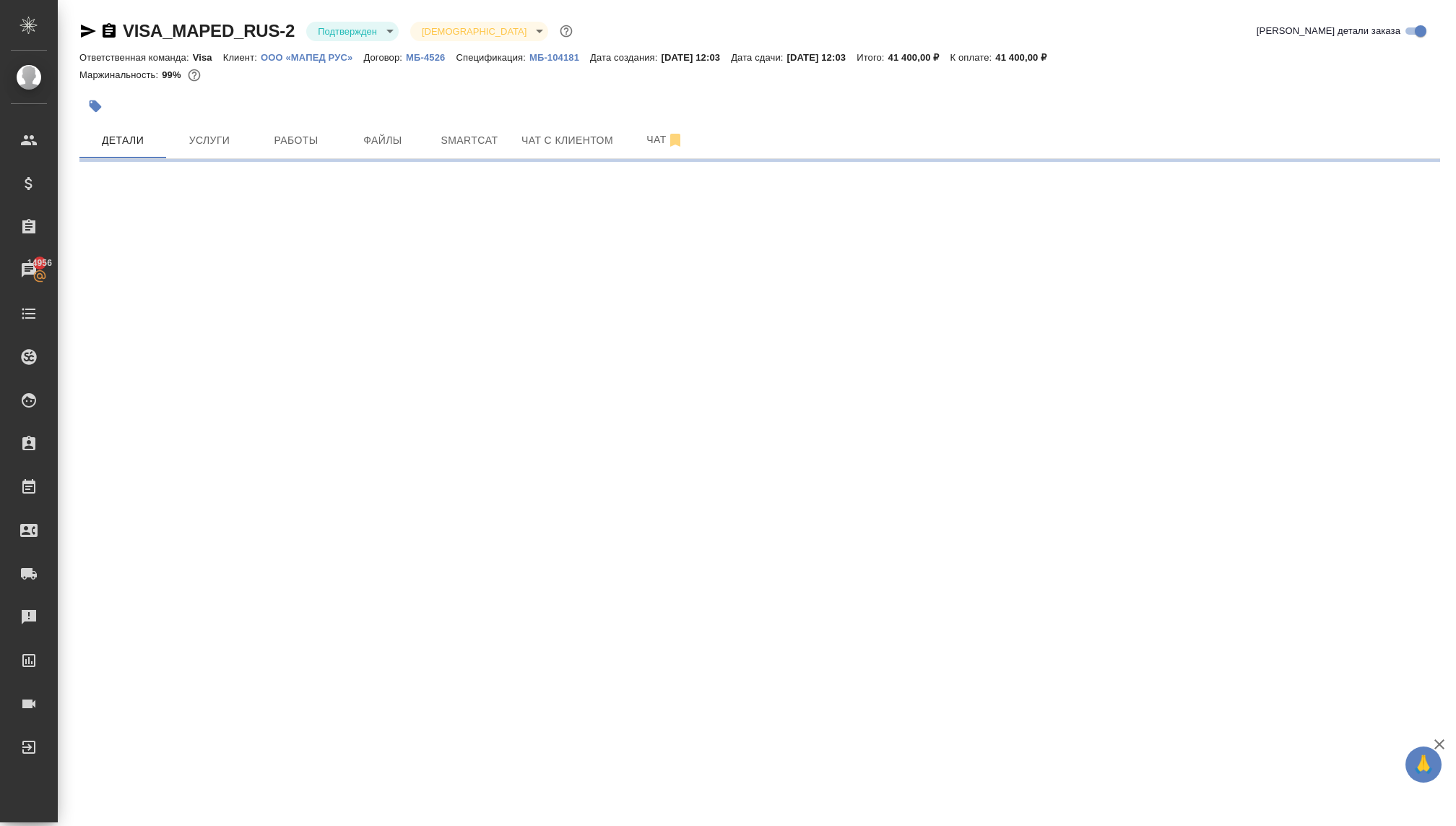
select select "RU"
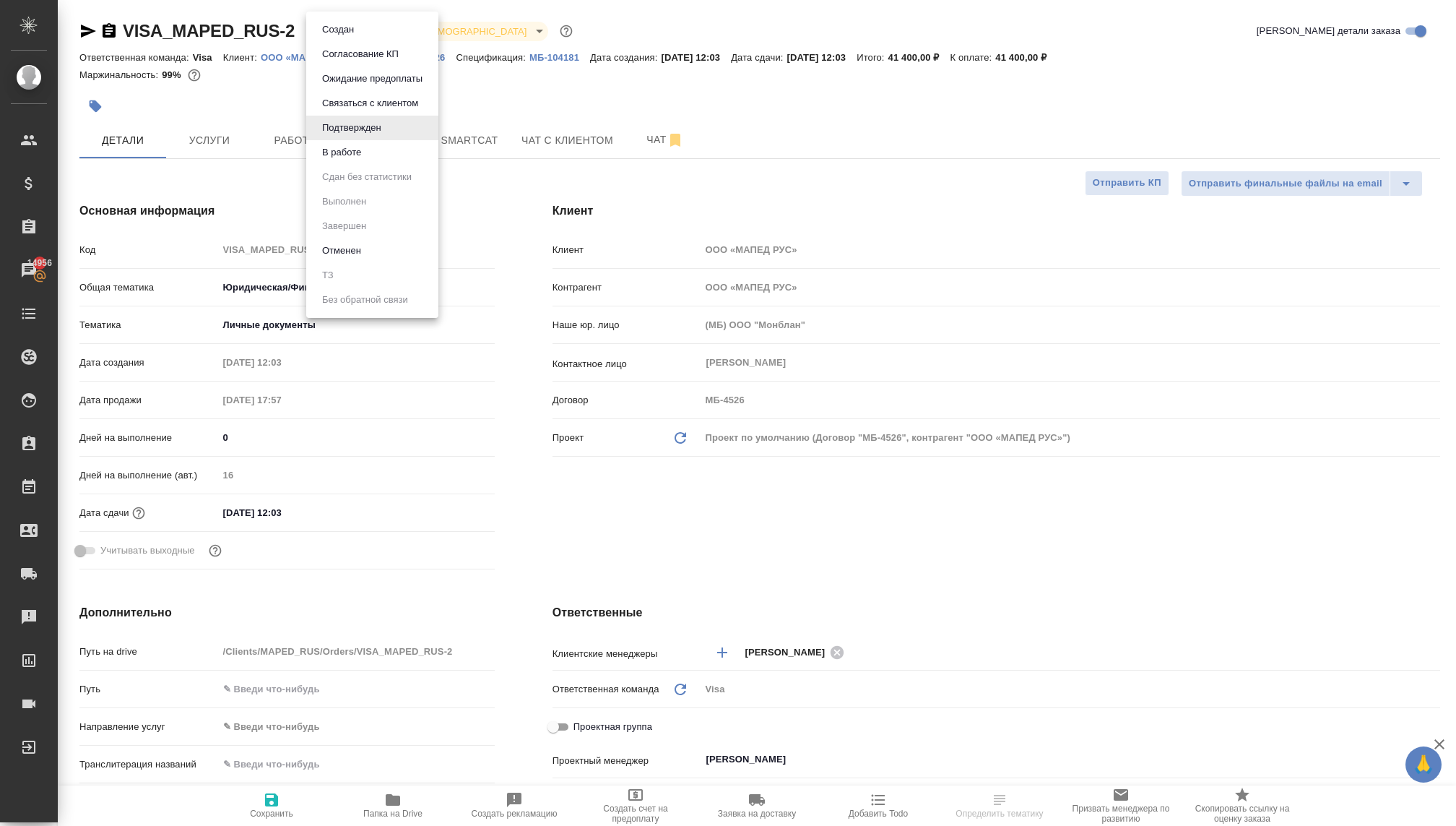
click at [367, 32] on body "🙏 .cls-1 fill:#fff; AWATERA [PERSON_NAME] Спецификации Заказы 14956 Чаты Todo П…" at bounding box center [728, 413] width 1456 height 826
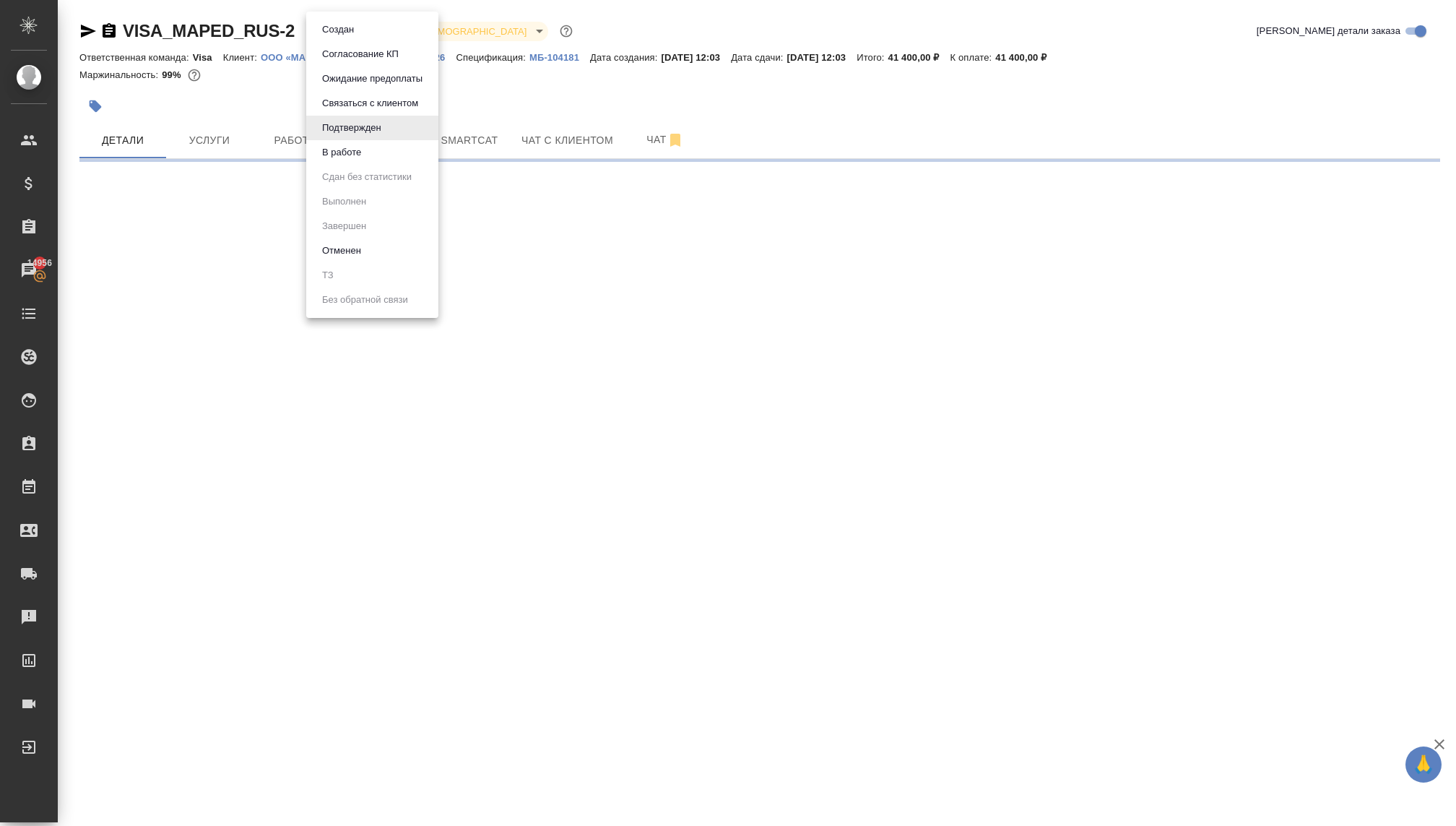
select select "RU"
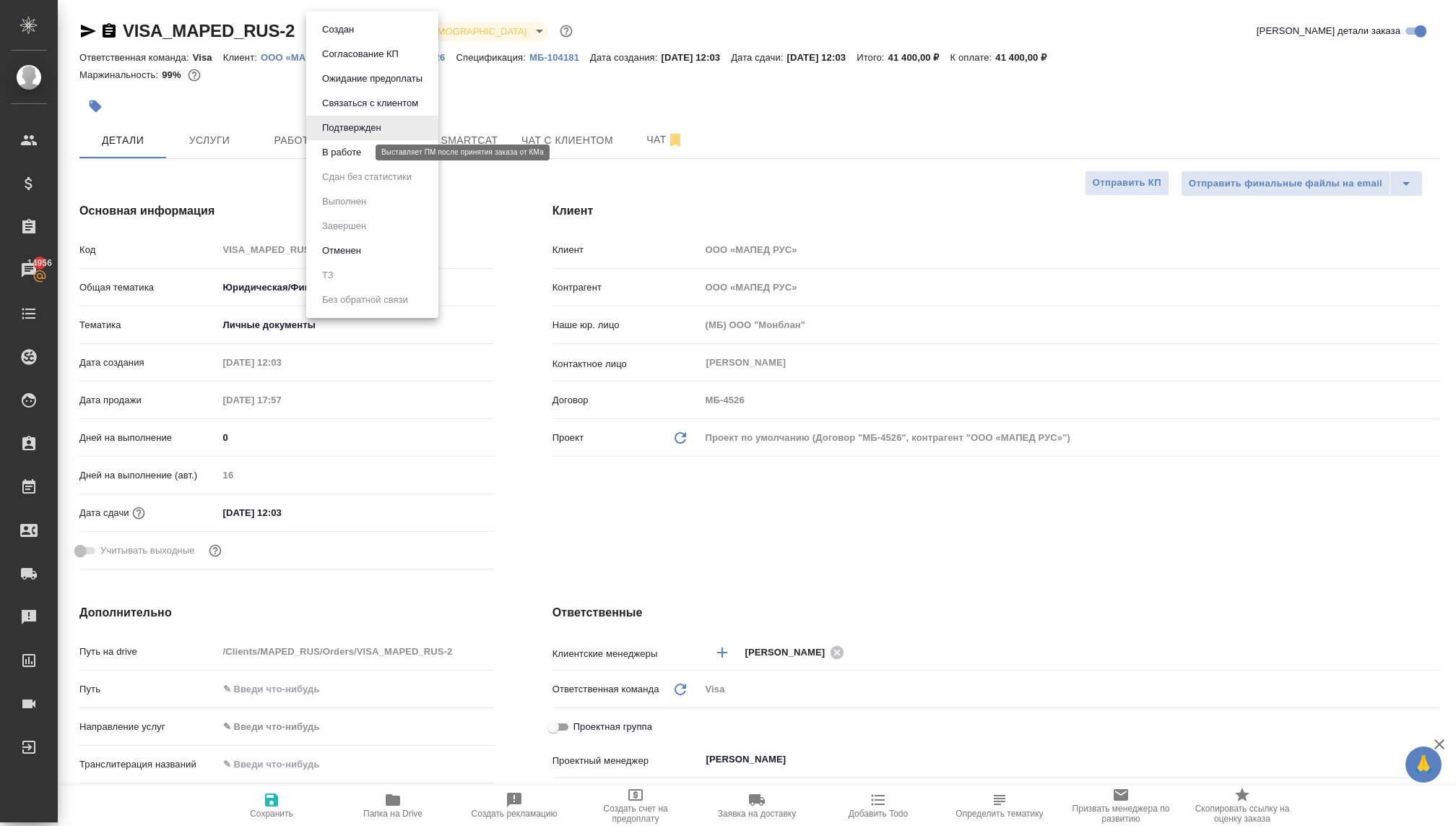
click at [356, 155] on button "В работе" at bounding box center [341, 153] width 47 height 16
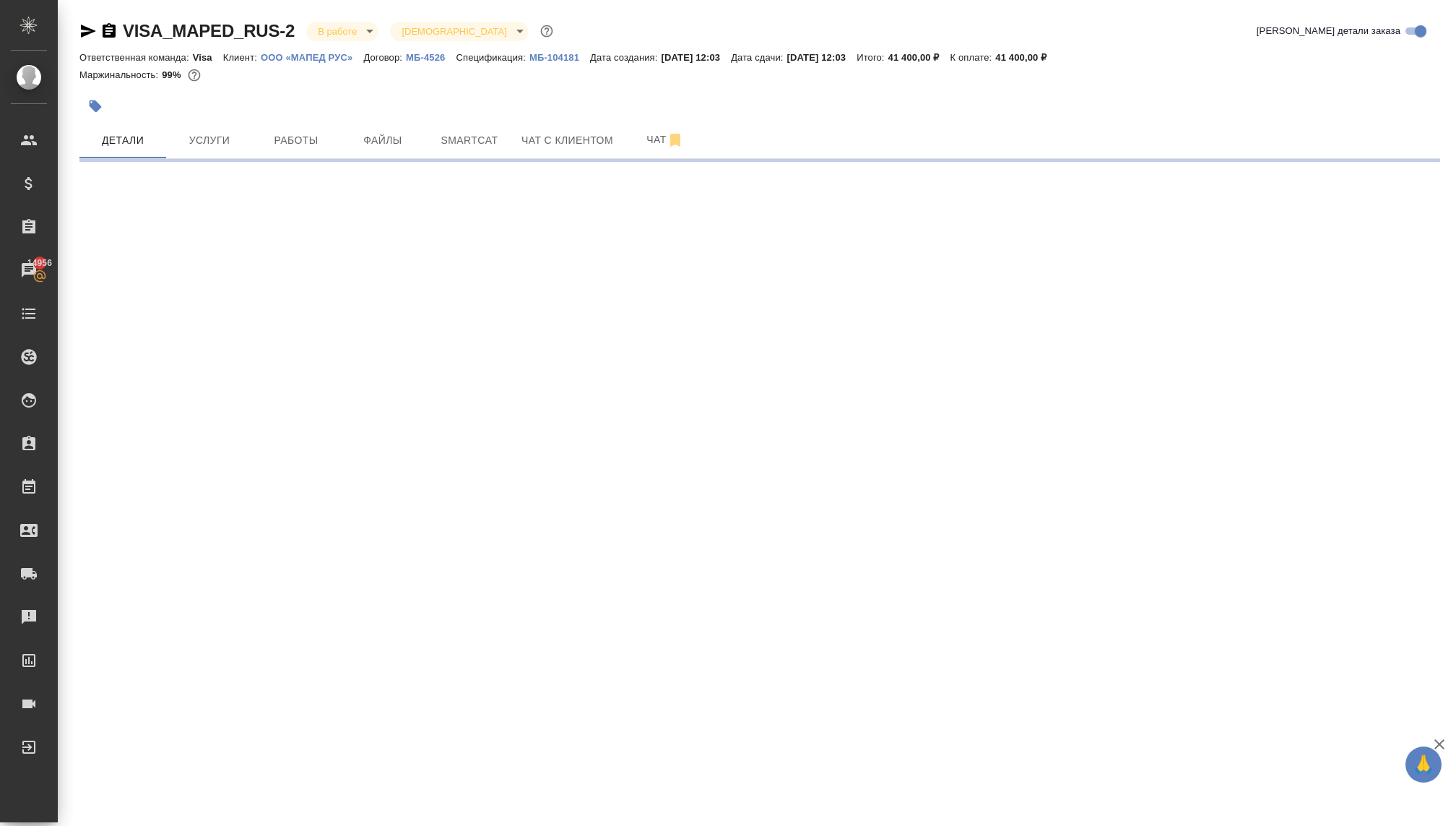
select select "RU"
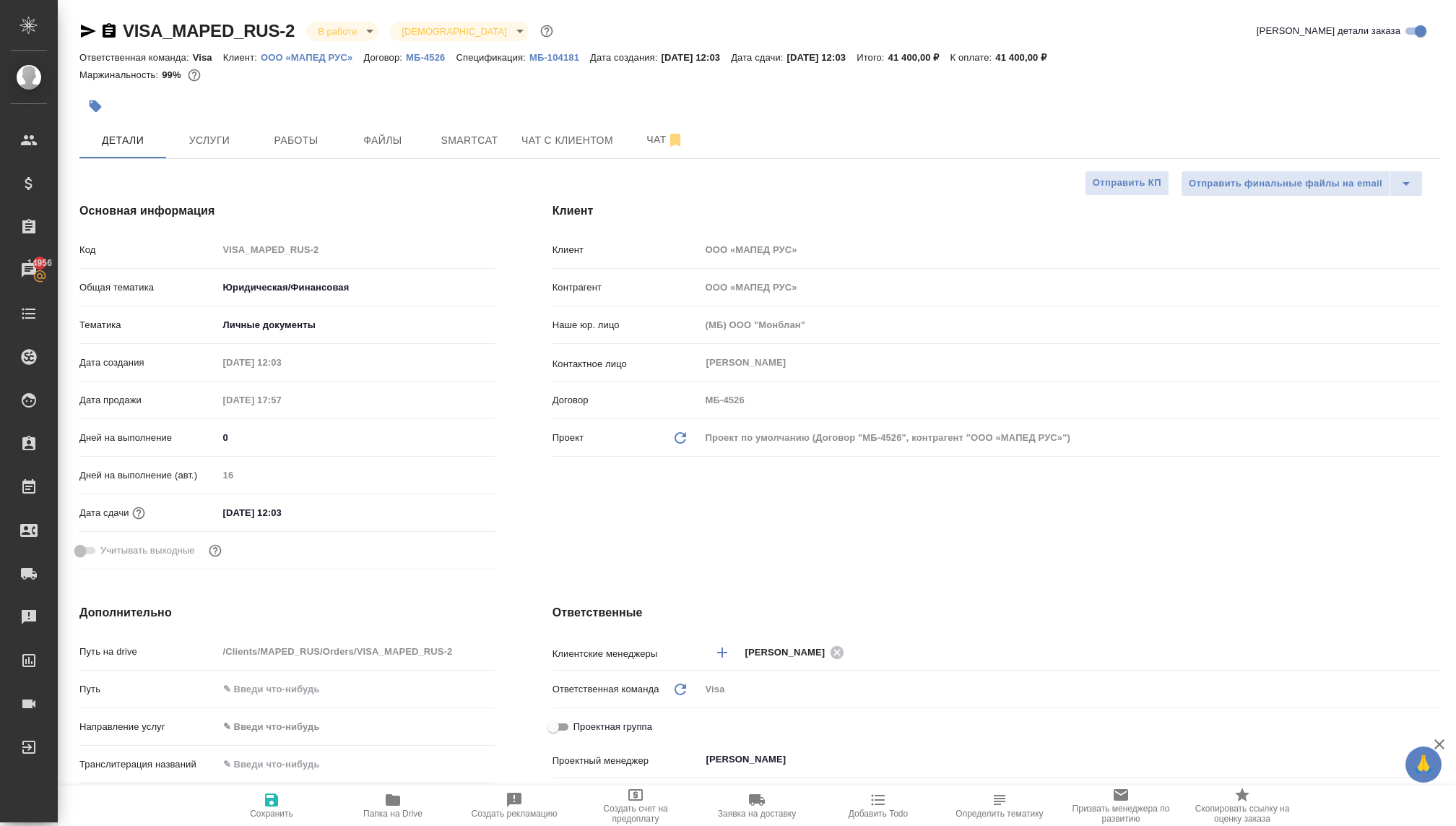
type textarea "x"
click at [190, 150] on button "Услуги" at bounding box center [210, 140] width 87 height 36
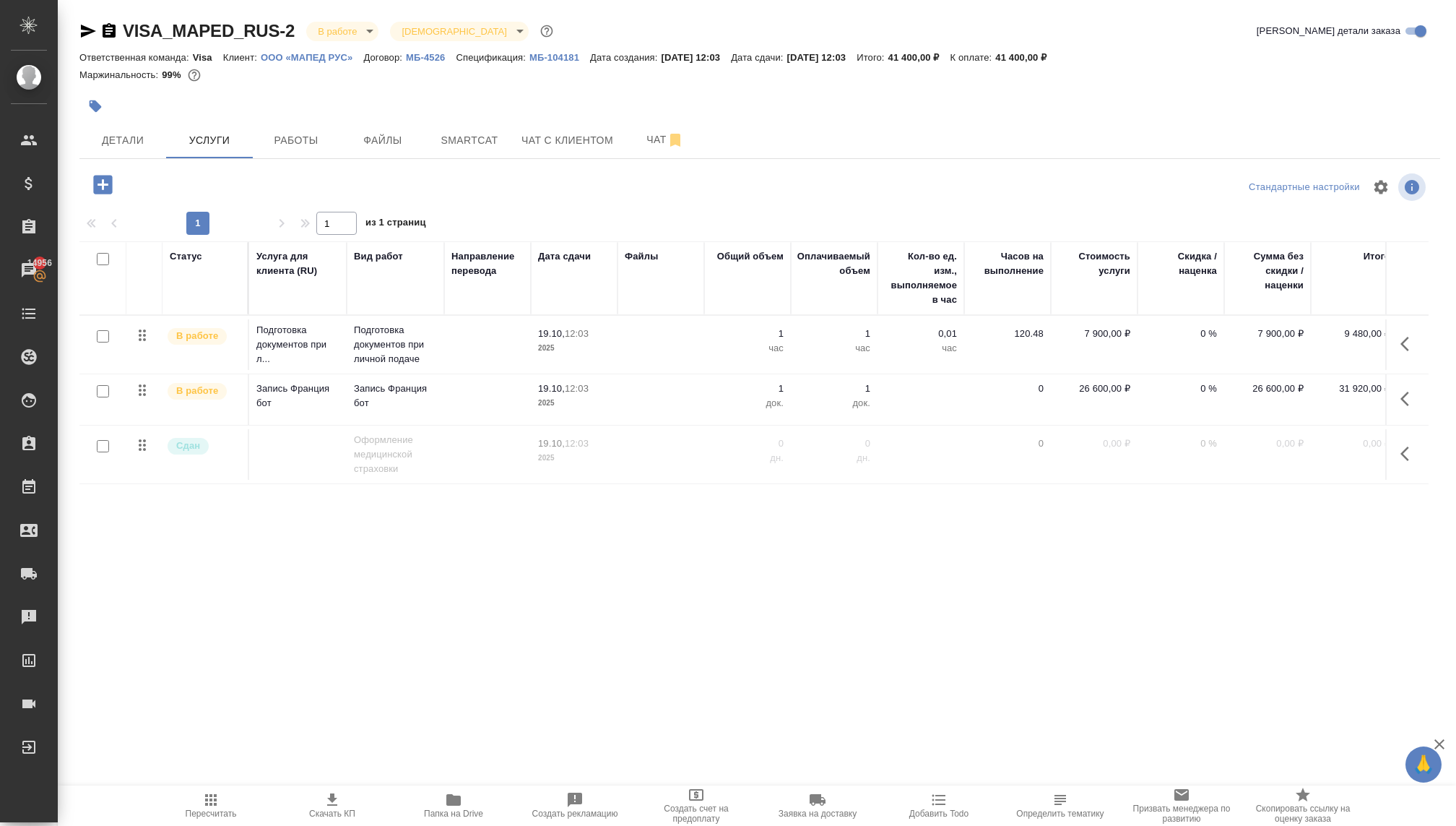
click at [191, 393] on p "В работе" at bounding box center [197, 390] width 42 height 15
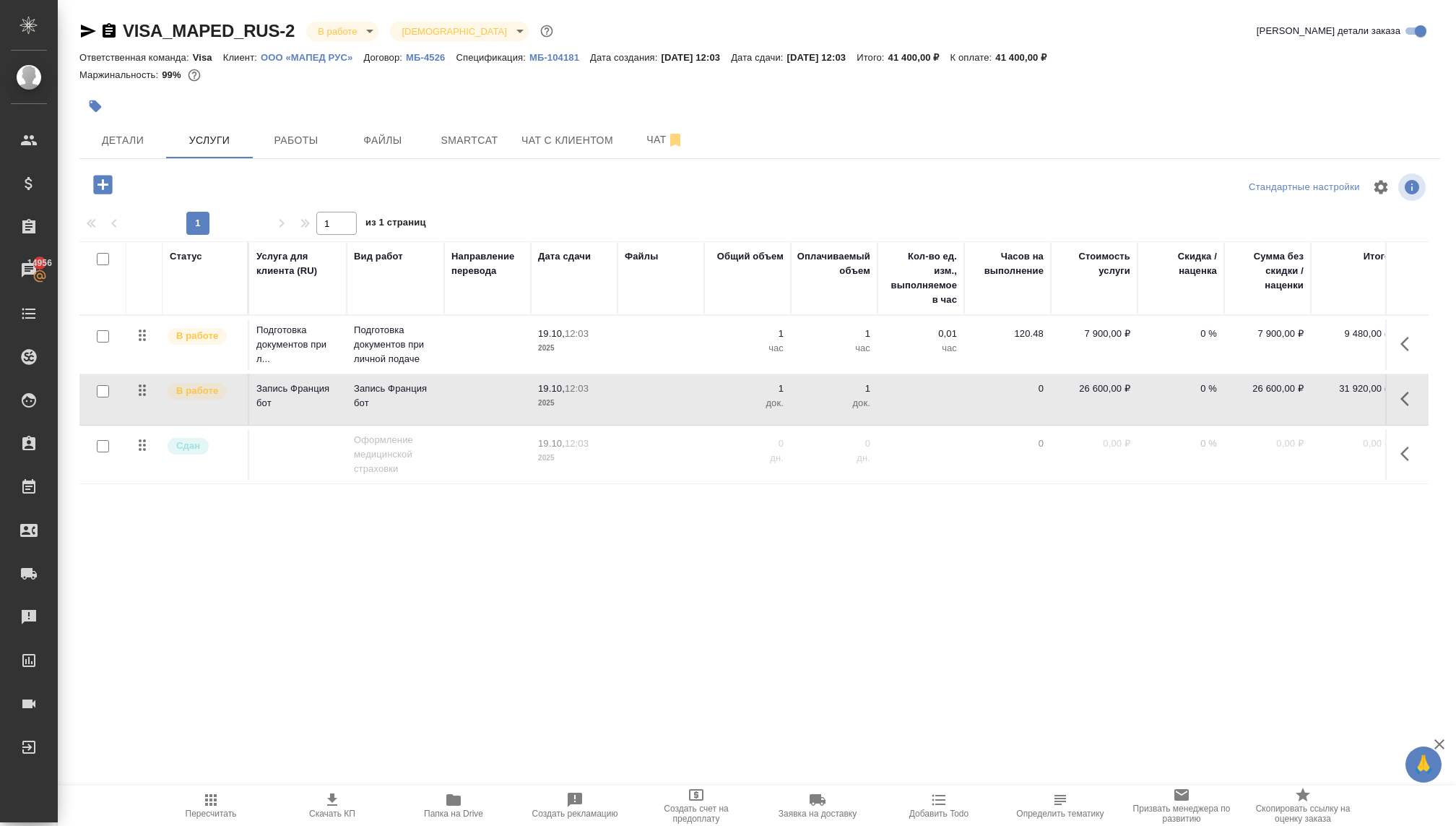
click at [191, 393] on p "В работе" at bounding box center [197, 390] width 42 height 15
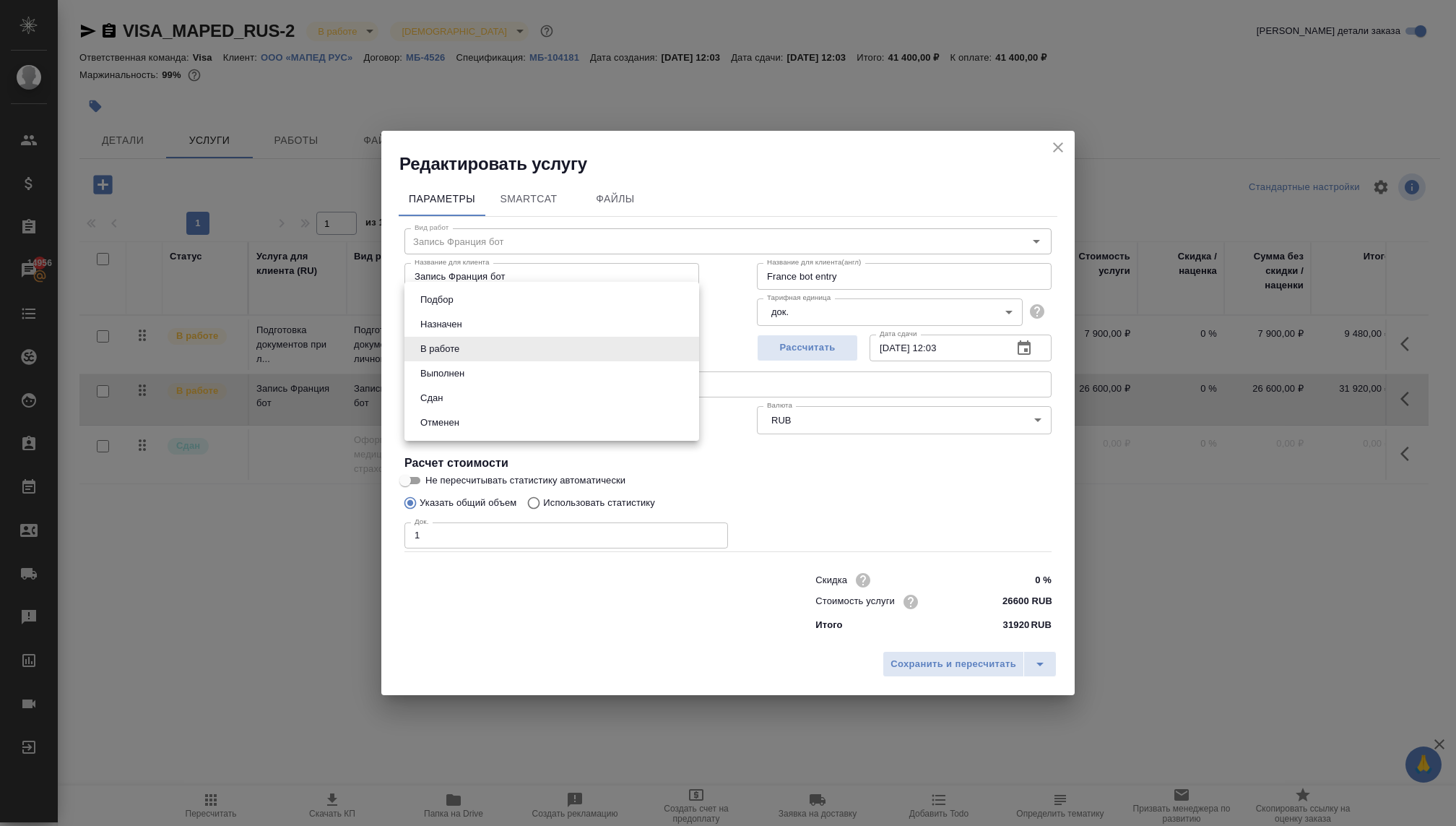
click at [563, 350] on body "🙏 .cls-1 fill:#fff; AWATERA Kovaleva Ekaterina Клиенты Спецификации Заказы 1495…" at bounding box center [728, 413] width 1456 height 826
click at [525, 376] on li "Выполнен" at bounding box center [551, 373] width 295 height 25
type input "completed"
click at [539, 347] on body "🙏 .cls-1 fill:#fff; AWATERA Kovaleva Ekaterina Клиенты Спецификации Заказы 1495…" at bounding box center [728, 413] width 1456 height 826
click at [509, 344] on li "Выполнен" at bounding box center [551, 349] width 295 height 25
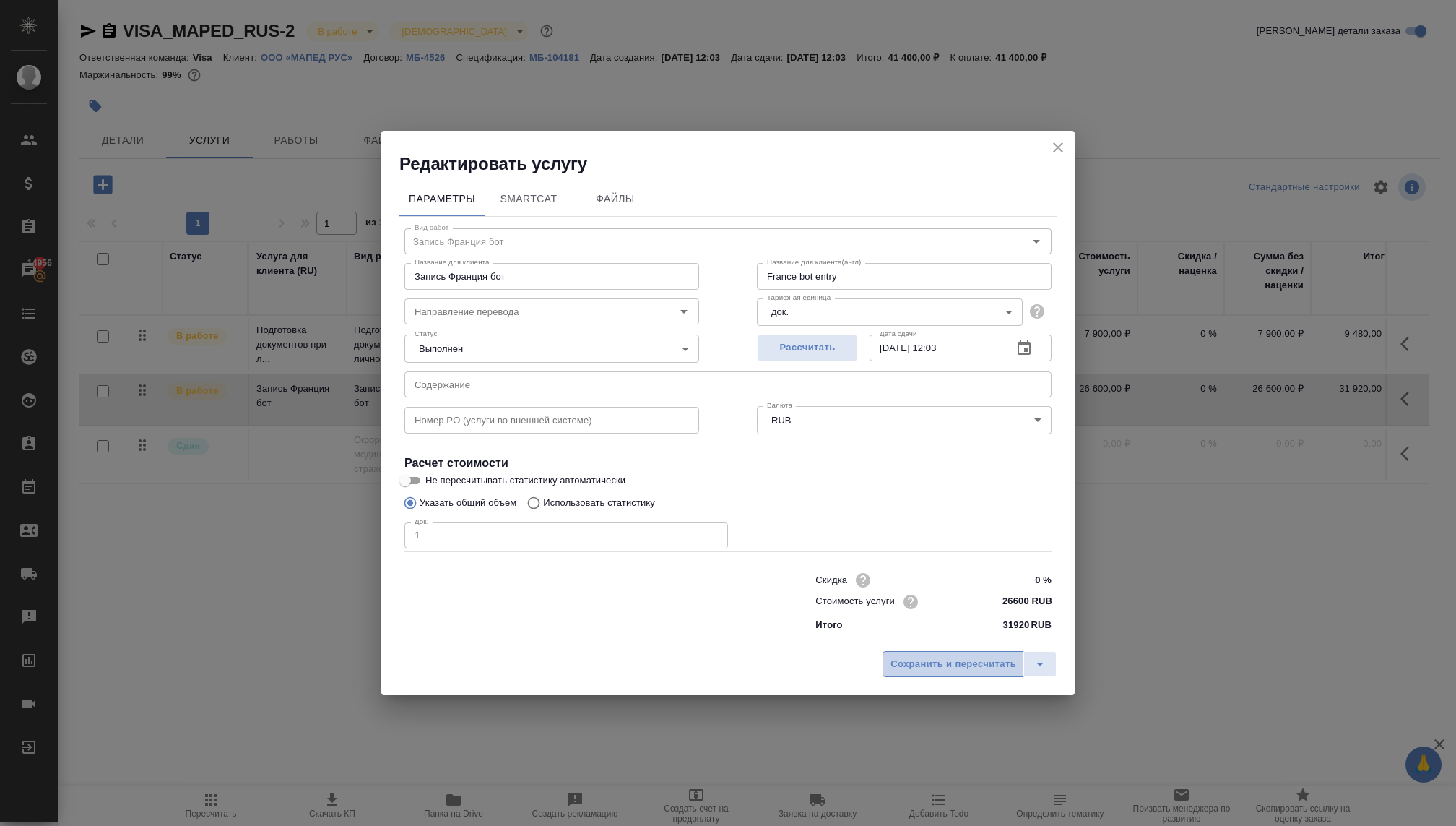
click at [902, 664] on span "Сохранить и пересчитать" at bounding box center [954, 663] width 126 height 17
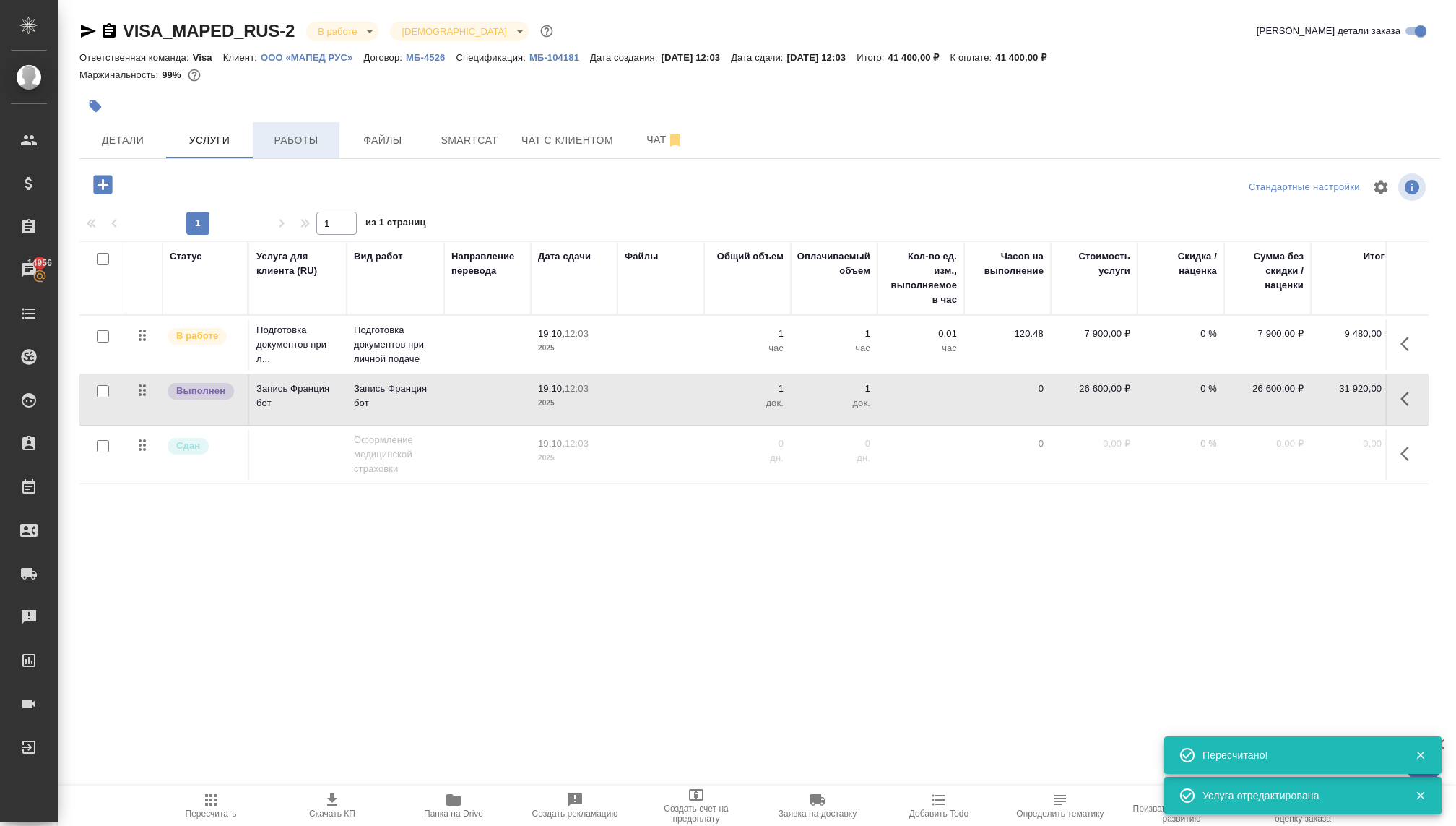
click at [298, 156] on button "Работы" at bounding box center [297, 140] width 87 height 36
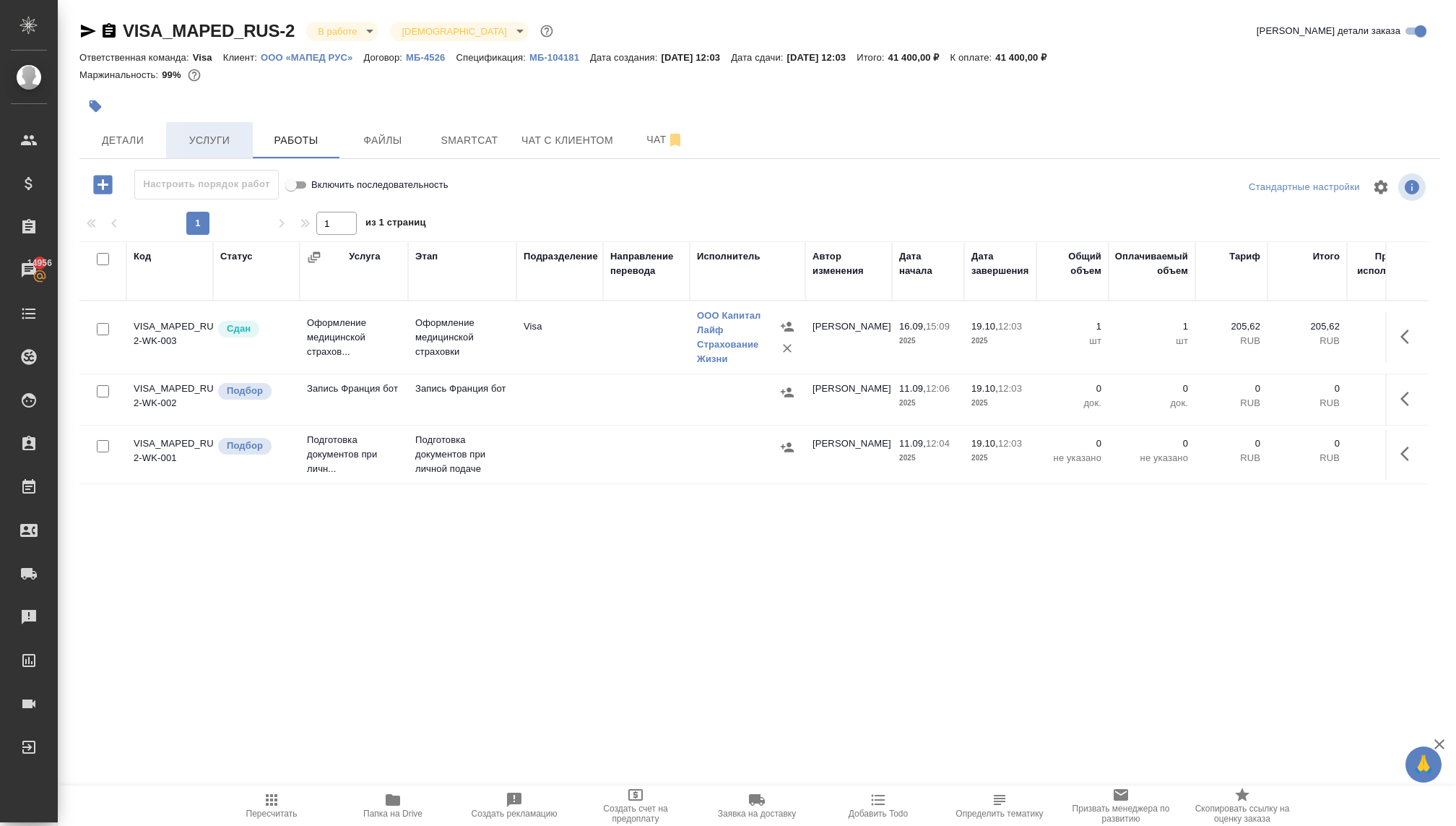
click at [215, 147] on span "Услуги" at bounding box center [209, 140] width 69 height 18
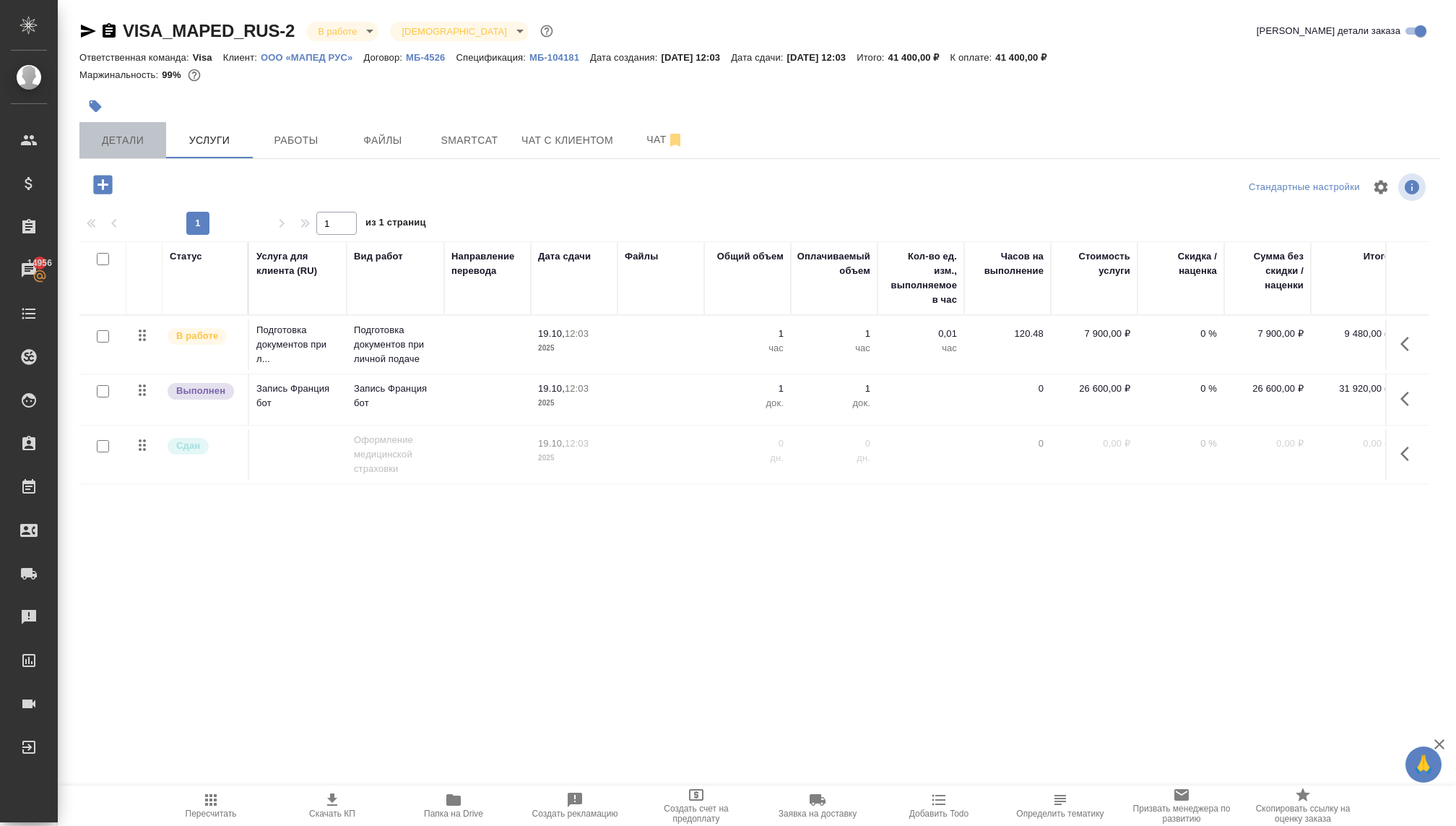
click at [106, 148] on span "Детали" at bounding box center [122, 140] width 69 height 18
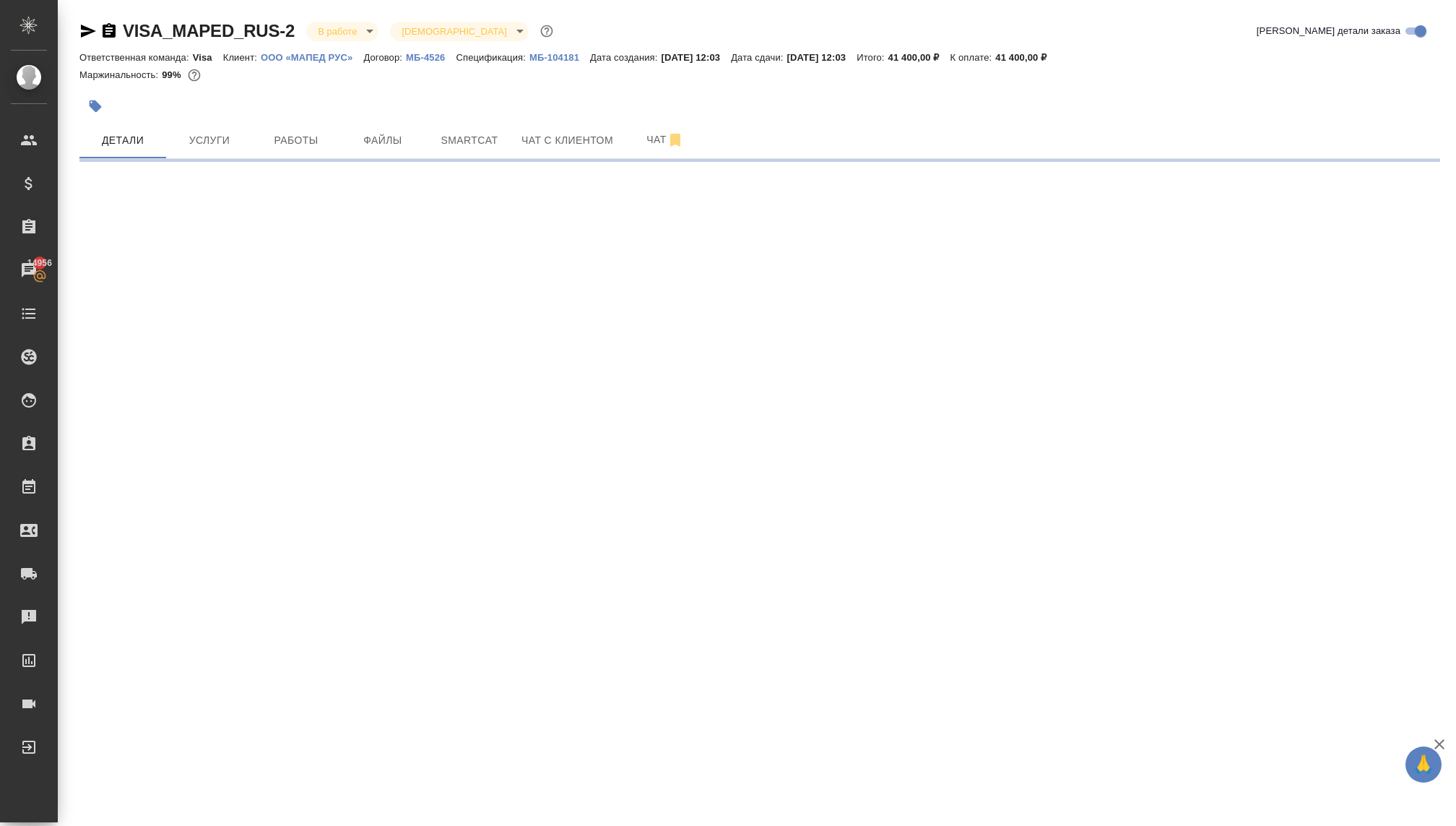
select select "RU"
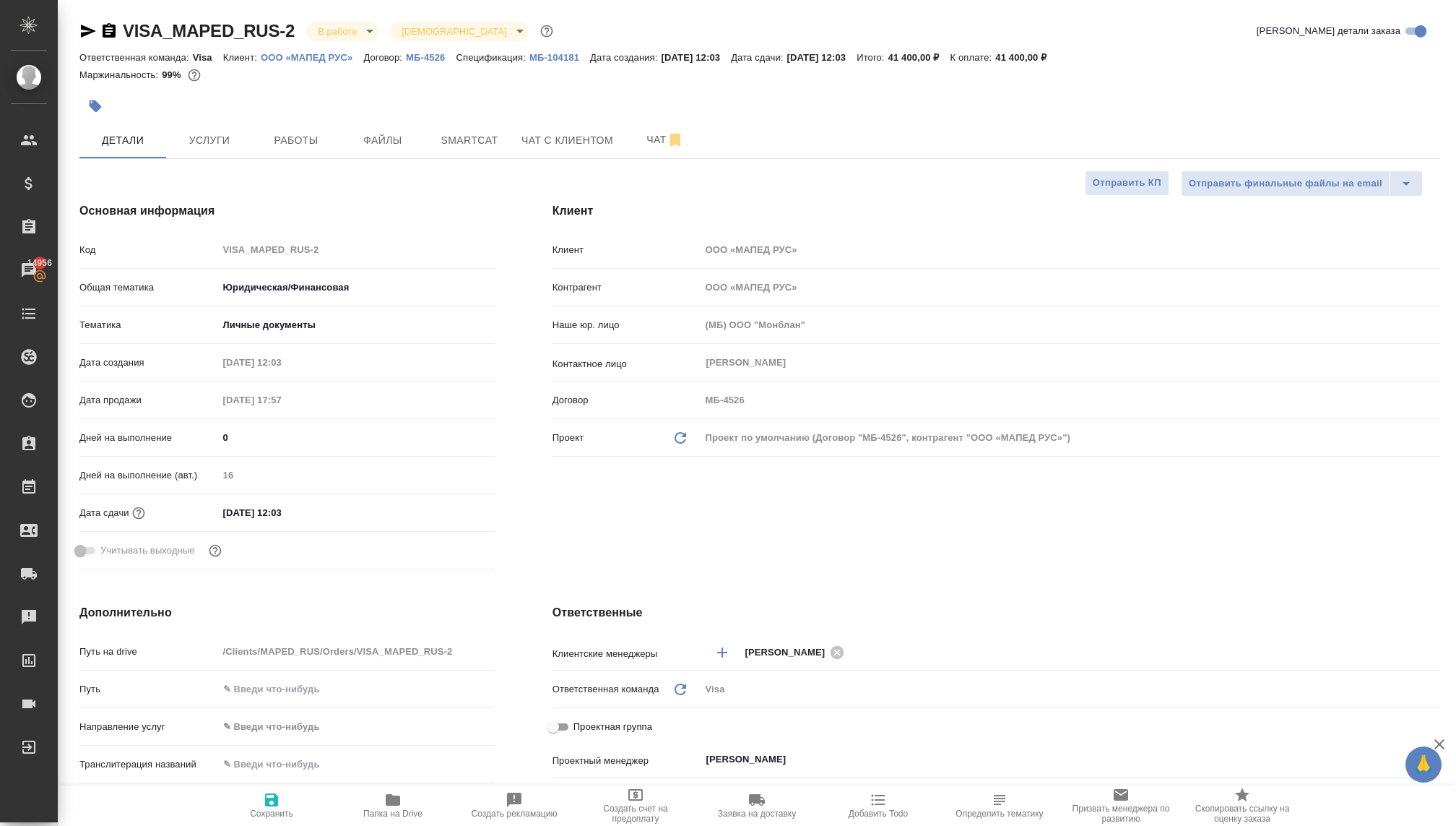
click at [232, 511] on input "19.10.2025 12:03" at bounding box center [281, 512] width 126 height 21
click at [455, 513] on icon "button" at bounding box center [452, 511] width 13 height 15
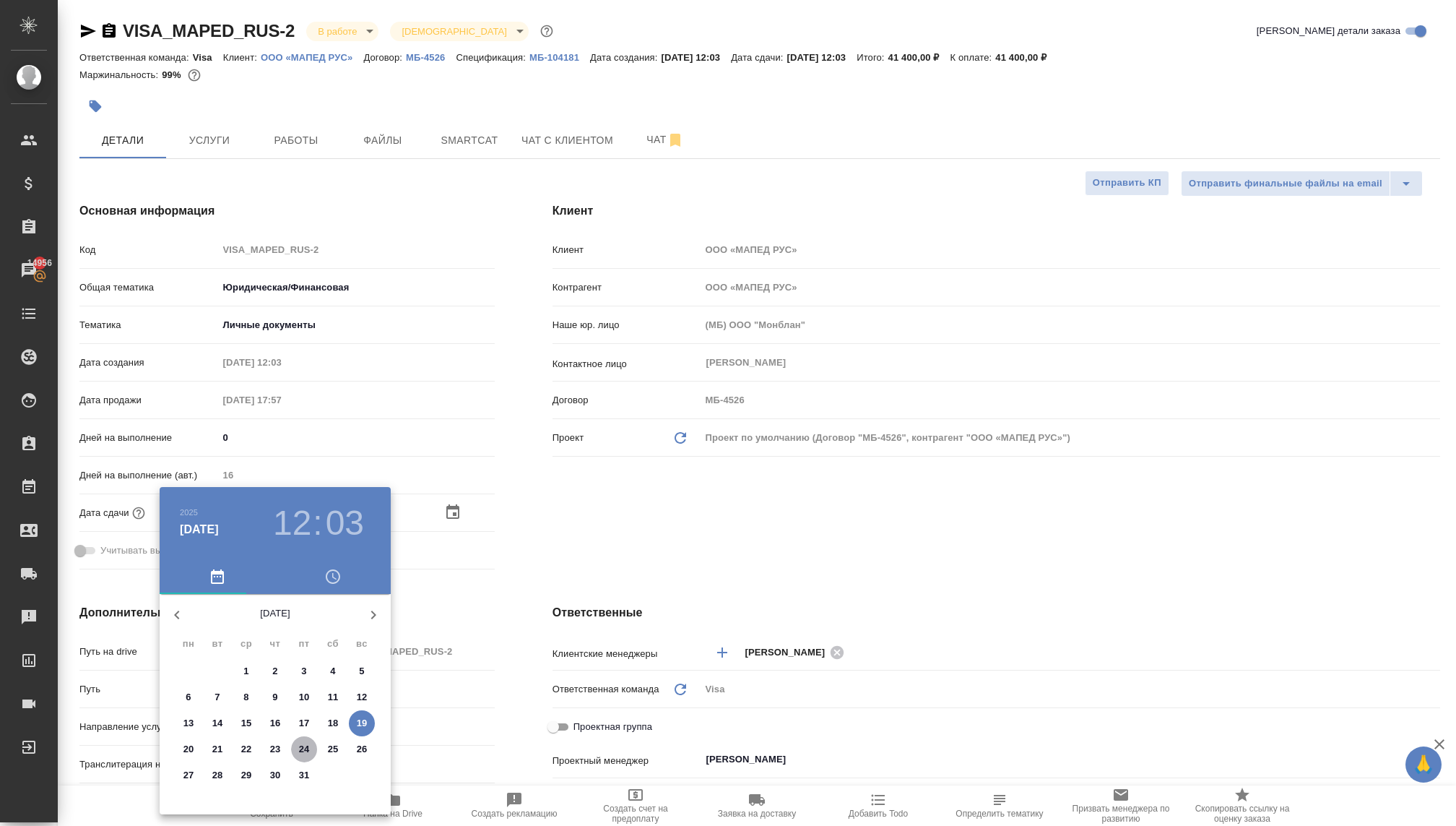
click at [304, 753] on p "24" at bounding box center [303, 749] width 11 height 15
type input "24.10.2025 12:03"
type textarea "x"
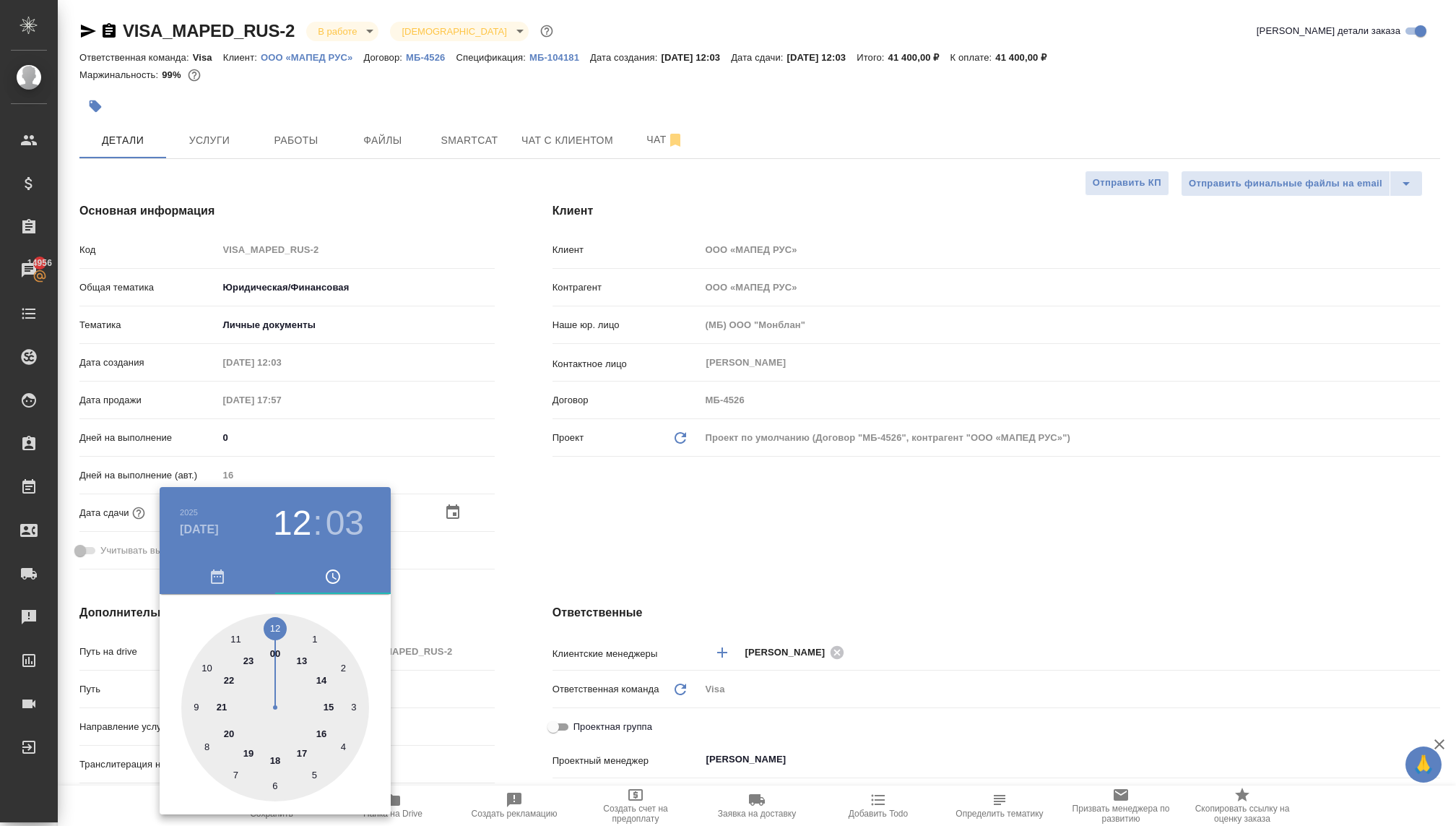
click at [534, 576] on div at bounding box center [728, 413] width 1456 height 826
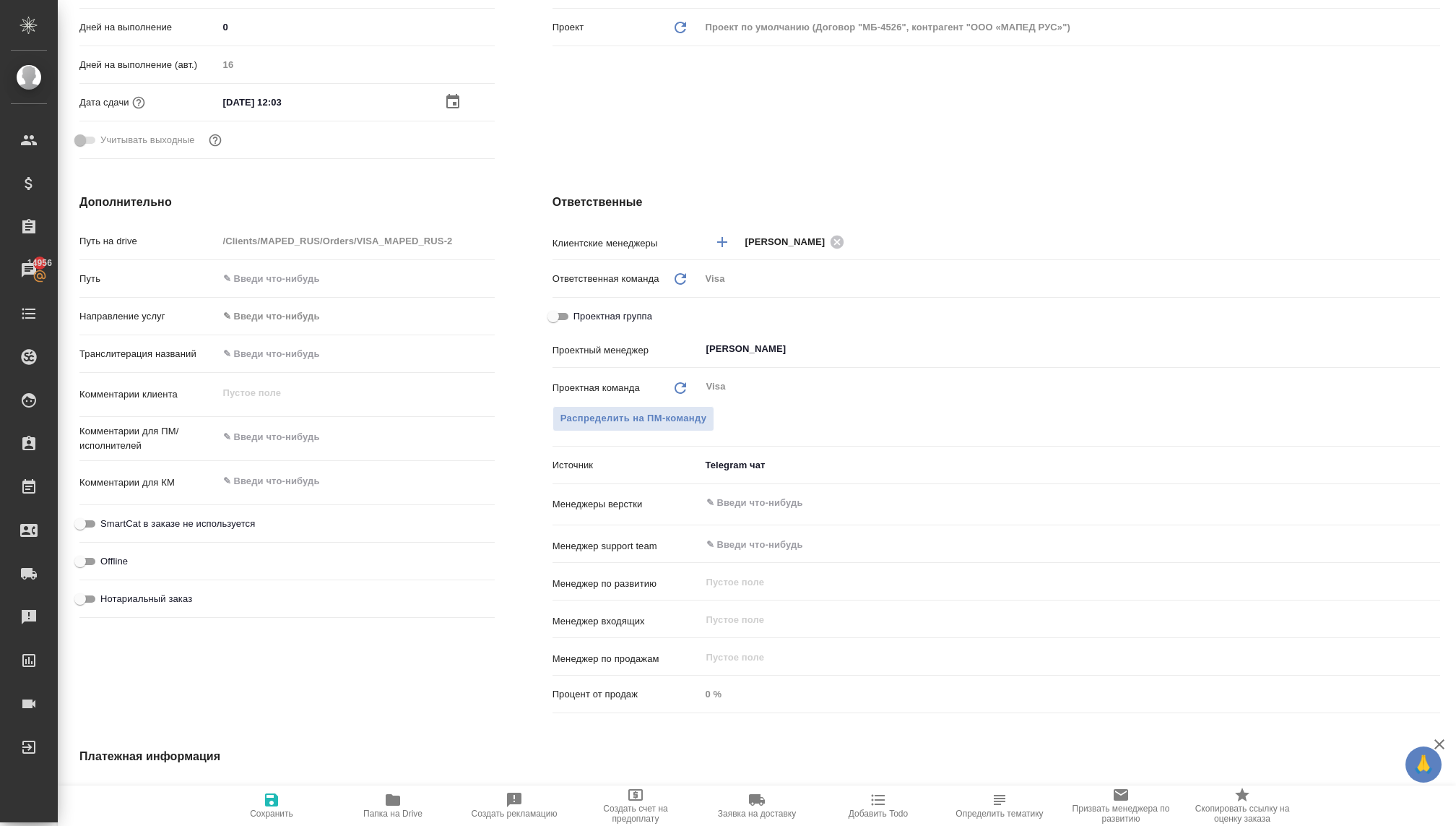
scroll to position [447, 0]
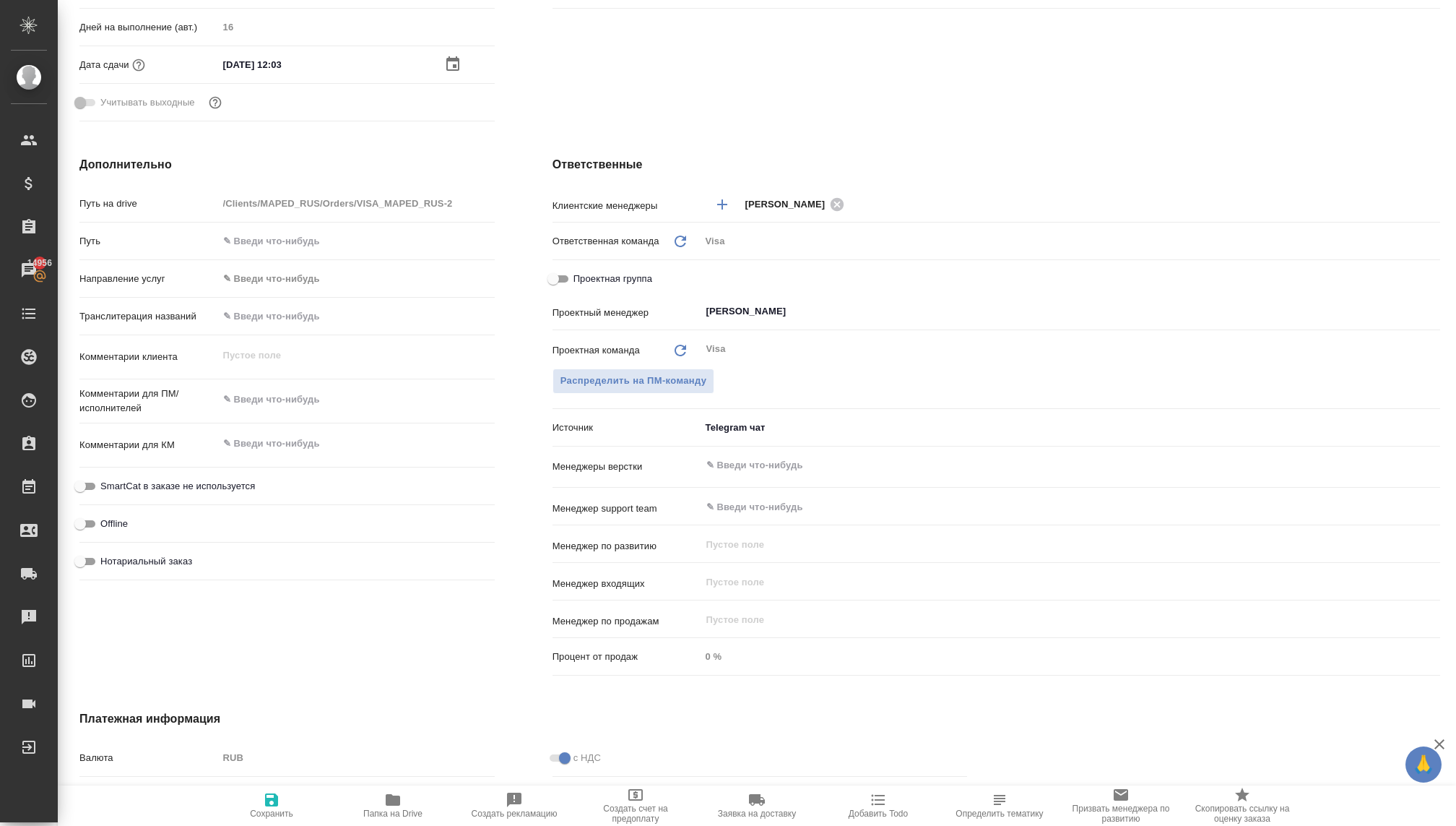
click at [274, 799] on icon "button" at bounding box center [271, 799] width 13 height 13
type textarea "x"
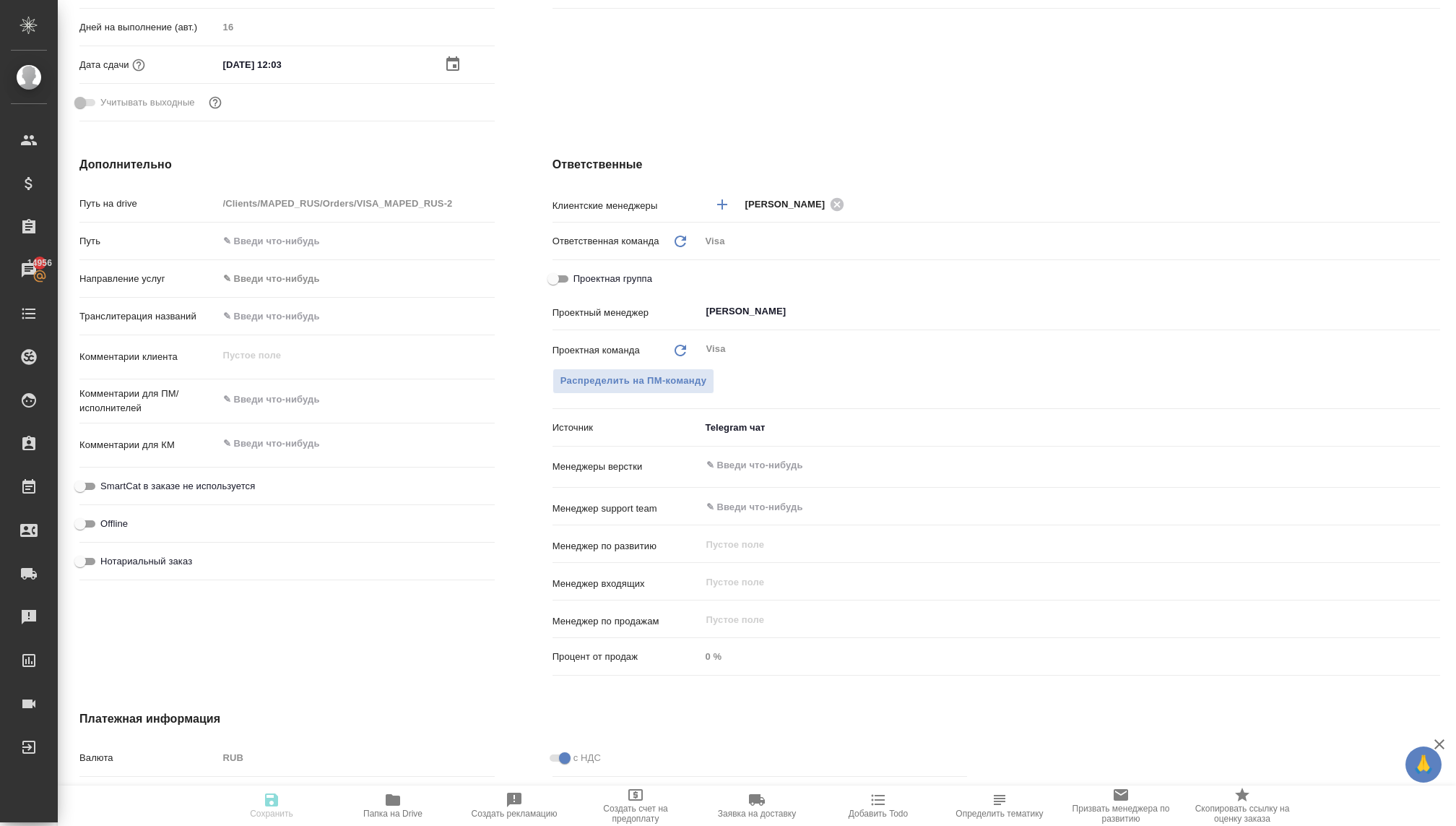
type textarea "x"
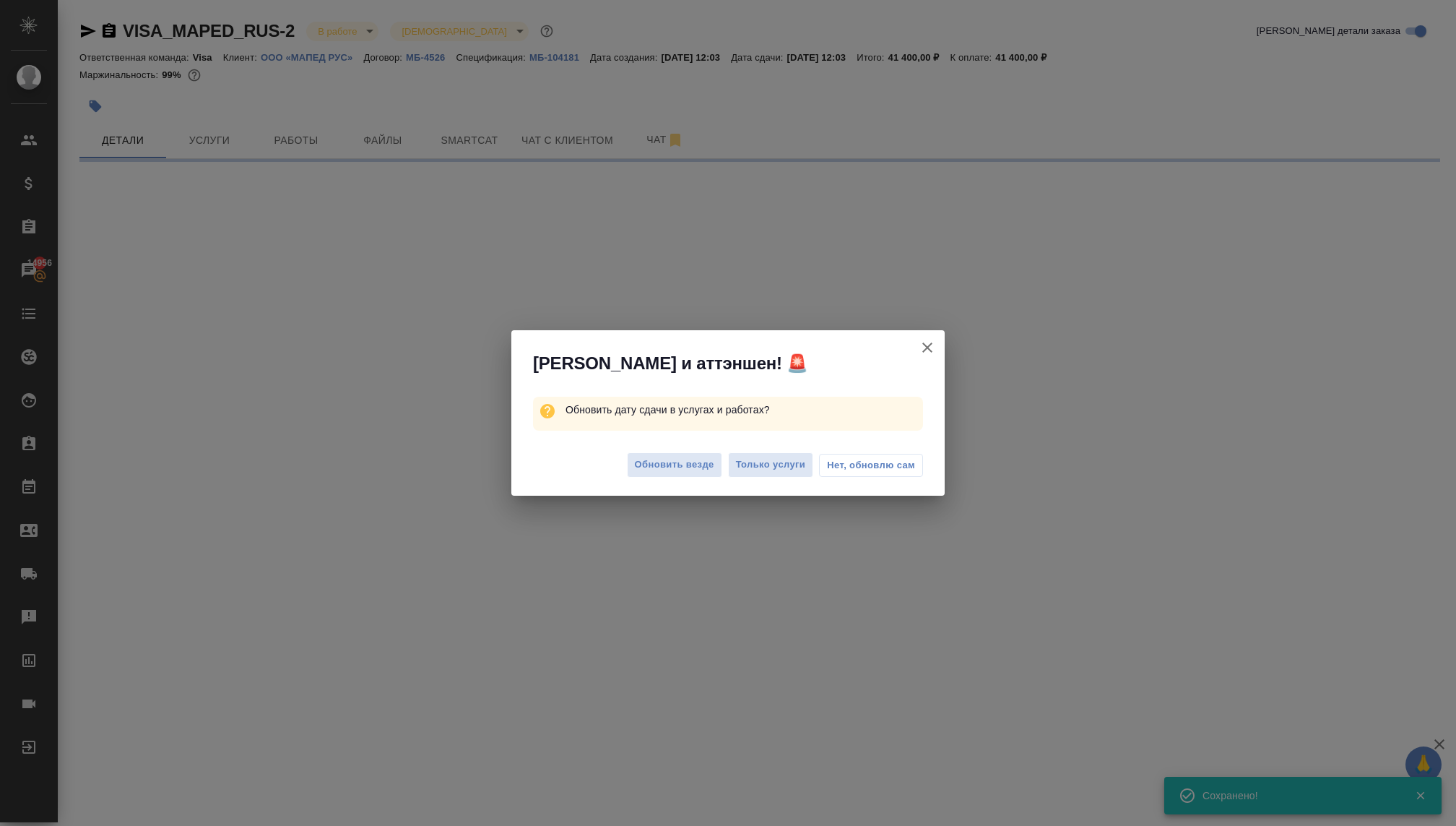
scroll to position [0, 0]
select select "RU"
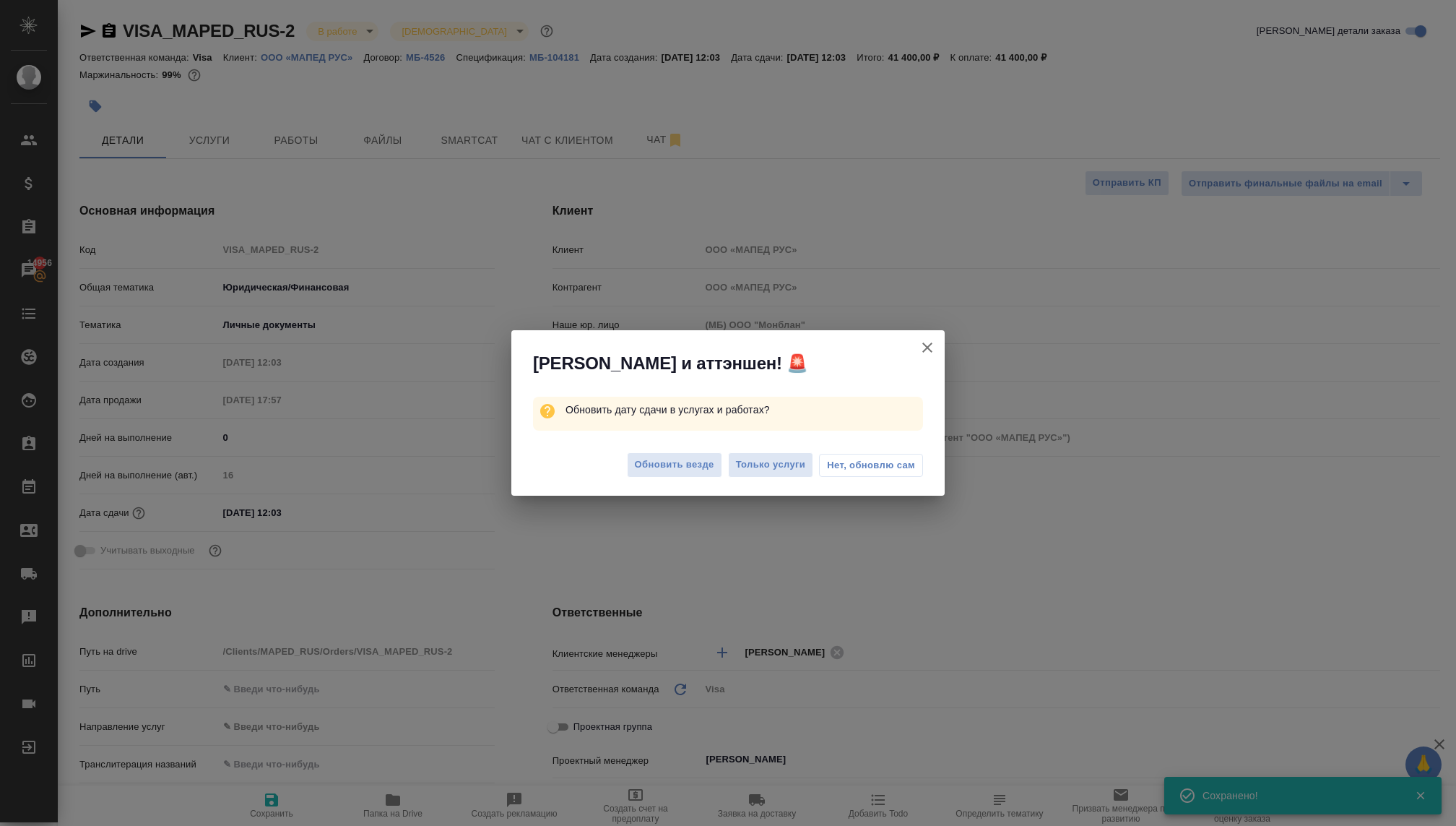
type textarea "x"
click at [675, 467] on span "Обновить везде" at bounding box center [674, 464] width 80 height 17
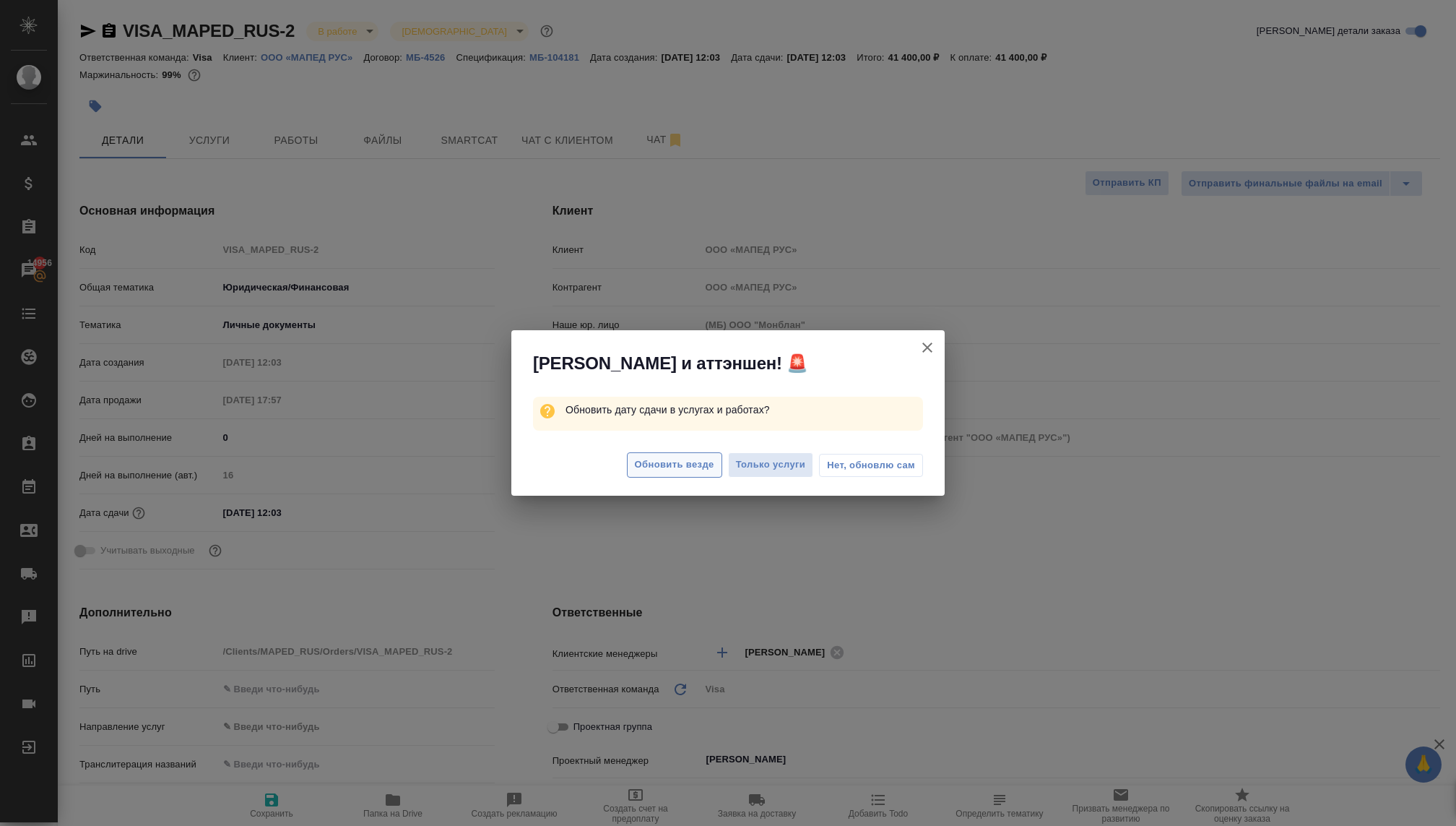
type textarea "x"
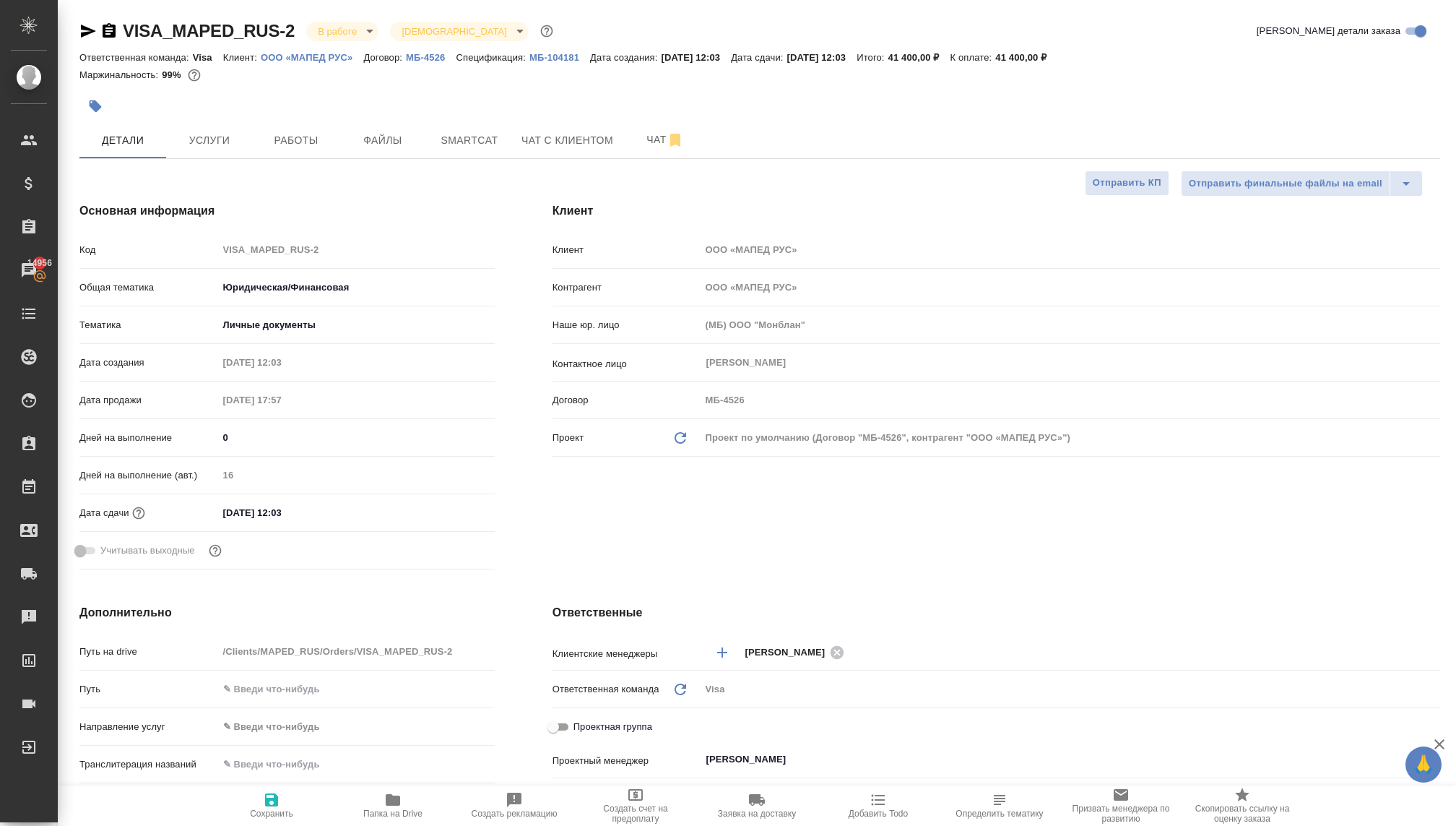
click at [567, 61] on p "МБ-104181" at bounding box center [560, 57] width 61 height 11
type textarea "x"
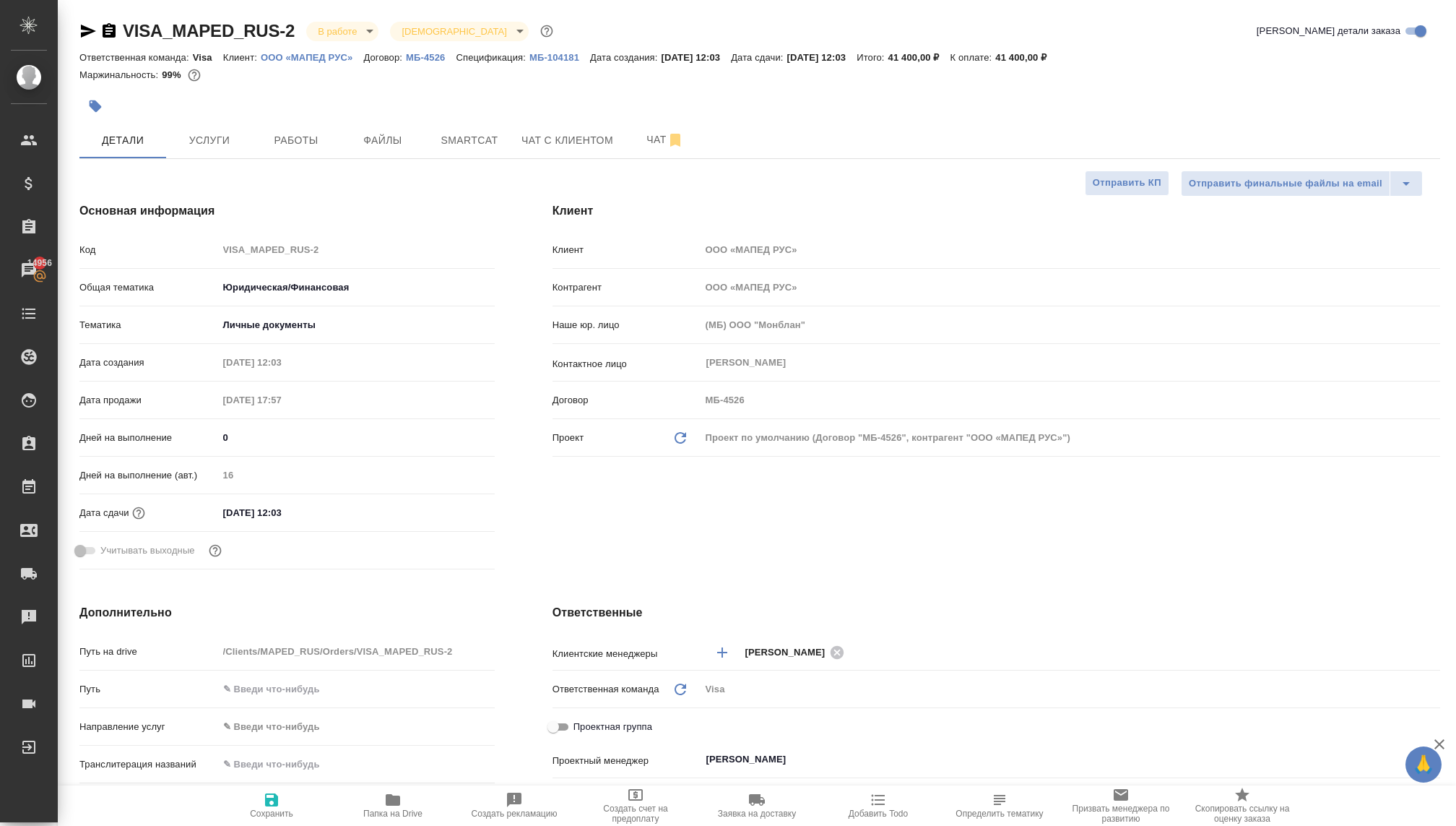
type textarea "x"
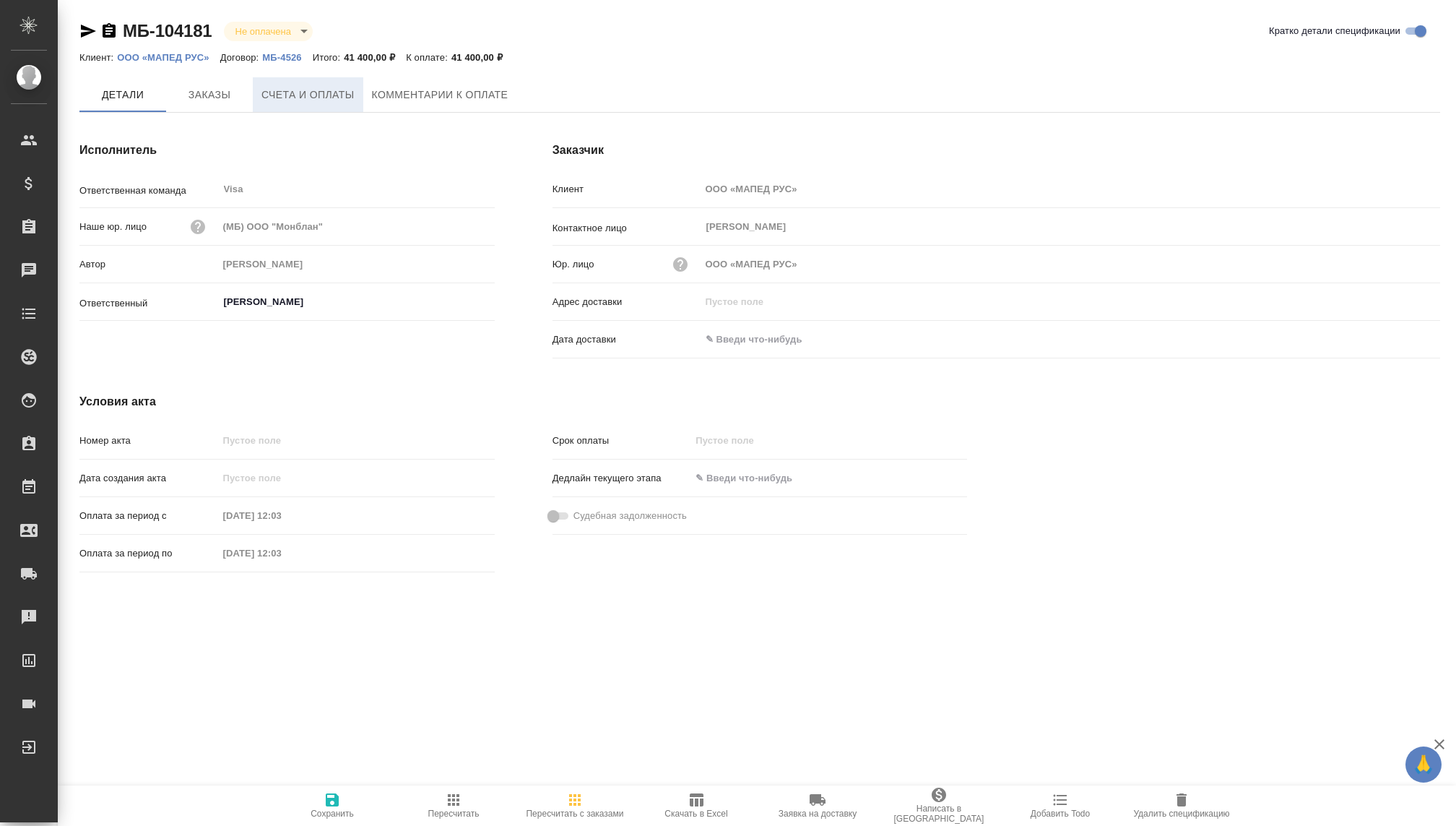
click at [298, 98] on span "Счета и оплаты" at bounding box center [307, 95] width 94 height 18
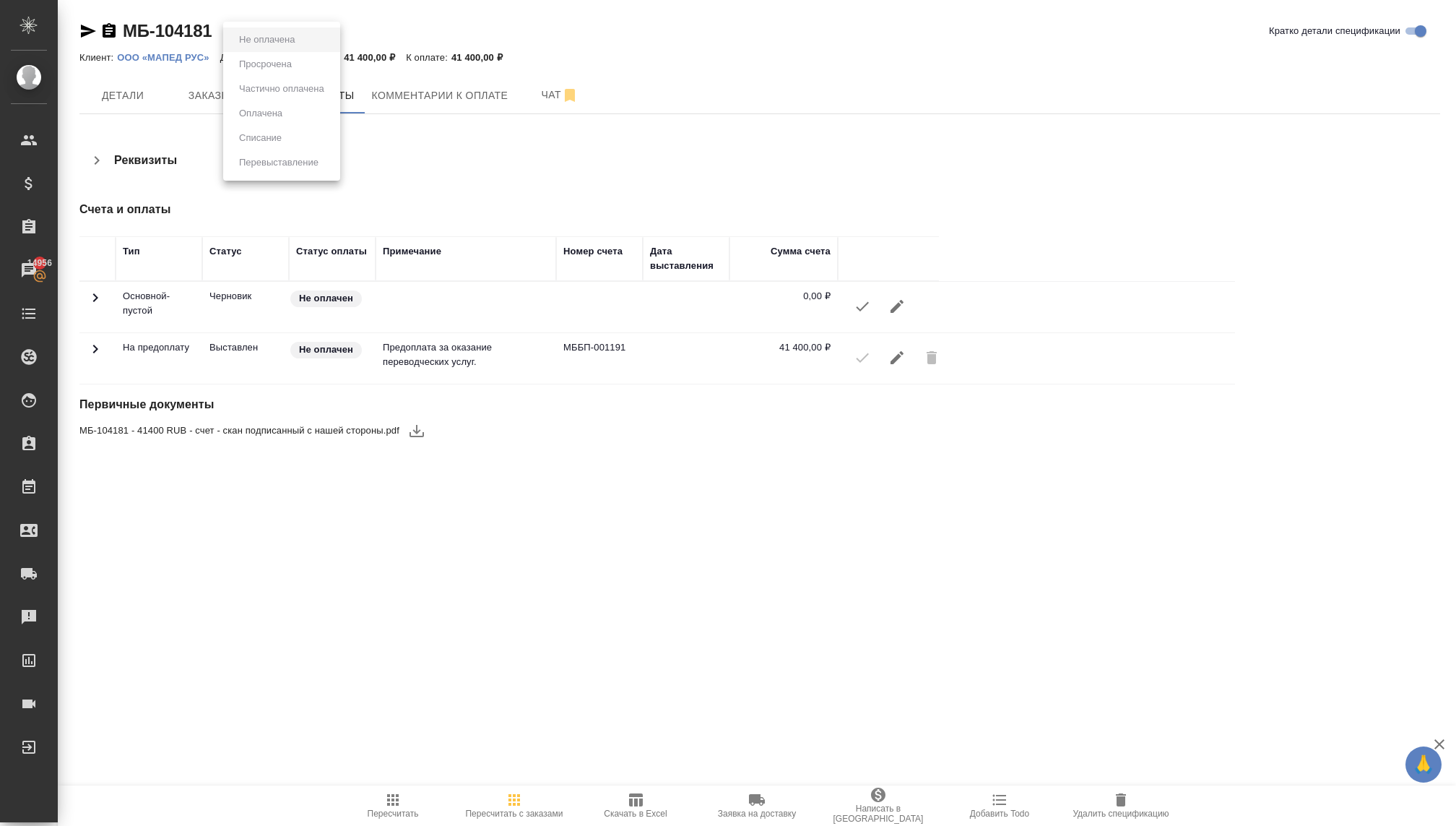
click at [294, 27] on body "🙏 .cls-1 fill:#fff; AWATERA [PERSON_NAME] Спецификации Заказы 14956 Чаты Todo П…" at bounding box center [728, 413] width 1456 height 826
click at [359, 30] on div at bounding box center [728, 413] width 1456 height 826
